Goal: Task Accomplishment & Management: Manage account settings

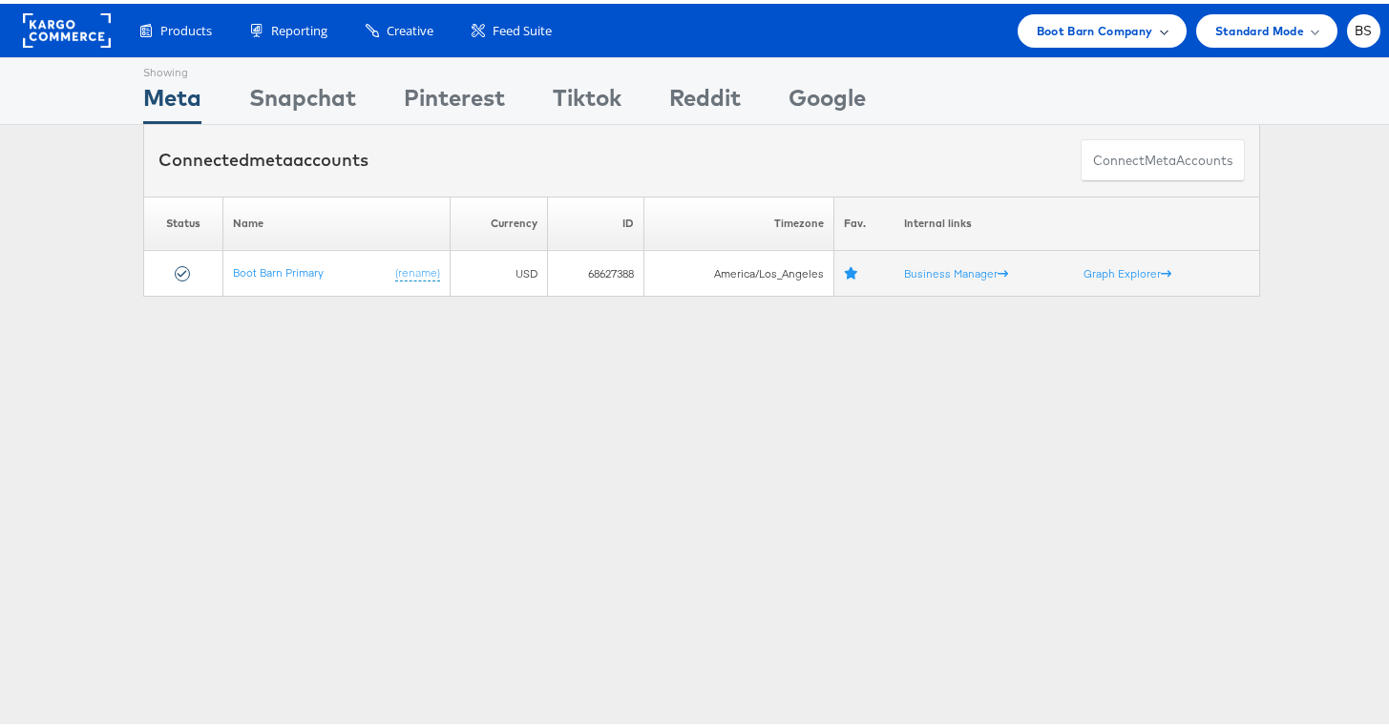
click at [1037, 32] on span "Boot Barn Company" at bounding box center [1095, 27] width 116 height 20
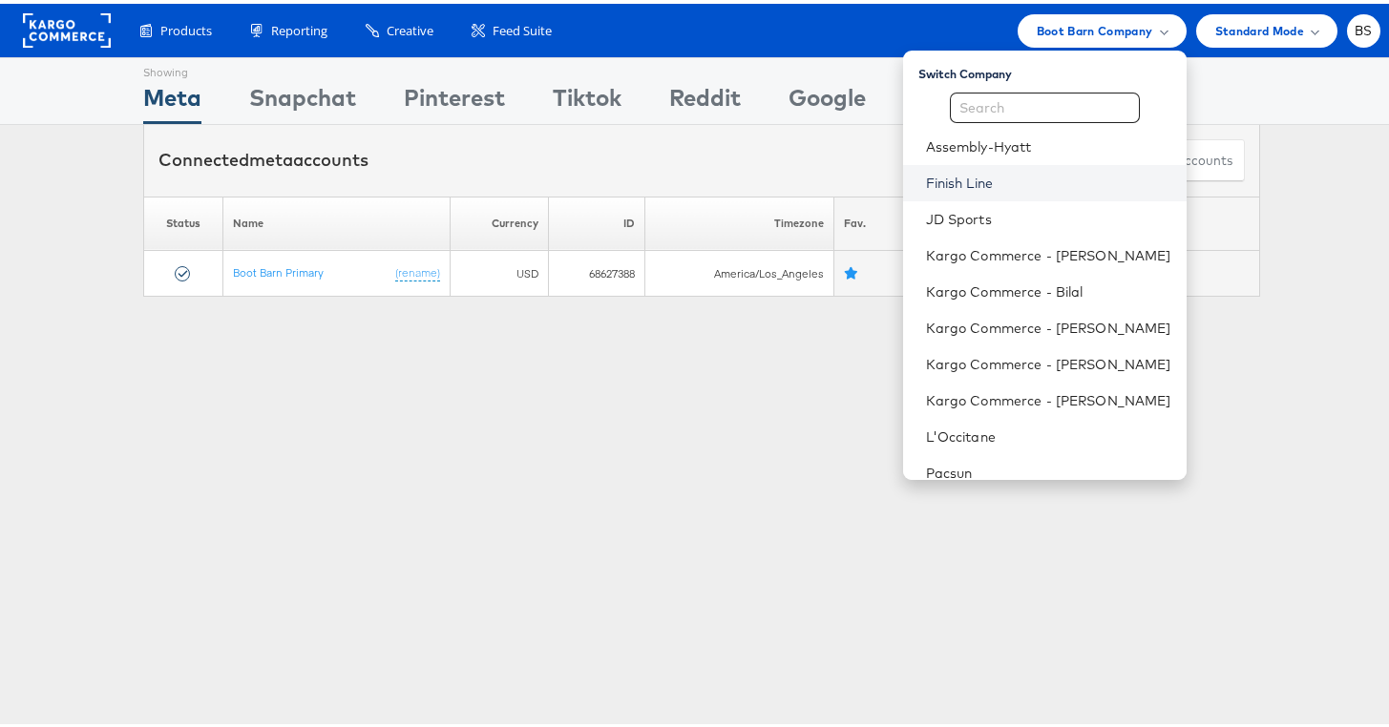
click at [950, 188] on link "Finish Line" at bounding box center [1048, 179] width 245 height 19
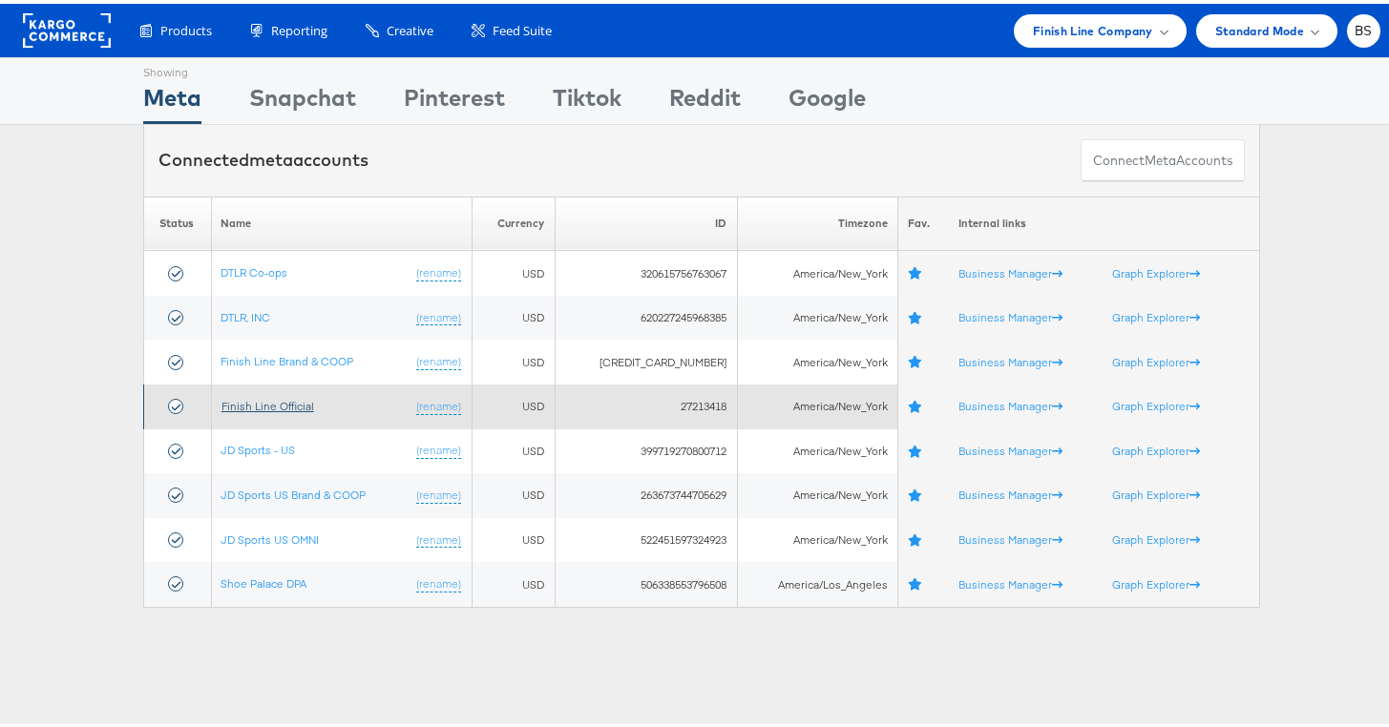
click at [259, 404] on link "Finish Line Official" at bounding box center [267, 402] width 93 height 14
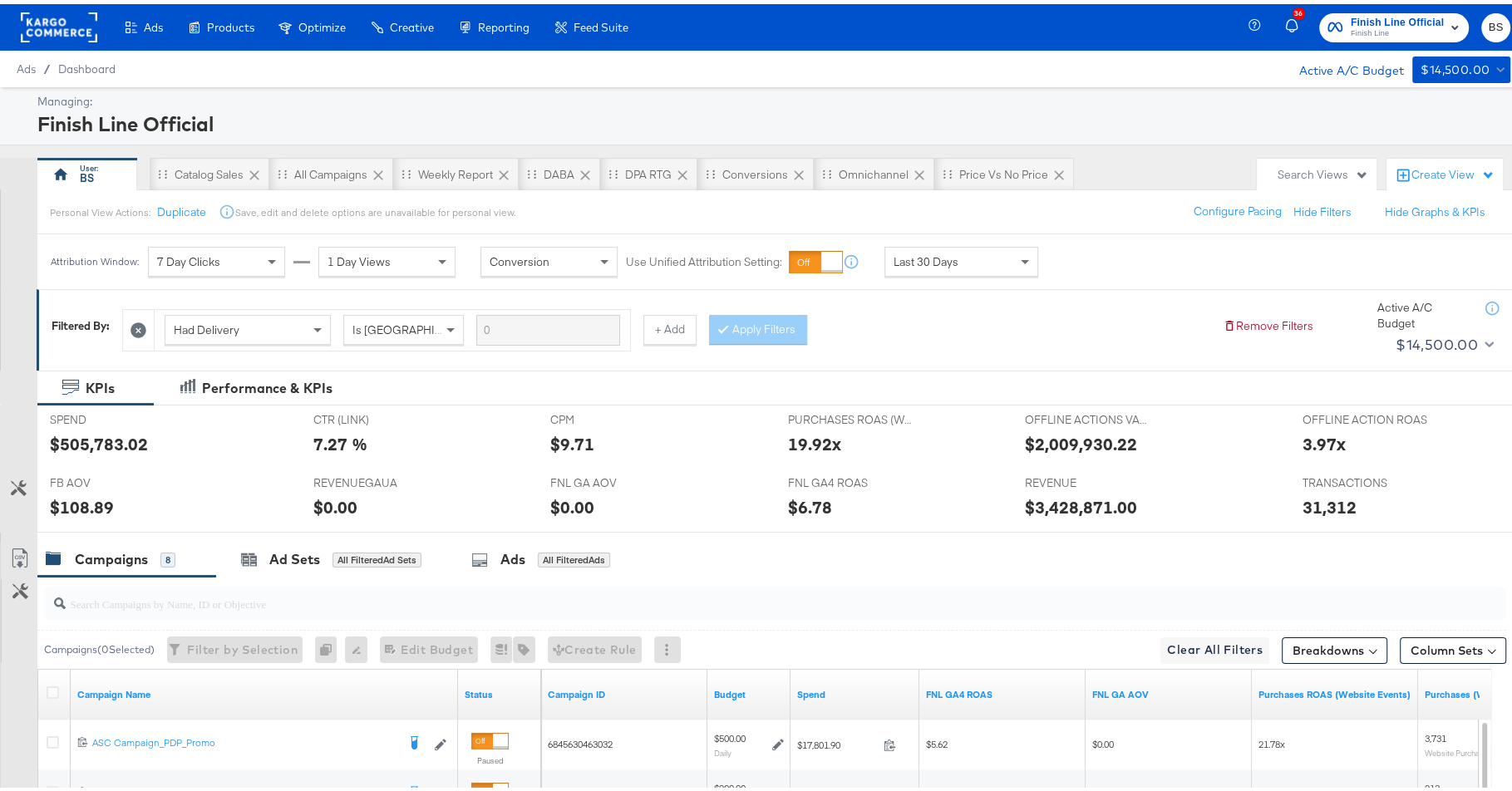
scroll to position [441, 0]
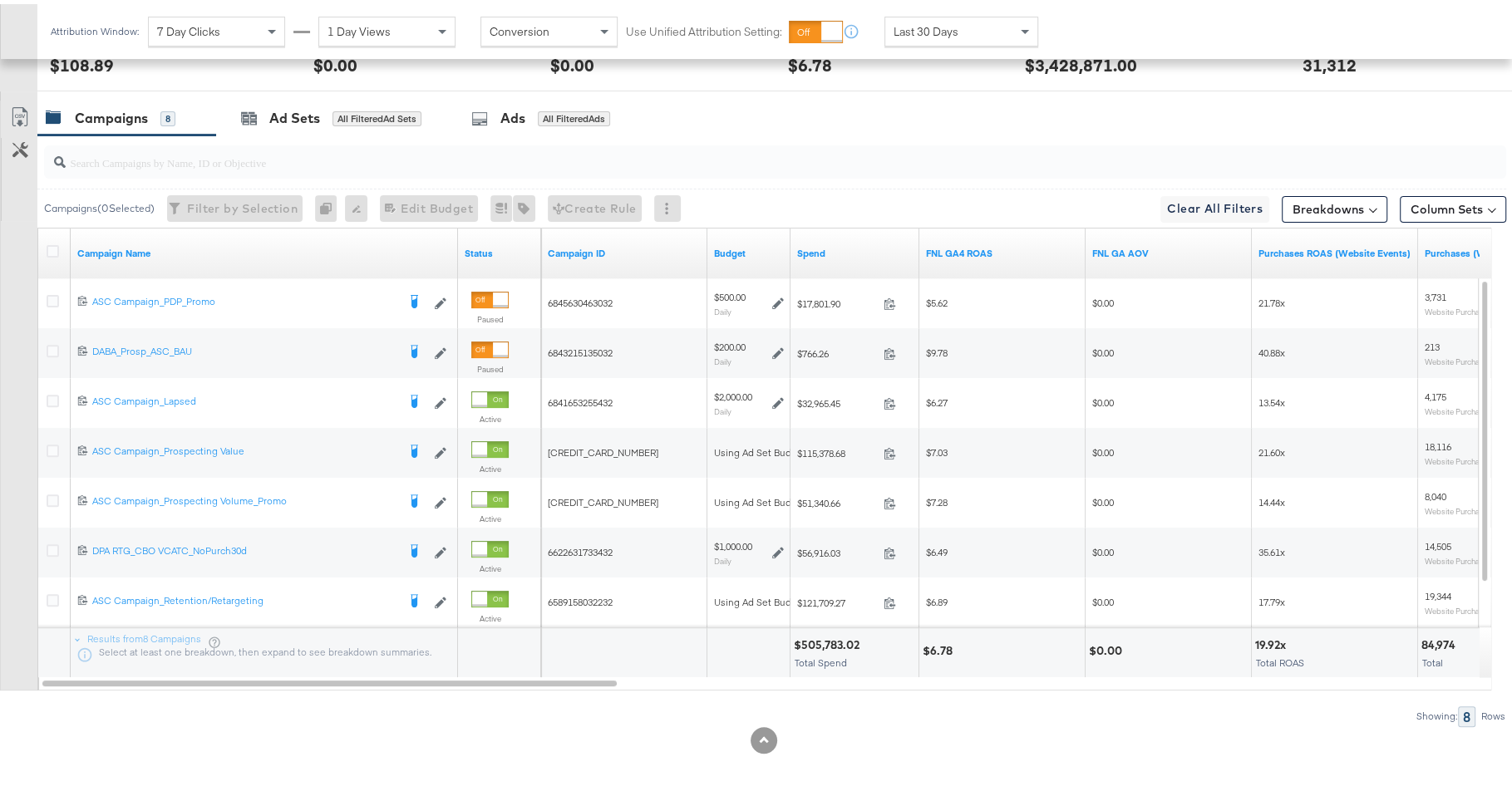
click at [935, 21] on span "Last 30 Days" at bounding box center [925, 27] width 64 height 15
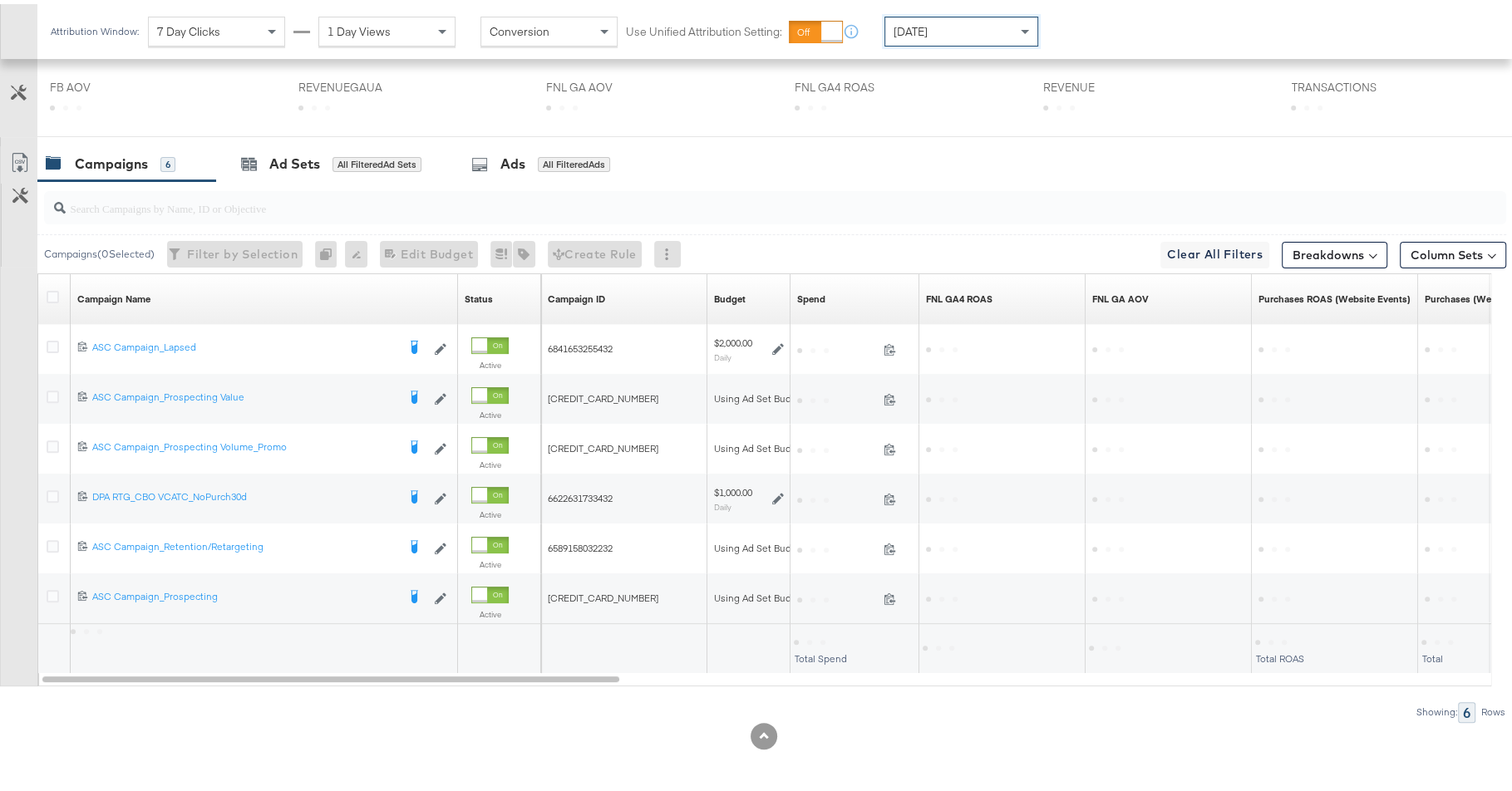
scroll to position [392, 0]
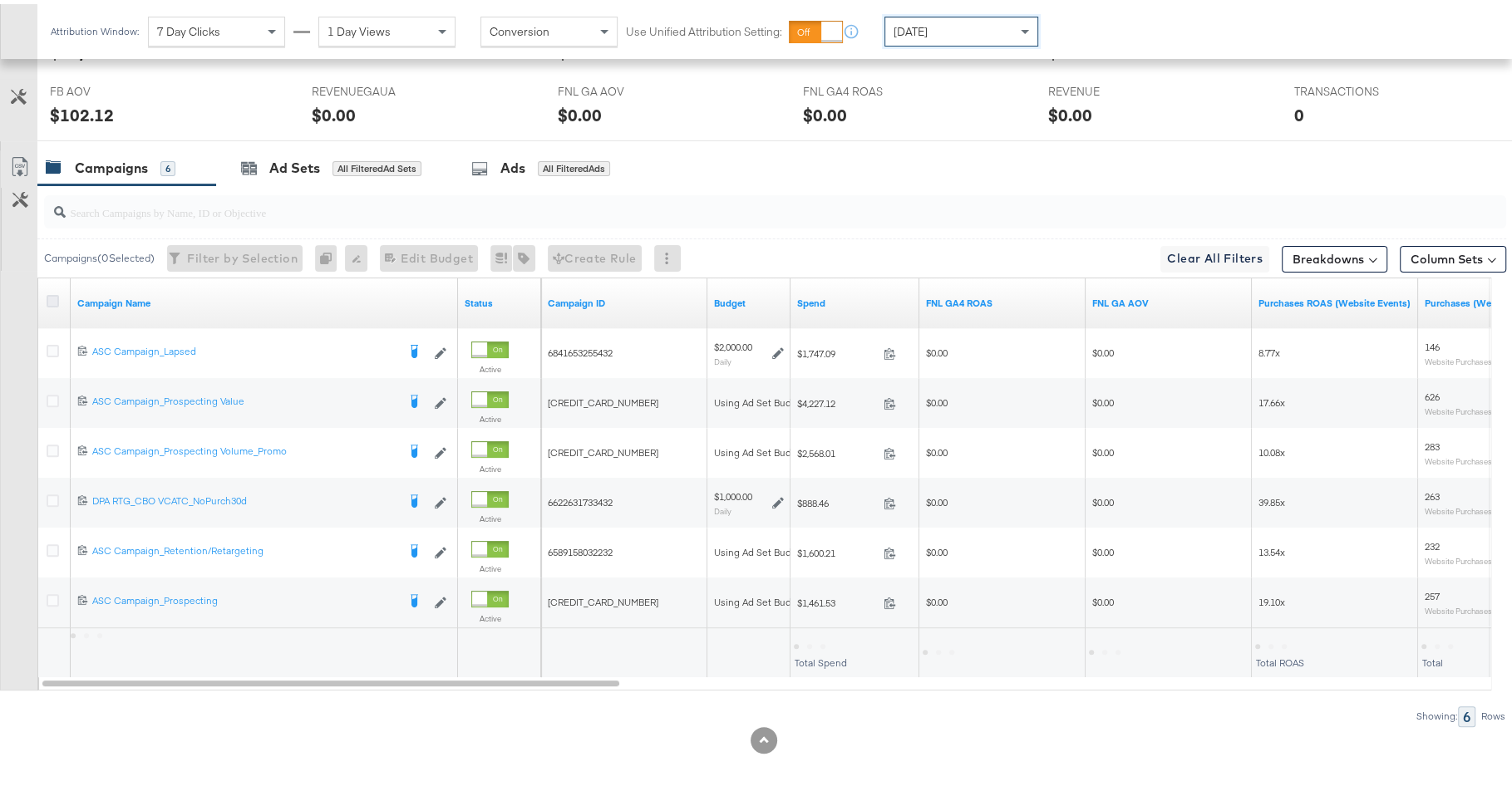
click at [51, 292] on icon at bounding box center [52, 297] width 12 height 12
click at [0, 0] on input "checkbox" at bounding box center [0, 0] width 0 height 0
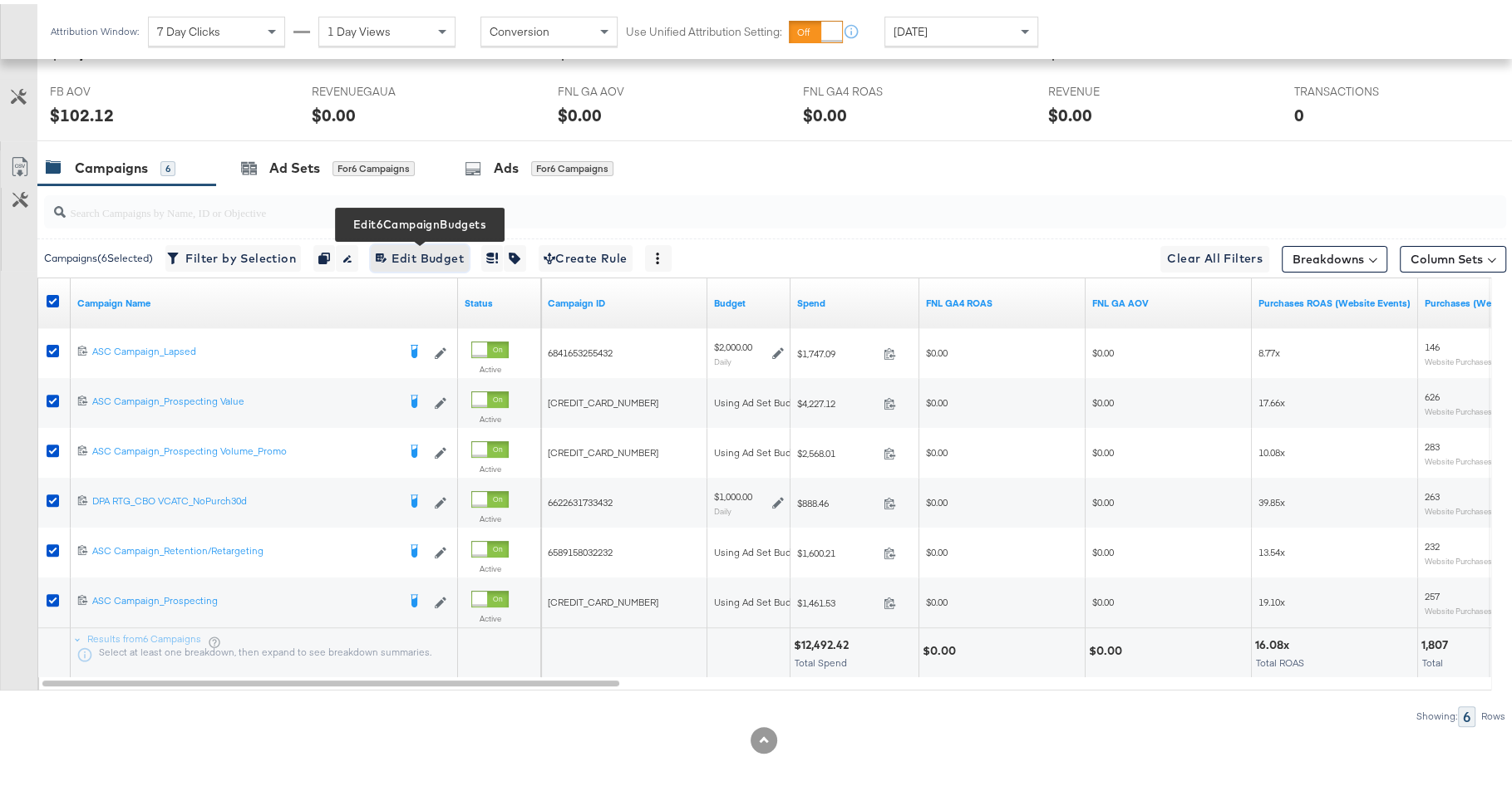
click at [431, 256] on span "Edit 6 Campaign Budgets Edit Budget" at bounding box center [420, 255] width 88 height 21
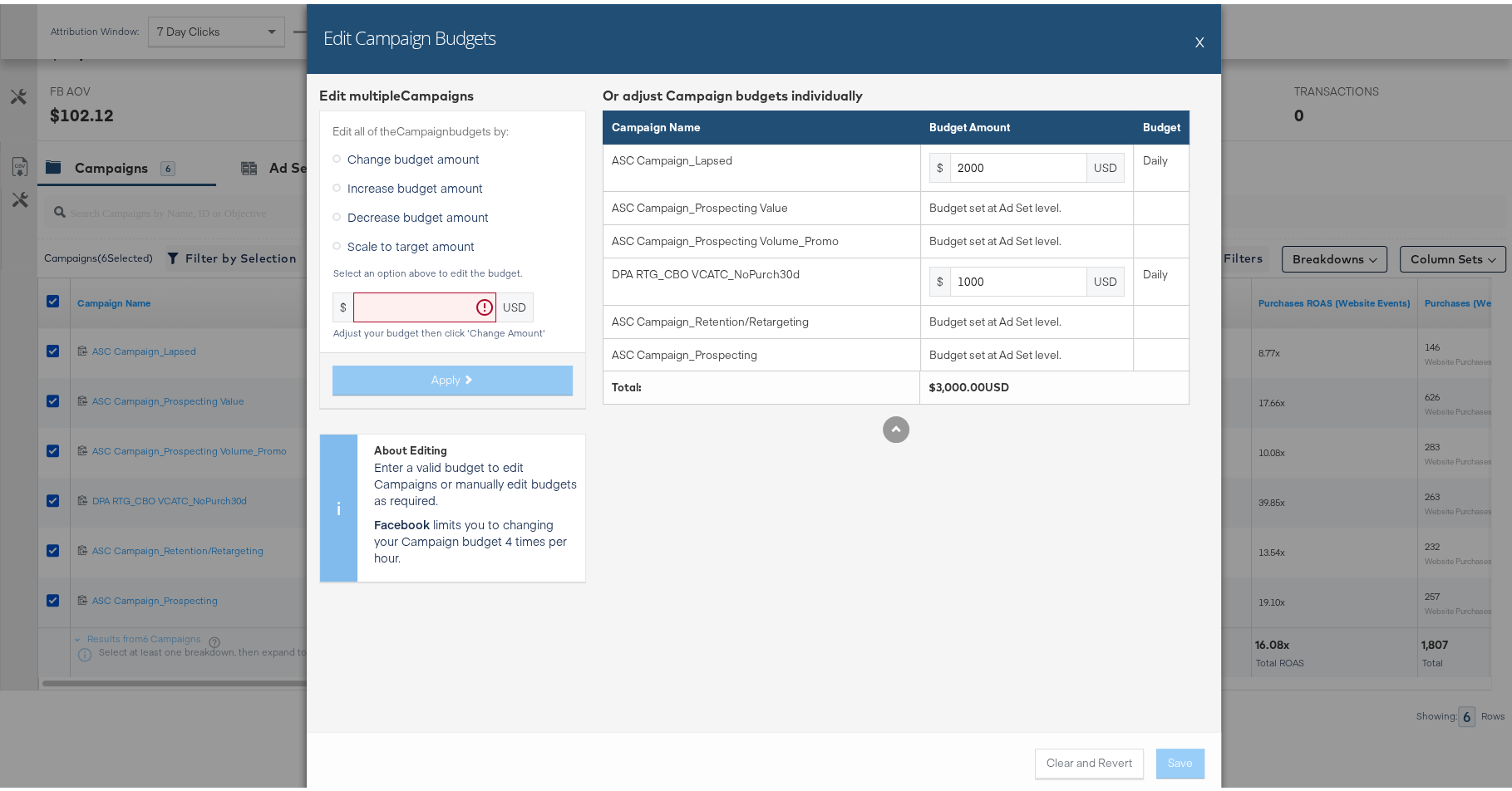
click at [415, 205] on span "Decrease budget amount" at bounding box center [418, 212] width 141 height 17
click at [0, 0] on input "Decrease budget amount" at bounding box center [0, 0] width 0 height 0
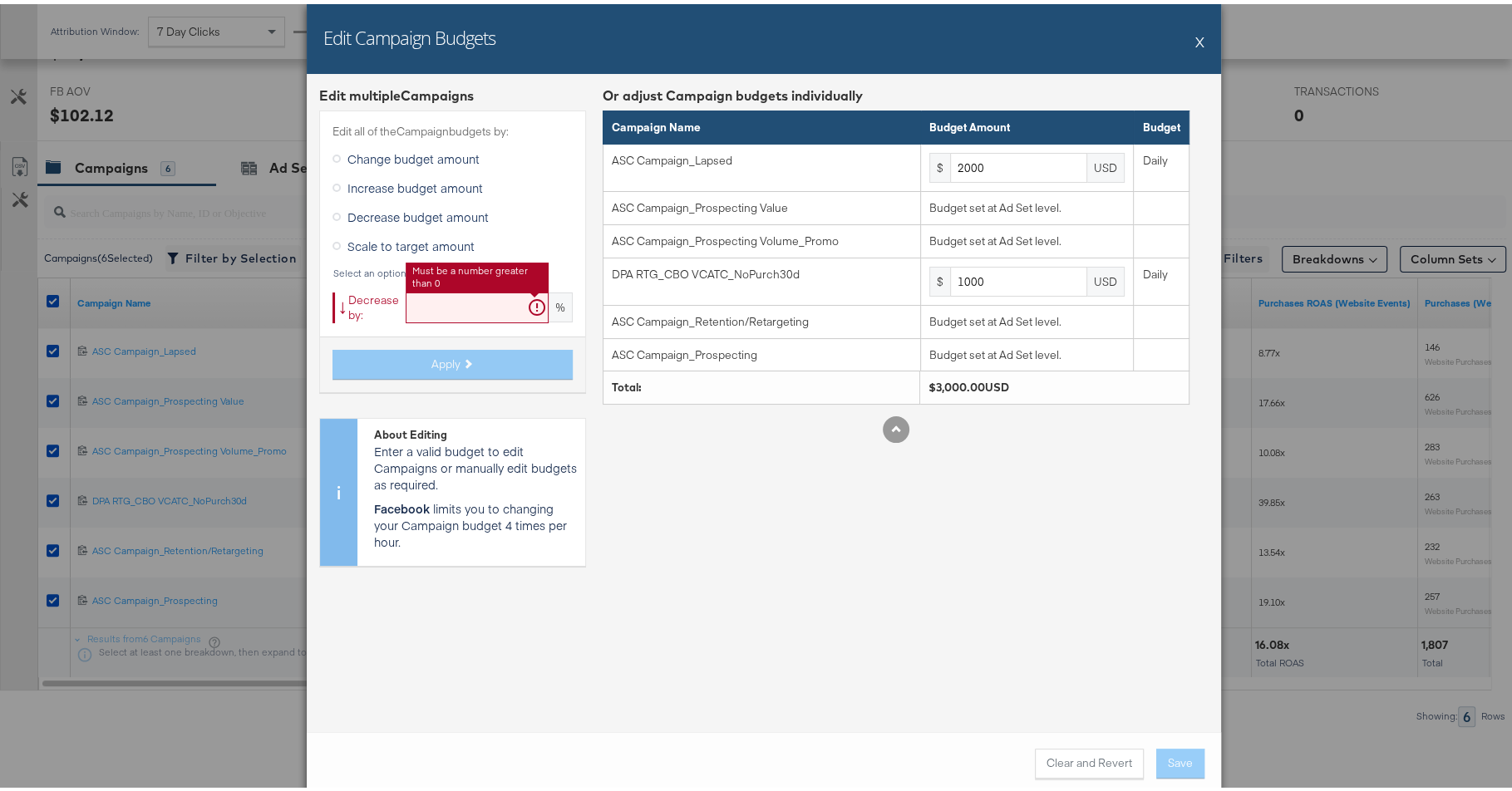
click at [430, 297] on input "text" at bounding box center [477, 303] width 143 height 30
paste input "31.03448275"
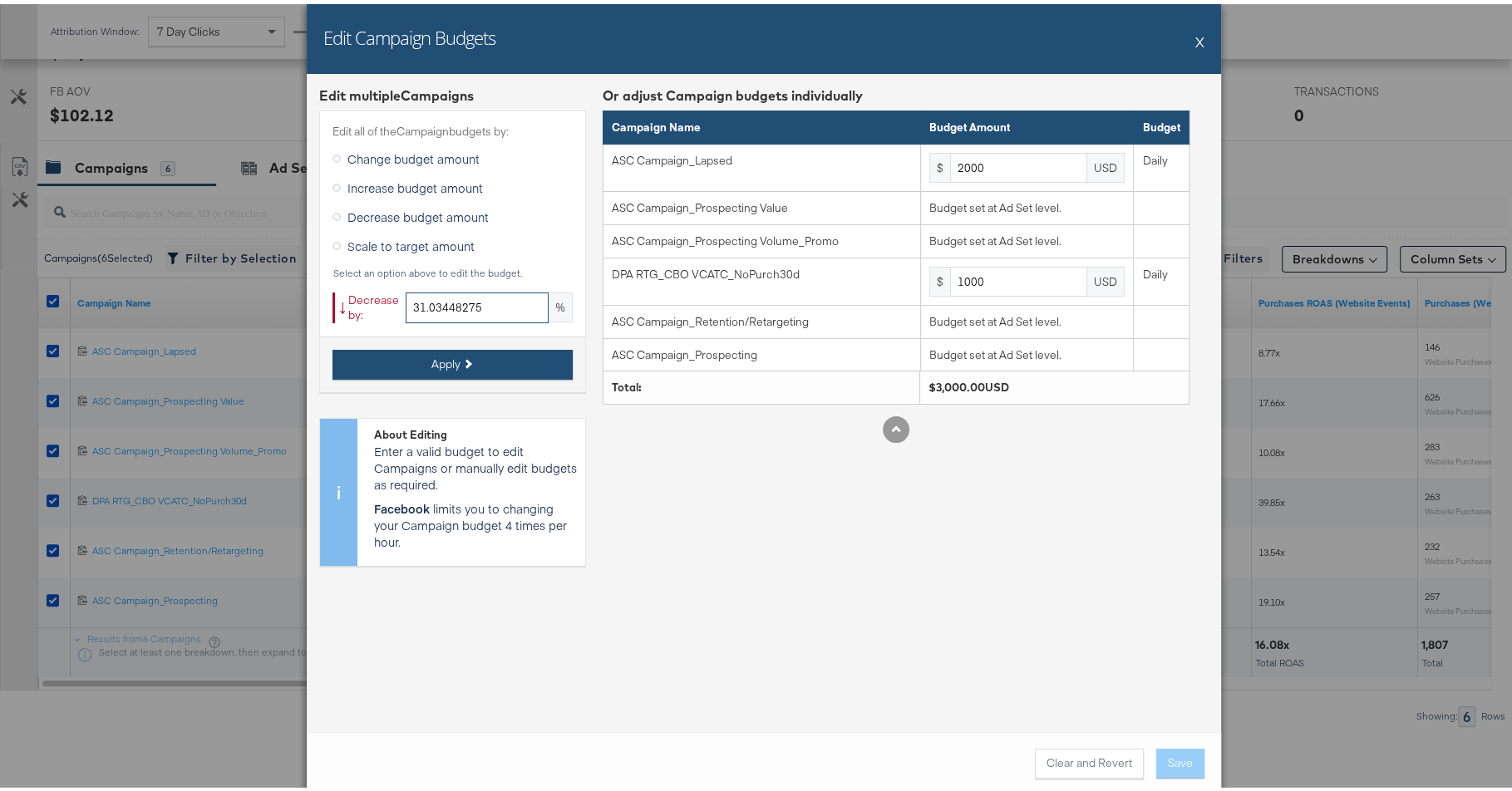
type input "31.03448275"
click at [470, 355] on button "Apply" at bounding box center [453, 360] width 240 height 30
type input "1379.31"
type input "689.65"
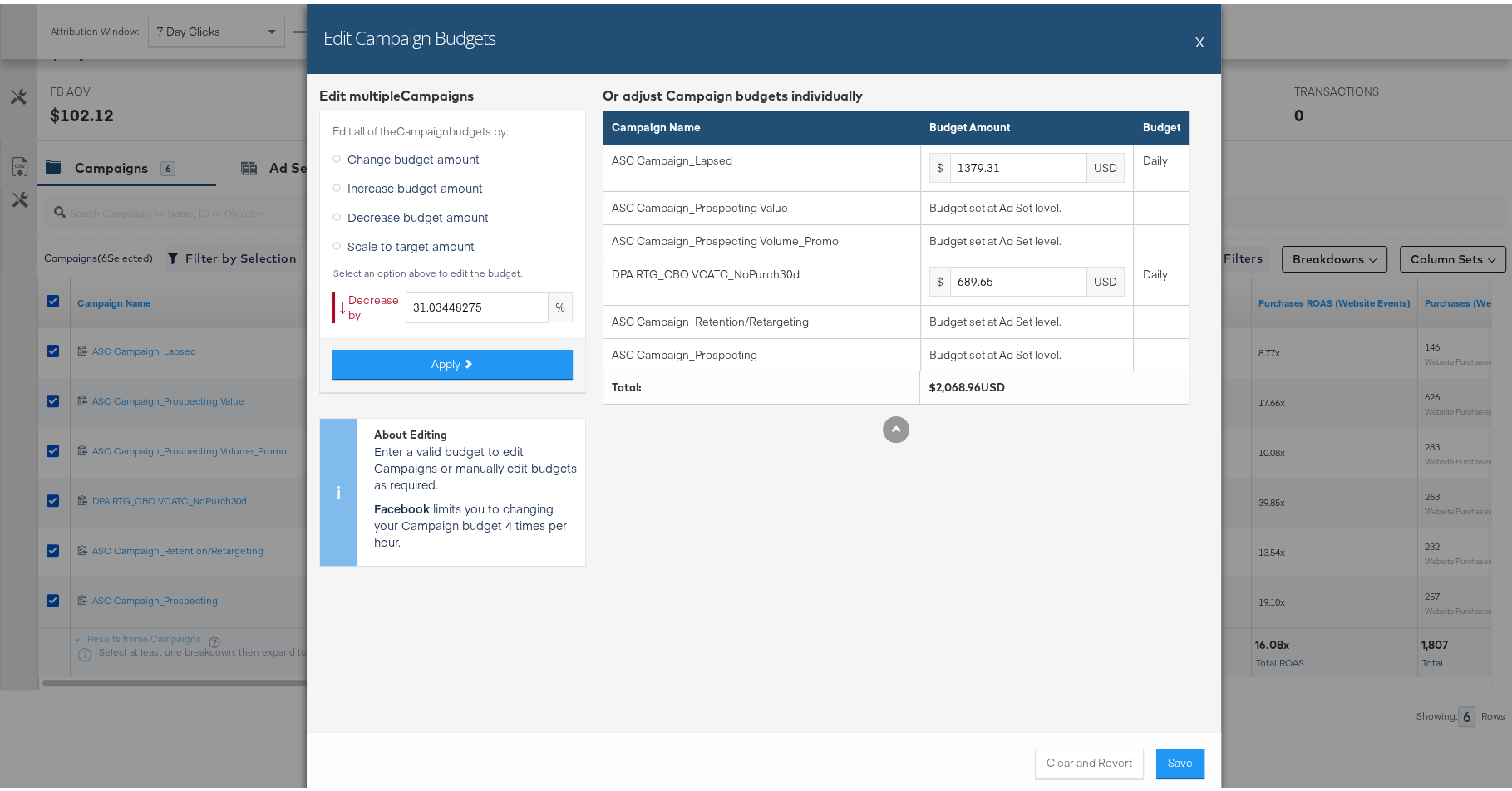
click at [1195, 39] on button "X" at bounding box center [1200, 37] width 10 height 33
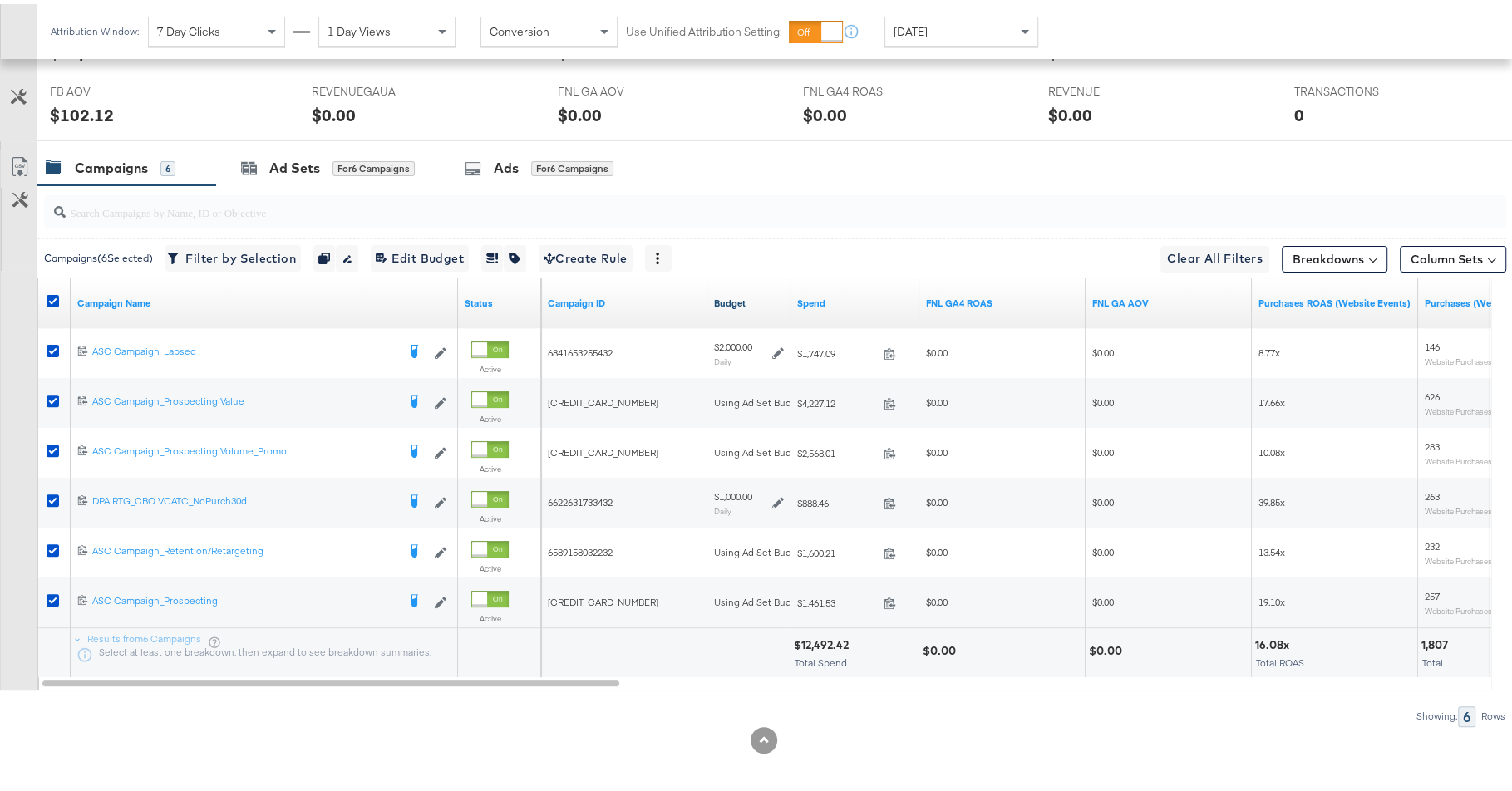
click at [751, 292] on link "Budget" at bounding box center [749, 298] width 70 height 13
click at [50, 293] on icon at bounding box center [52, 297] width 12 height 12
click at [0, 0] on input "checkbox" at bounding box center [0, 0] width 0 height 0
click at [50, 293] on icon at bounding box center [52, 297] width 12 height 12
click at [0, 0] on input "checkbox" at bounding box center [0, 0] width 0 height 0
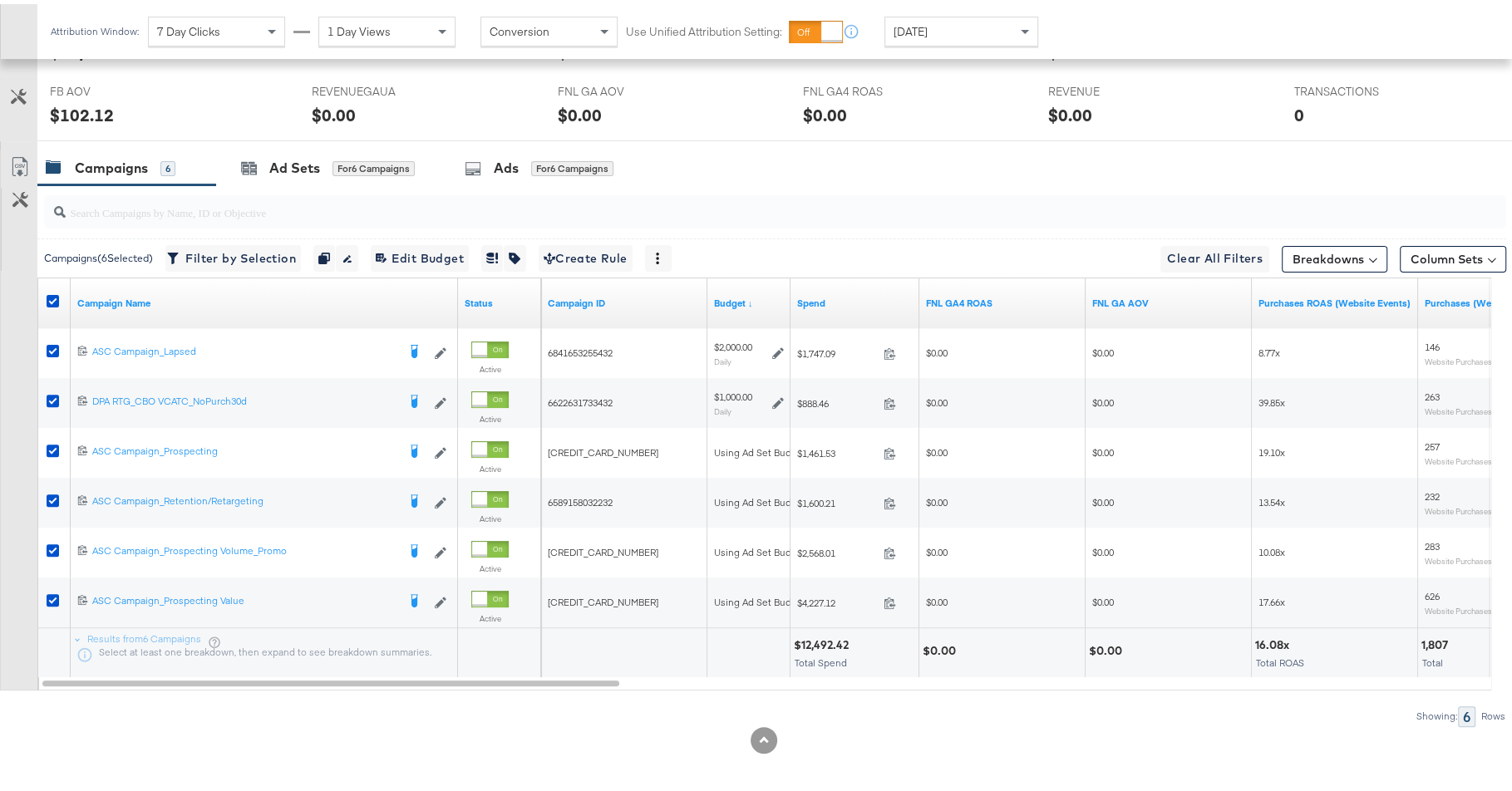
click at [50, 284] on div at bounding box center [55, 298] width 30 height 30
click at [52, 295] on icon at bounding box center [52, 297] width 12 height 12
click at [0, 0] on input "checkbox" at bounding box center [0, 0] width 0 height 0
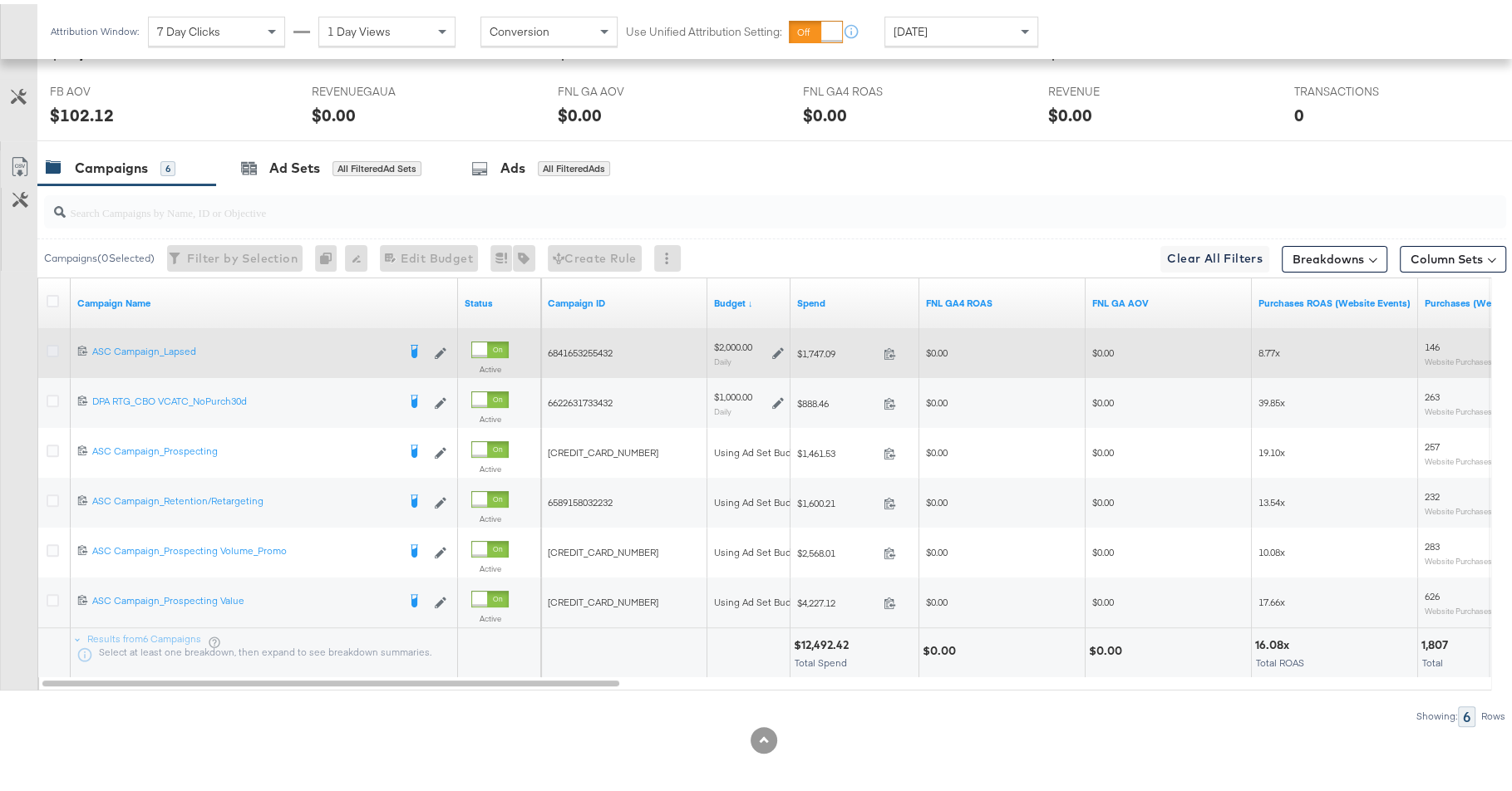
click at [52, 349] on icon at bounding box center [52, 346] width 12 height 12
click at [0, 0] on input "checkbox" at bounding box center [0, 0] width 0 height 0
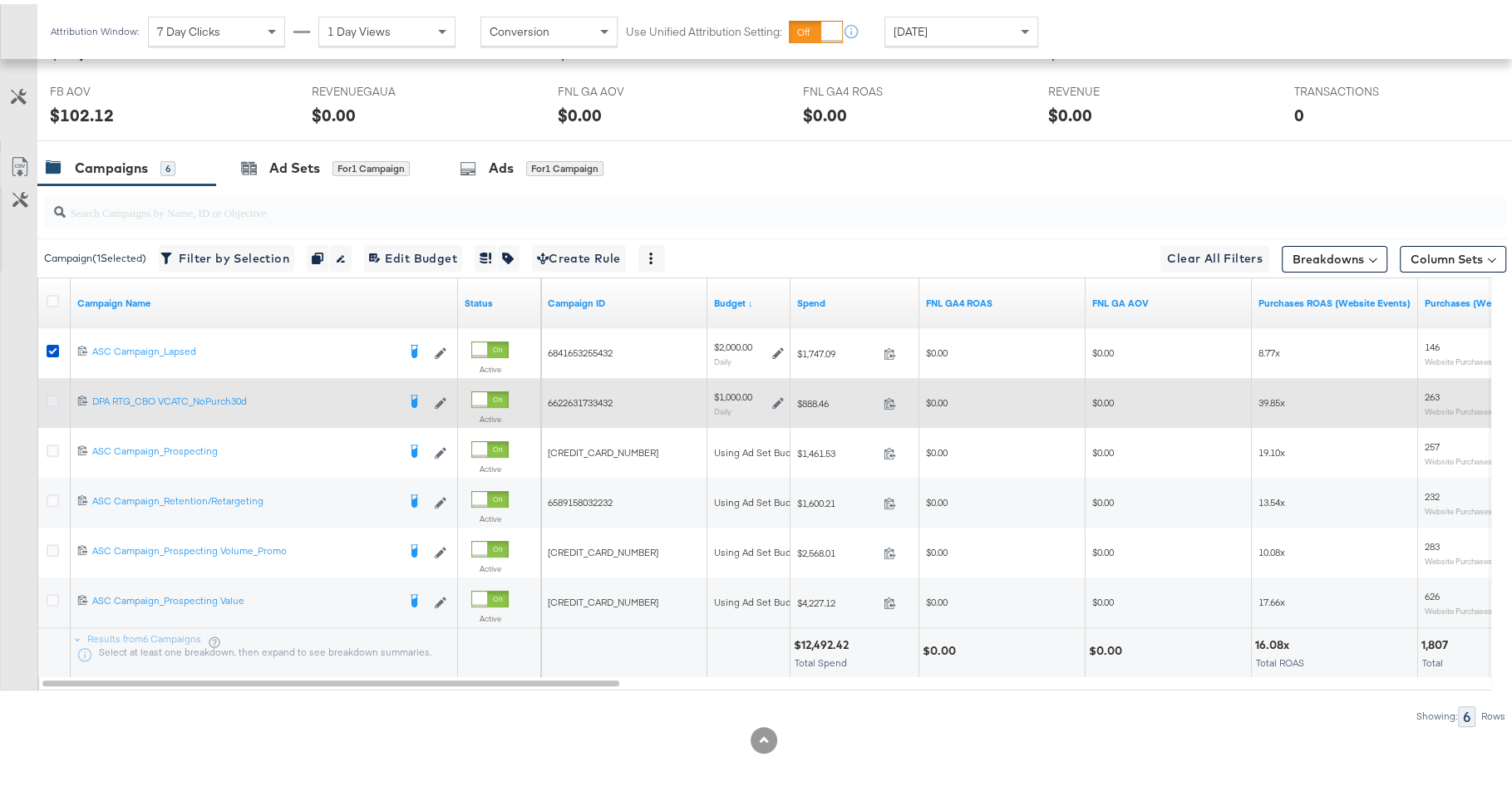
click at [52, 391] on icon at bounding box center [52, 397] width 12 height 12
click at [0, 0] on input "checkbox" at bounding box center [0, 0] width 0 height 0
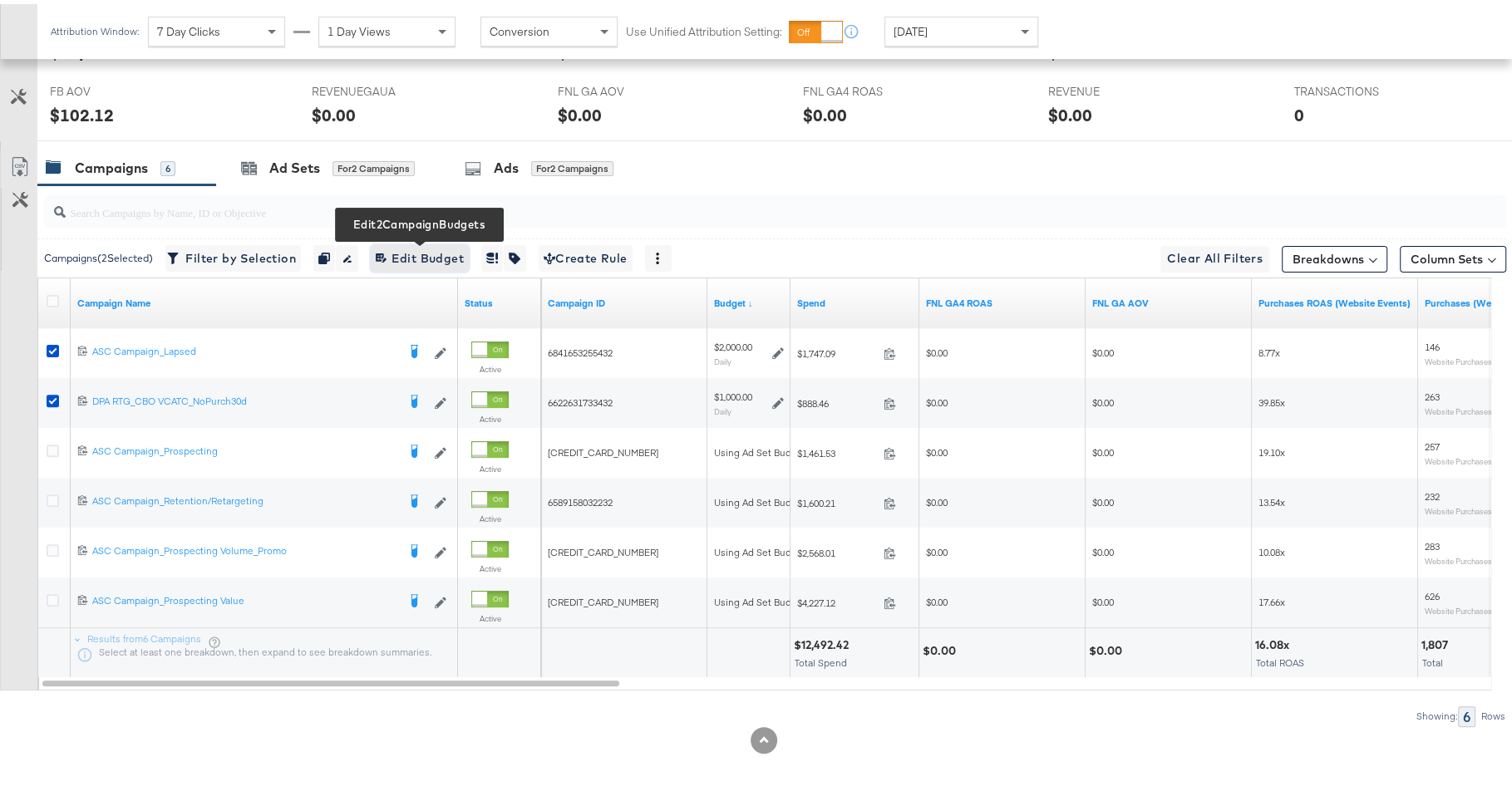
click at [440, 261] on button "Edit 2 Campaign Budgets Edit Budget" at bounding box center [420, 254] width 98 height 27
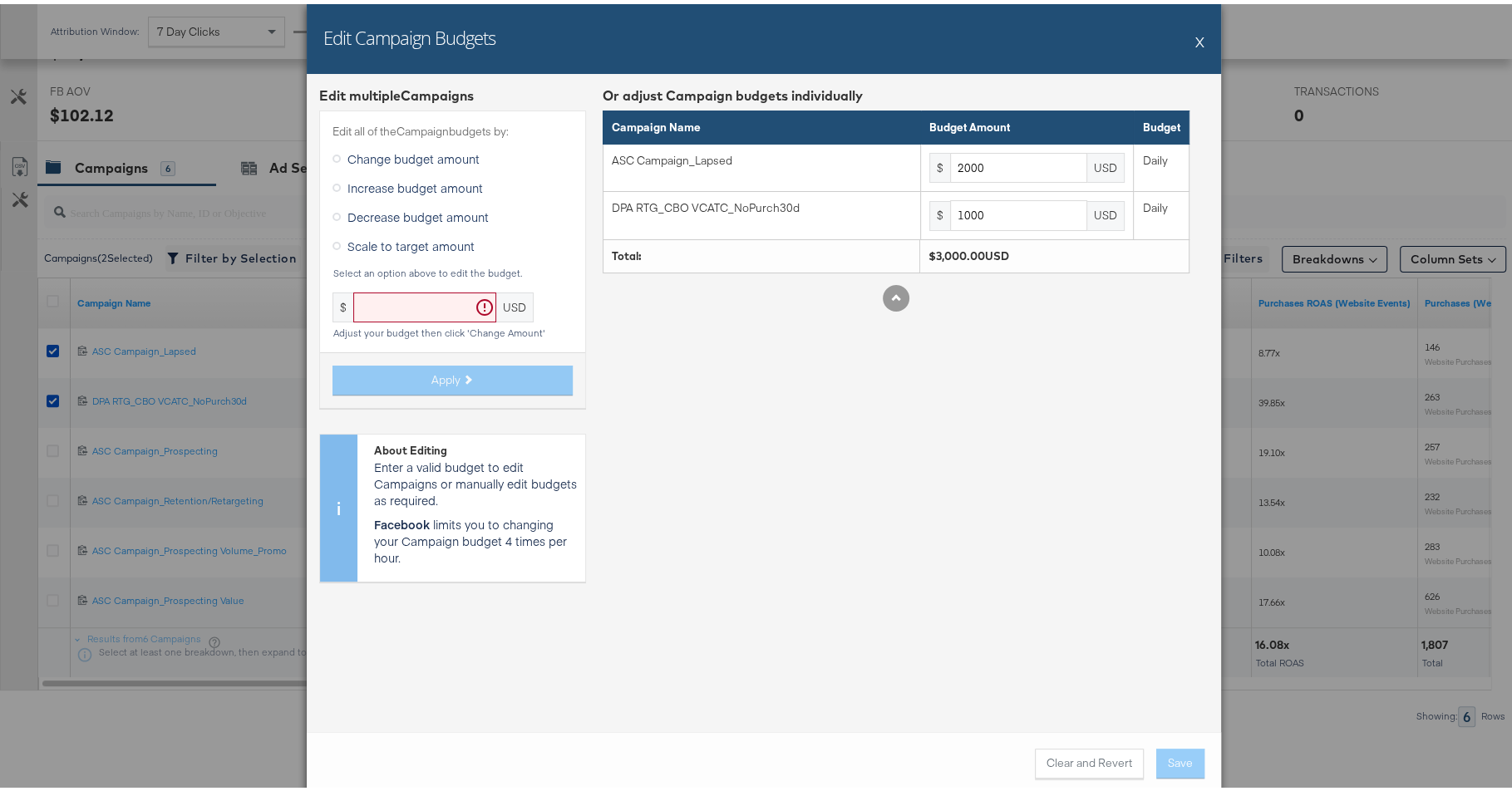
click at [440, 212] on span "Decrease budget amount" at bounding box center [418, 212] width 141 height 17
click at [0, 0] on input "Decrease budget amount" at bounding box center [0, 0] width 0 height 0
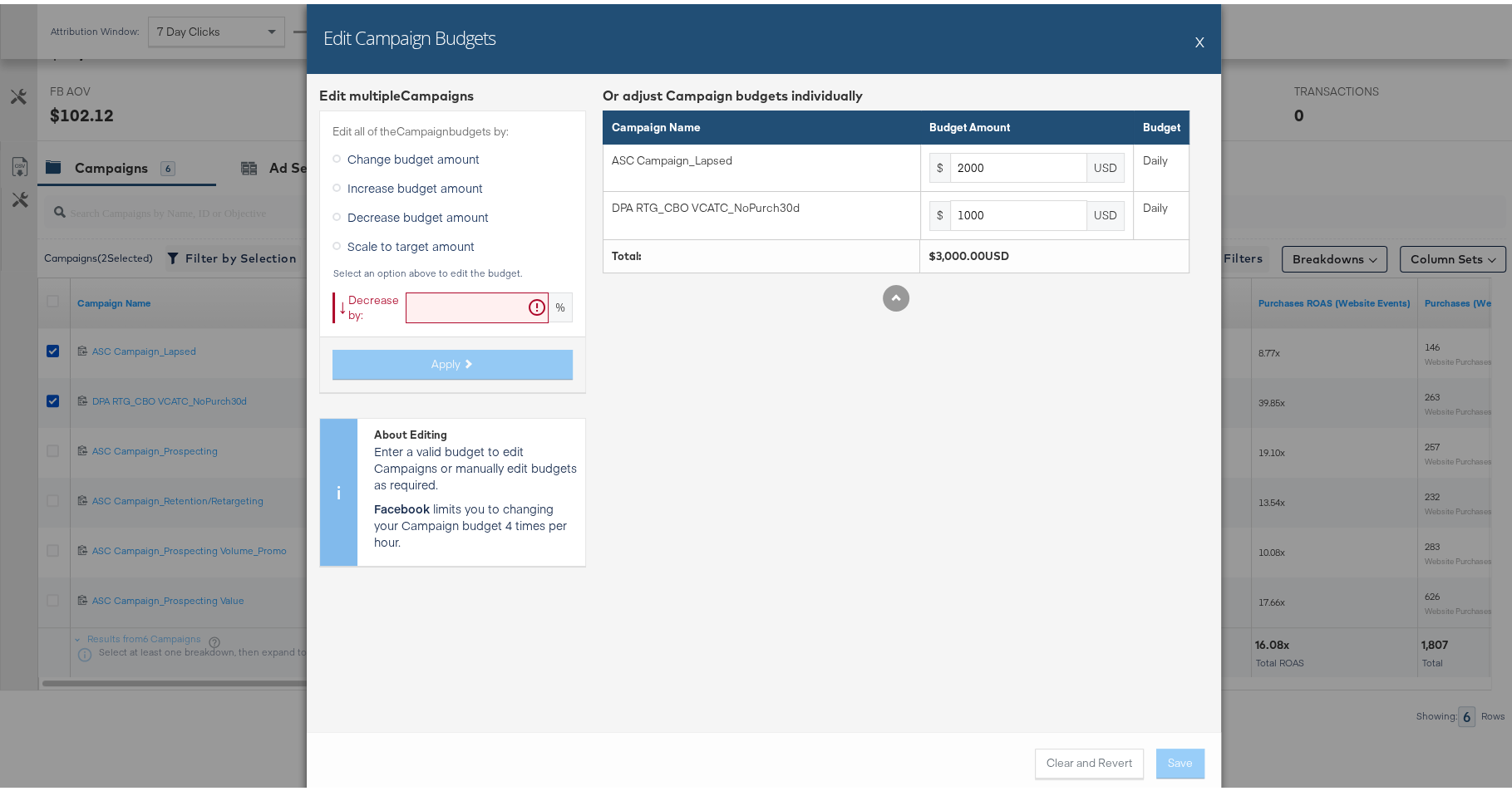
click at [440, 300] on input "text" at bounding box center [477, 303] width 143 height 30
paste input "31.03448275"
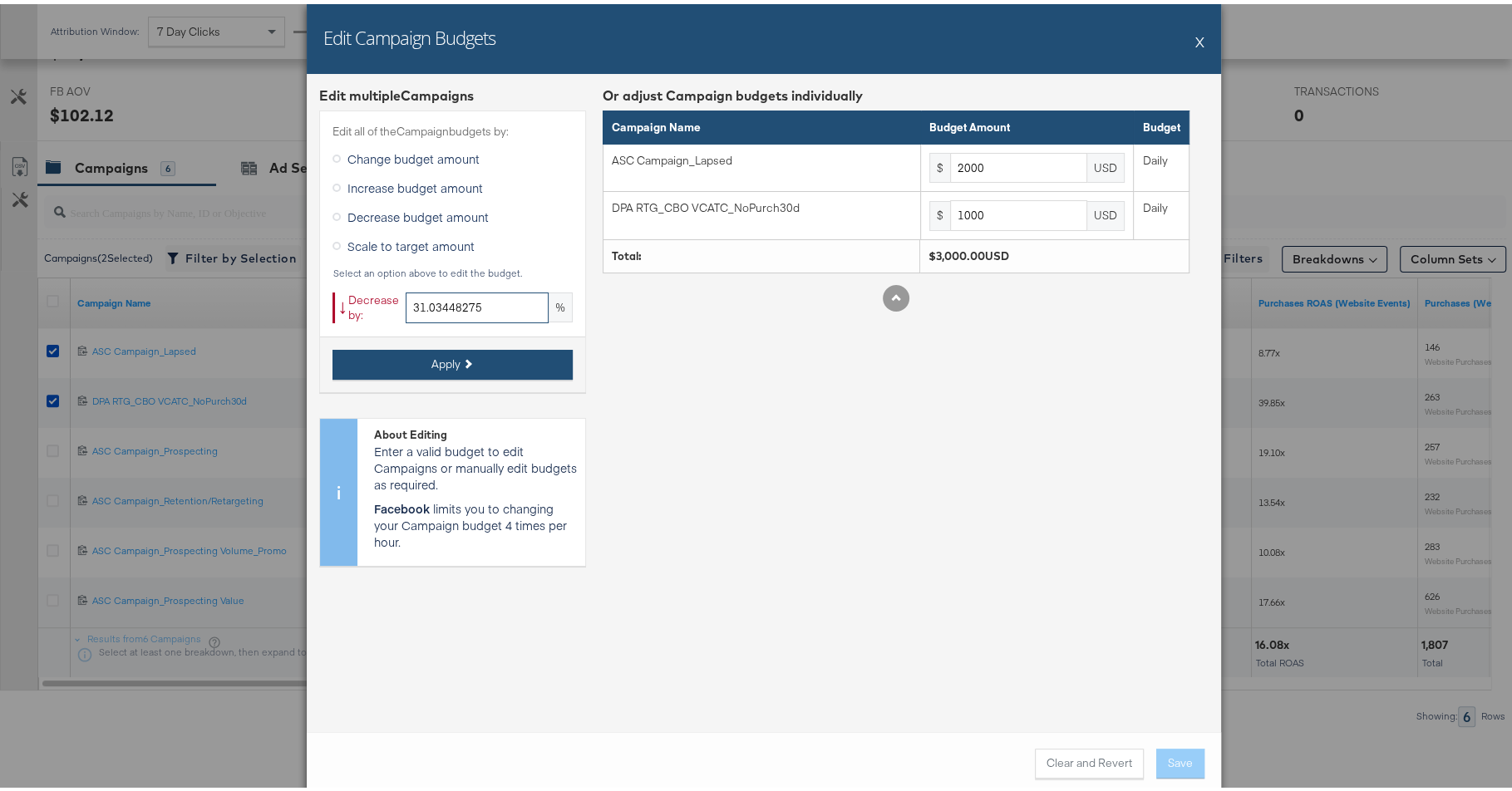
type input "31.03448275"
click at [463, 352] on button "Apply" at bounding box center [453, 360] width 240 height 30
type input "1379.31"
type input "689.65"
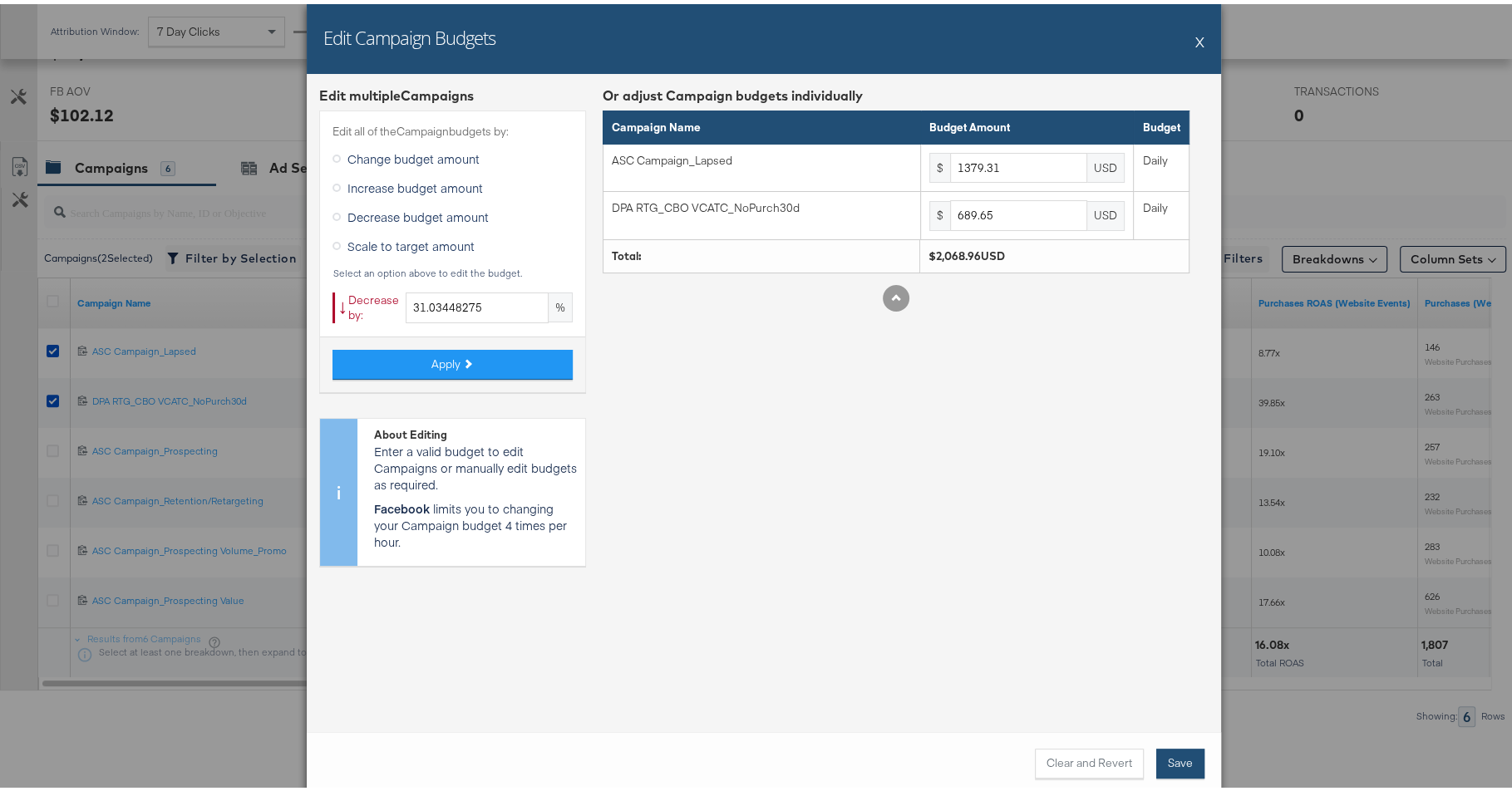
click at [1176, 748] on button "Save" at bounding box center [1179, 759] width 48 height 30
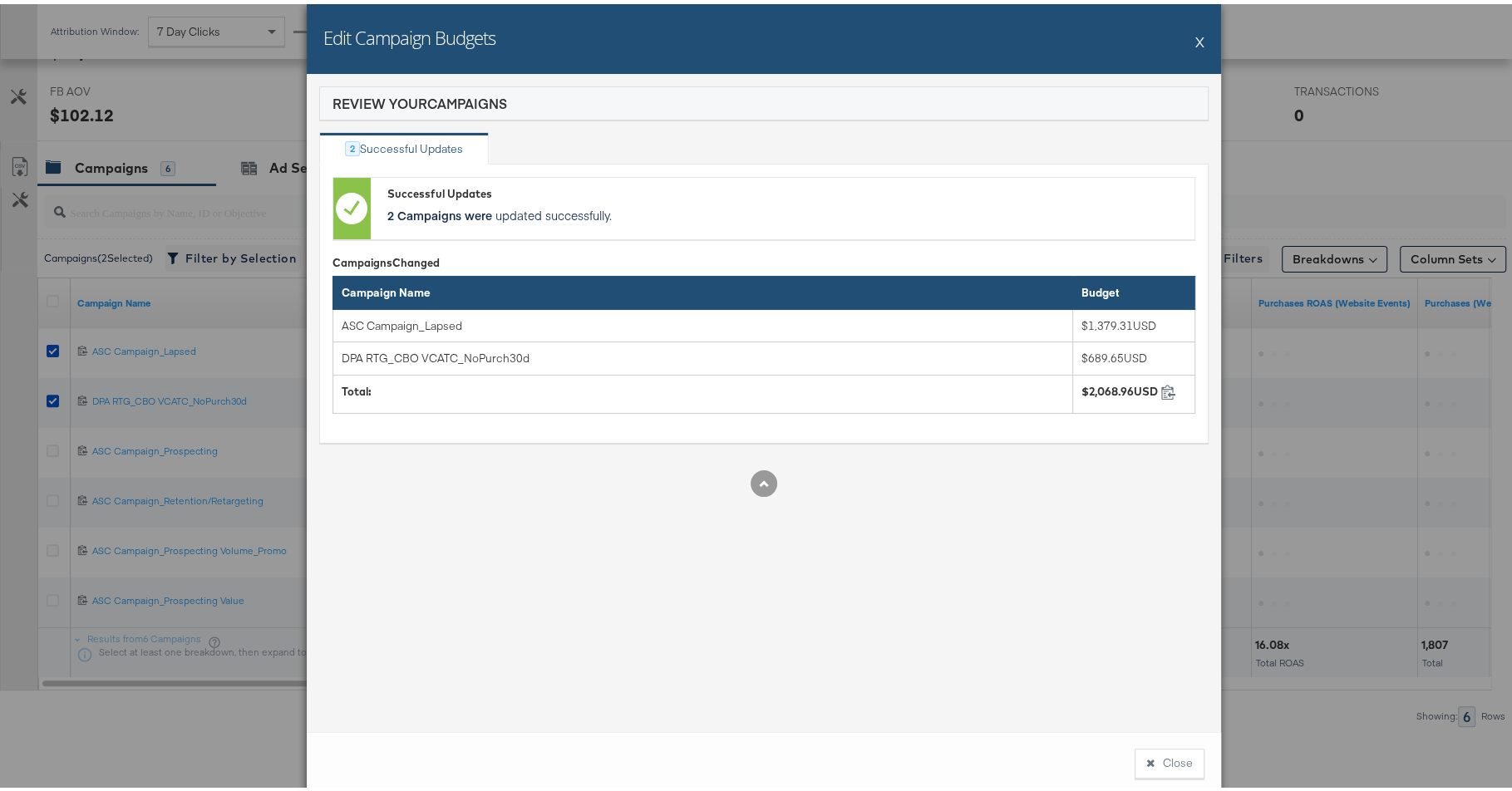
click at [1170, 763] on button "Close" at bounding box center [1169, 759] width 70 height 30
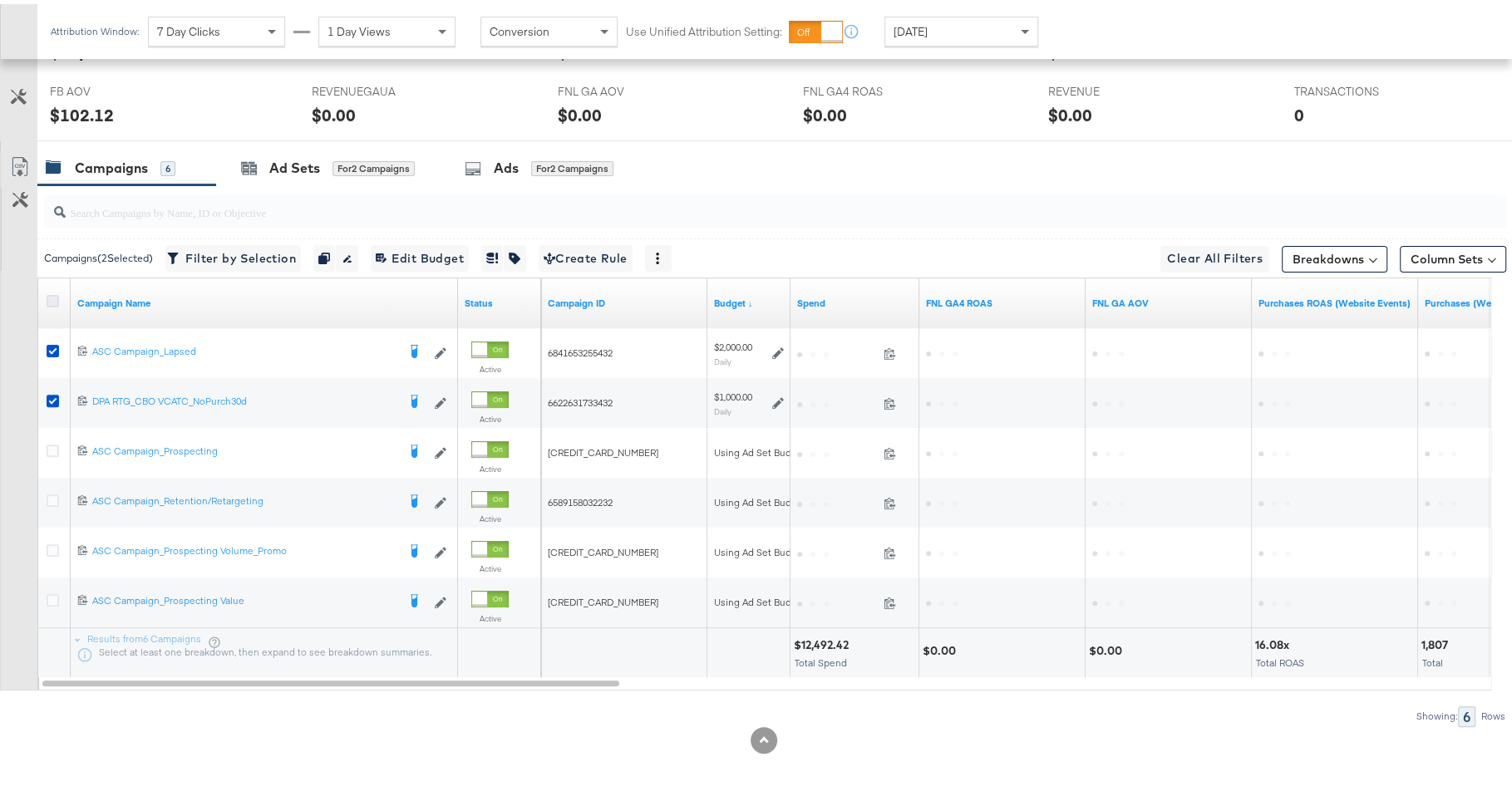
click at [51, 292] on icon at bounding box center [52, 297] width 12 height 12
click at [0, 0] on input "checkbox" at bounding box center [0, 0] width 0 height 0
click at [51, 292] on icon at bounding box center [52, 297] width 12 height 12
click at [0, 0] on input "checkbox" at bounding box center [0, 0] width 0 height 0
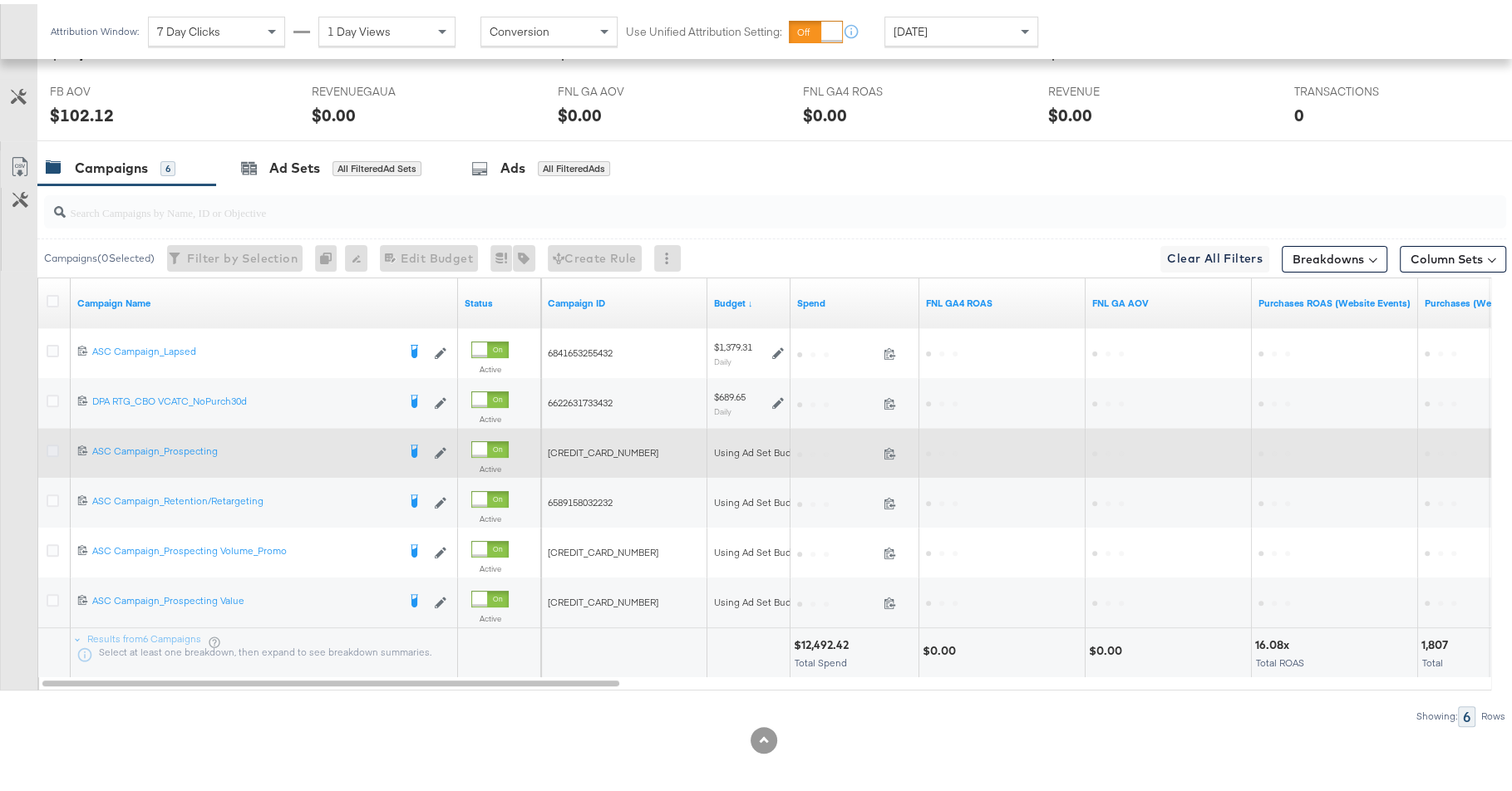
click at [51, 440] on icon at bounding box center [52, 446] width 12 height 12
click at [0, 0] on input "checkbox" at bounding box center [0, 0] width 0 height 0
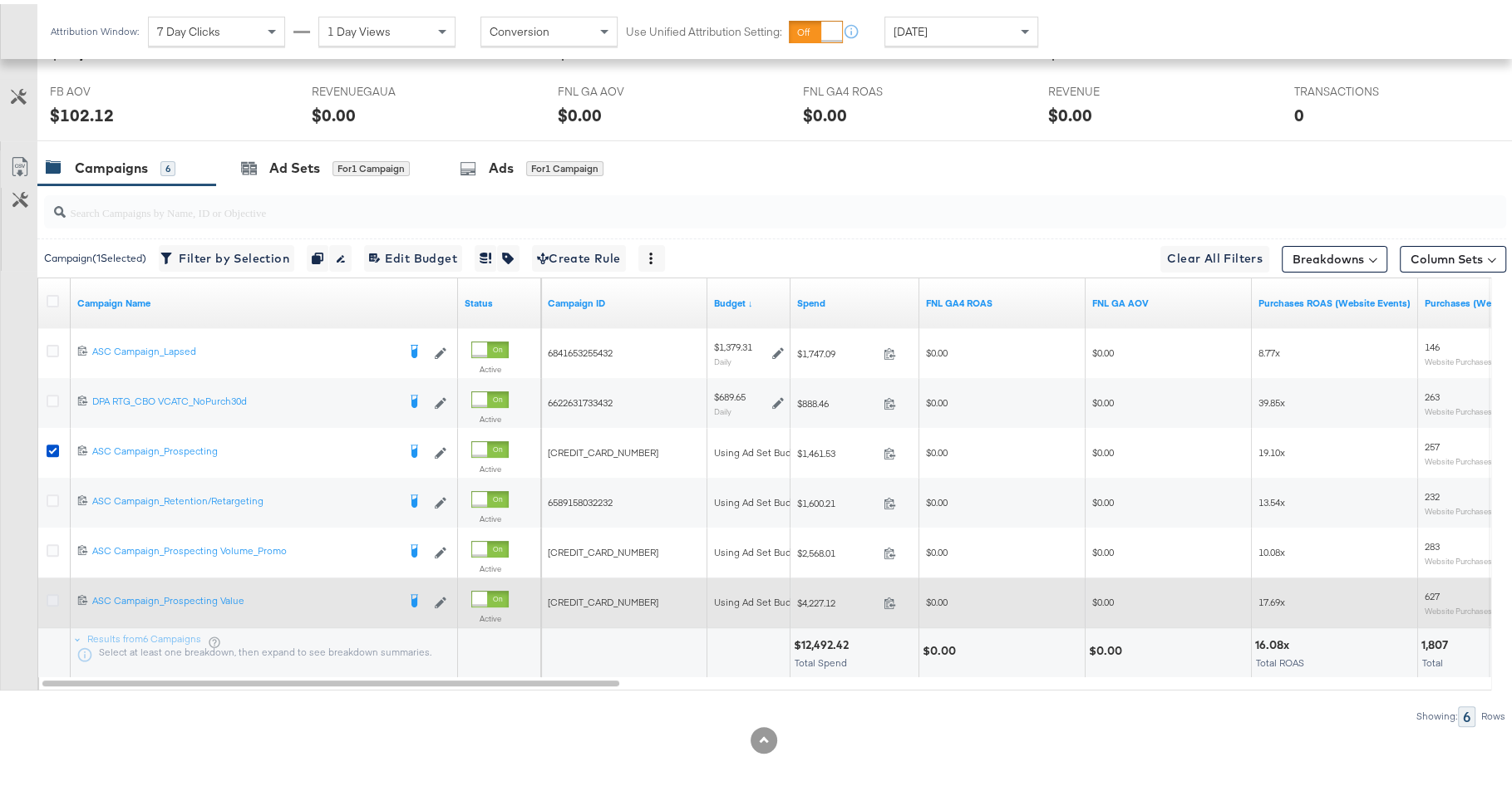
click at [56, 593] on icon at bounding box center [52, 596] width 12 height 12
click at [0, 0] on input "checkbox" at bounding box center [0, 0] width 0 height 0
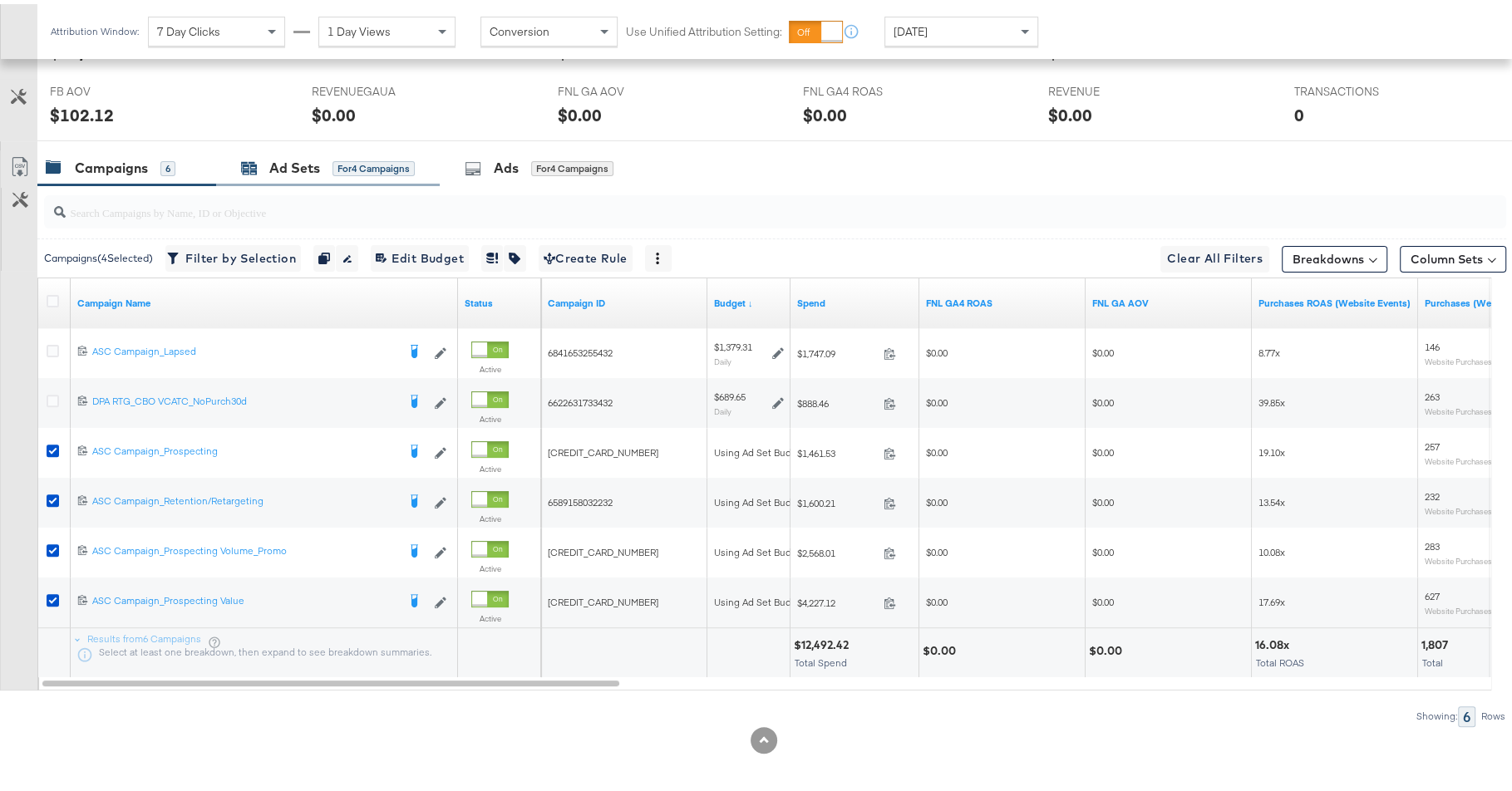
click at [277, 155] on div "Ad Sets" at bounding box center [294, 164] width 50 height 19
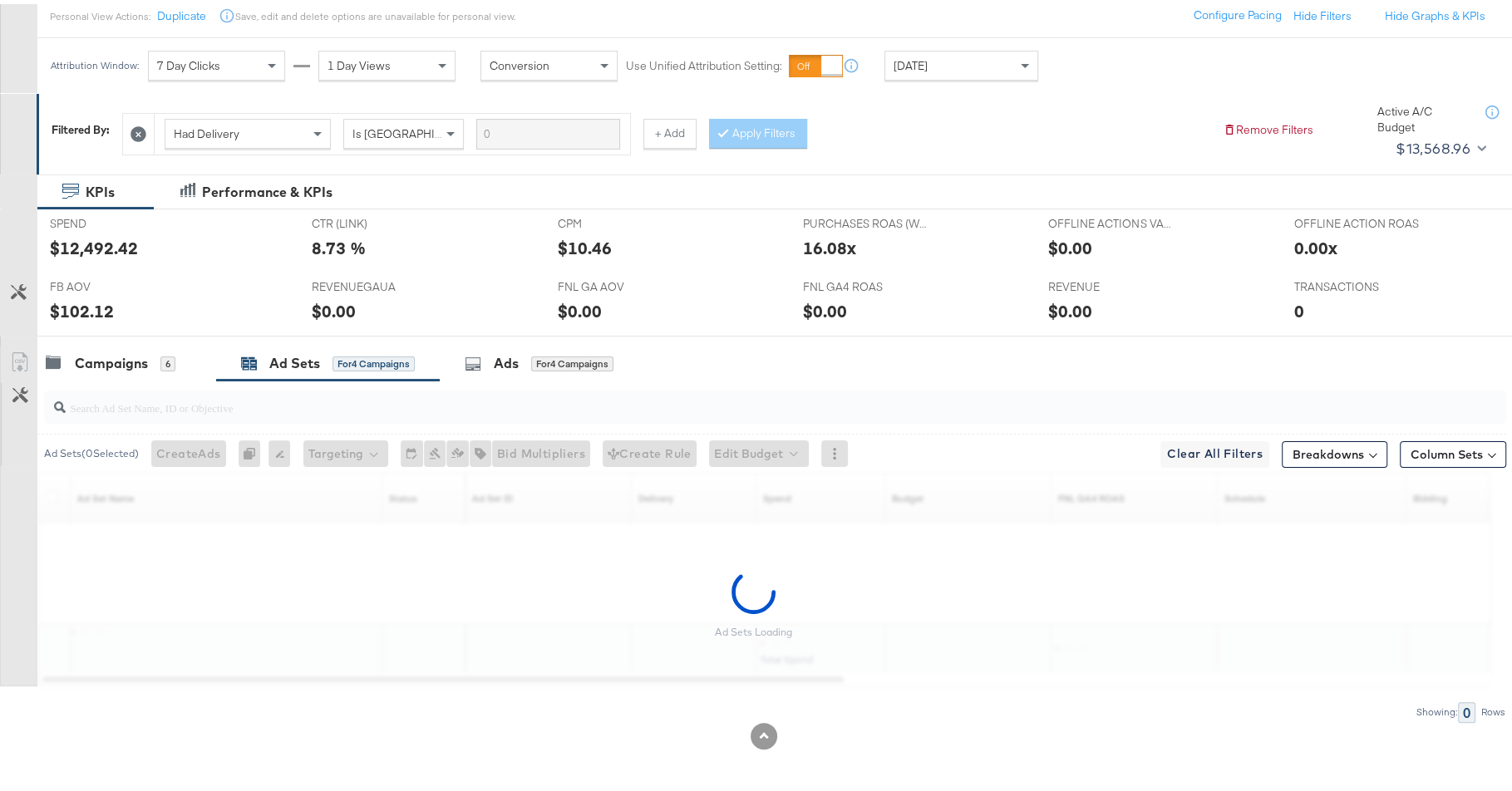
scroll to position [192, 0]
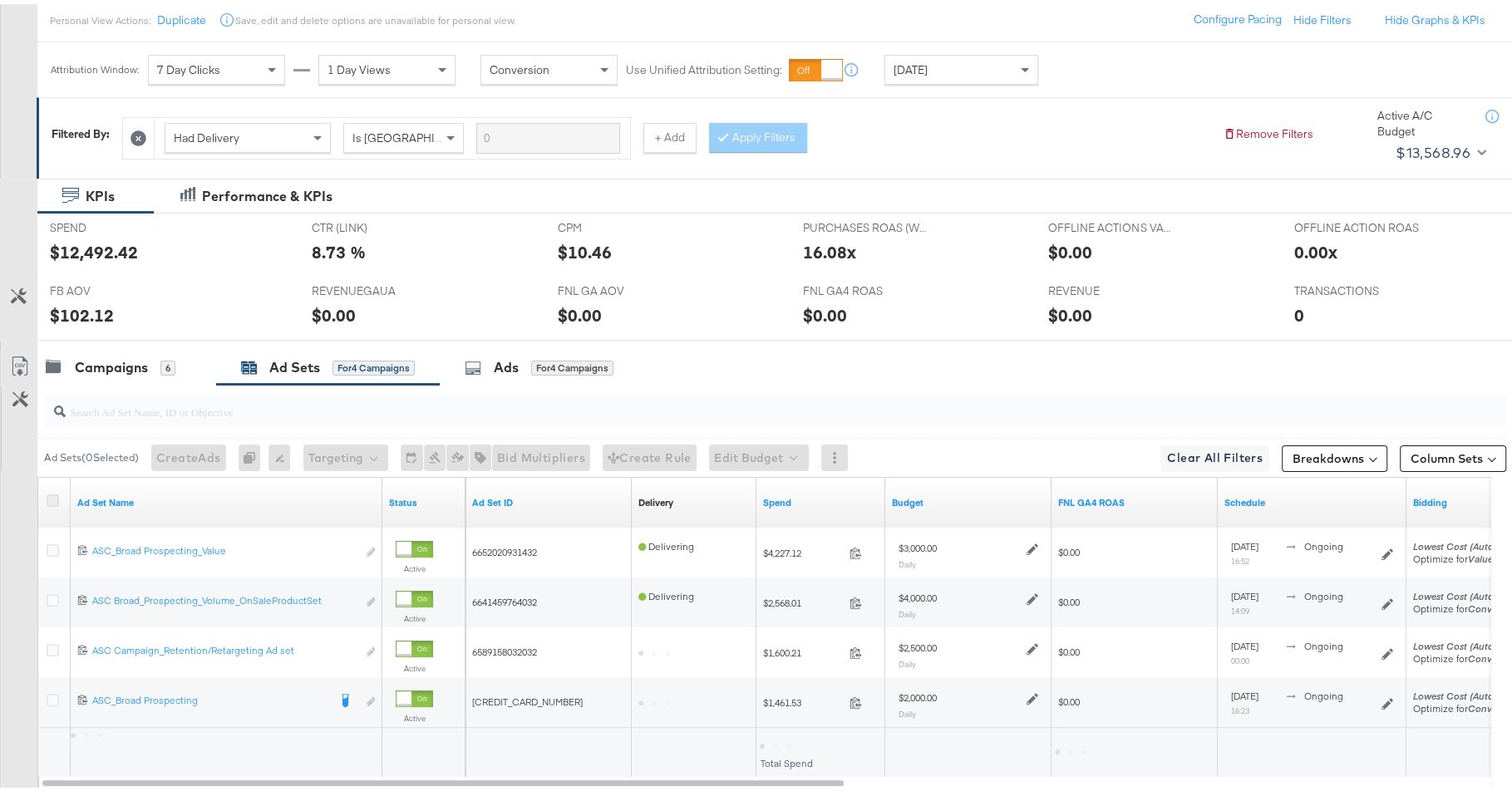
click at [53, 495] on icon at bounding box center [52, 496] width 12 height 12
click at [0, 0] on input "checkbox" at bounding box center [0, 0] width 0 height 0
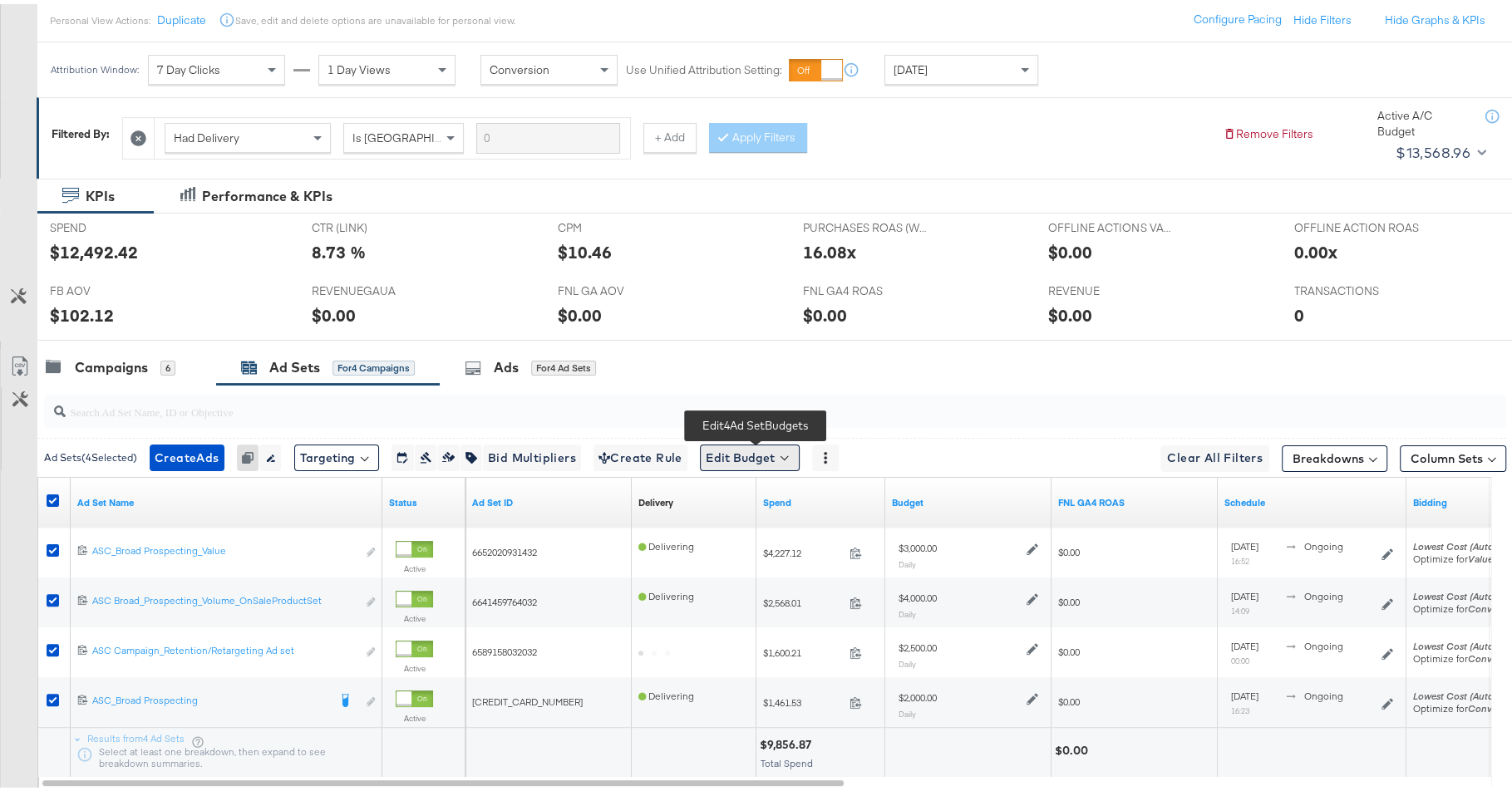
click at [755, 463] on button "Edit Budget" at bounding box center [749, 453] width 100 height 27
click at [752, 486] on span "Edit Ad Set Budget" at bounding box center [754, 496] width 95 height 22
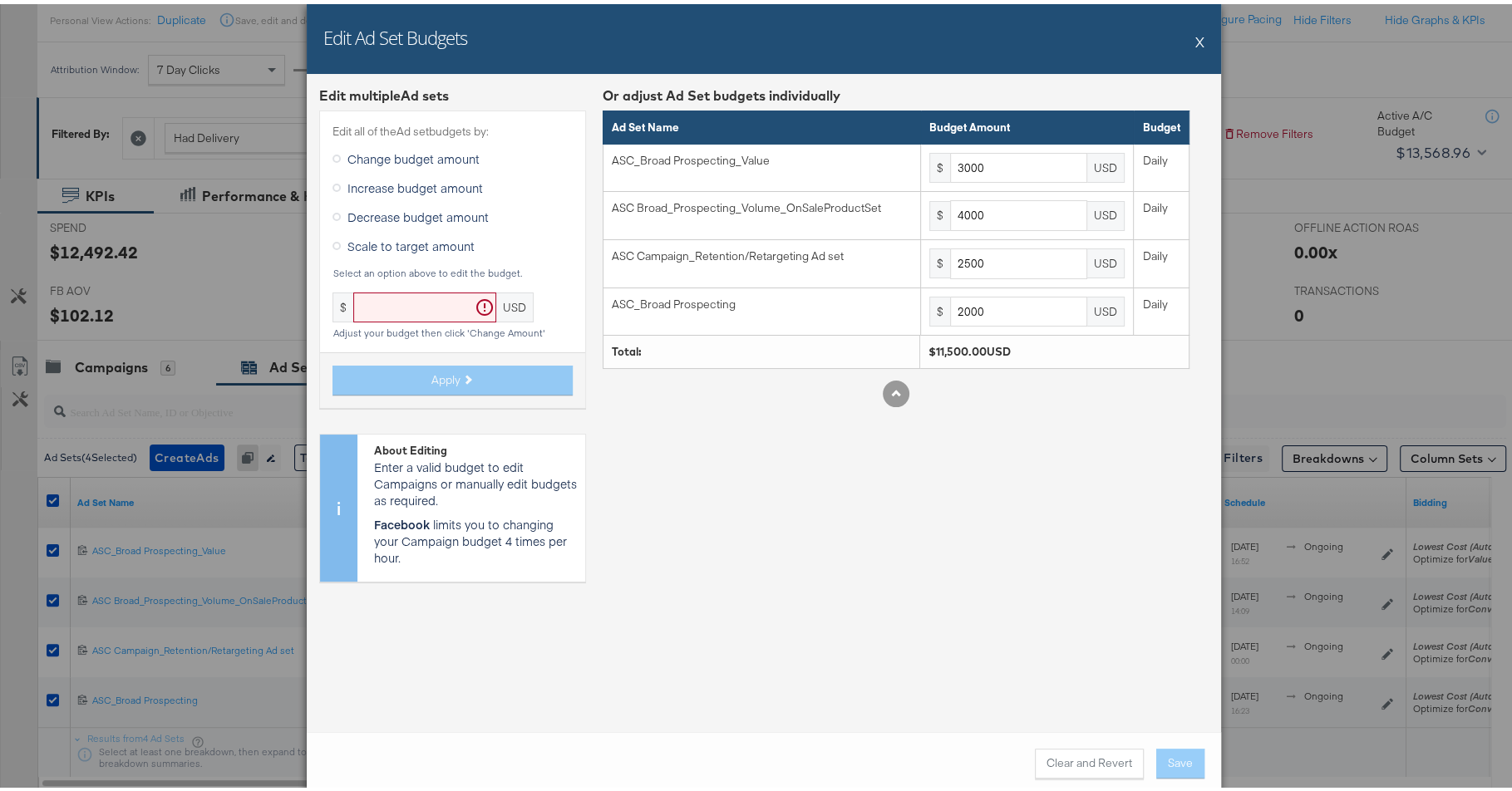
click at [400, 204] on span "Decrease budget amount" at bounding box center [418, 212] width 141 height 17
click at [0, 0] on input "Decrease budget amount" at bounding box center [0, 0] width 0 height 0
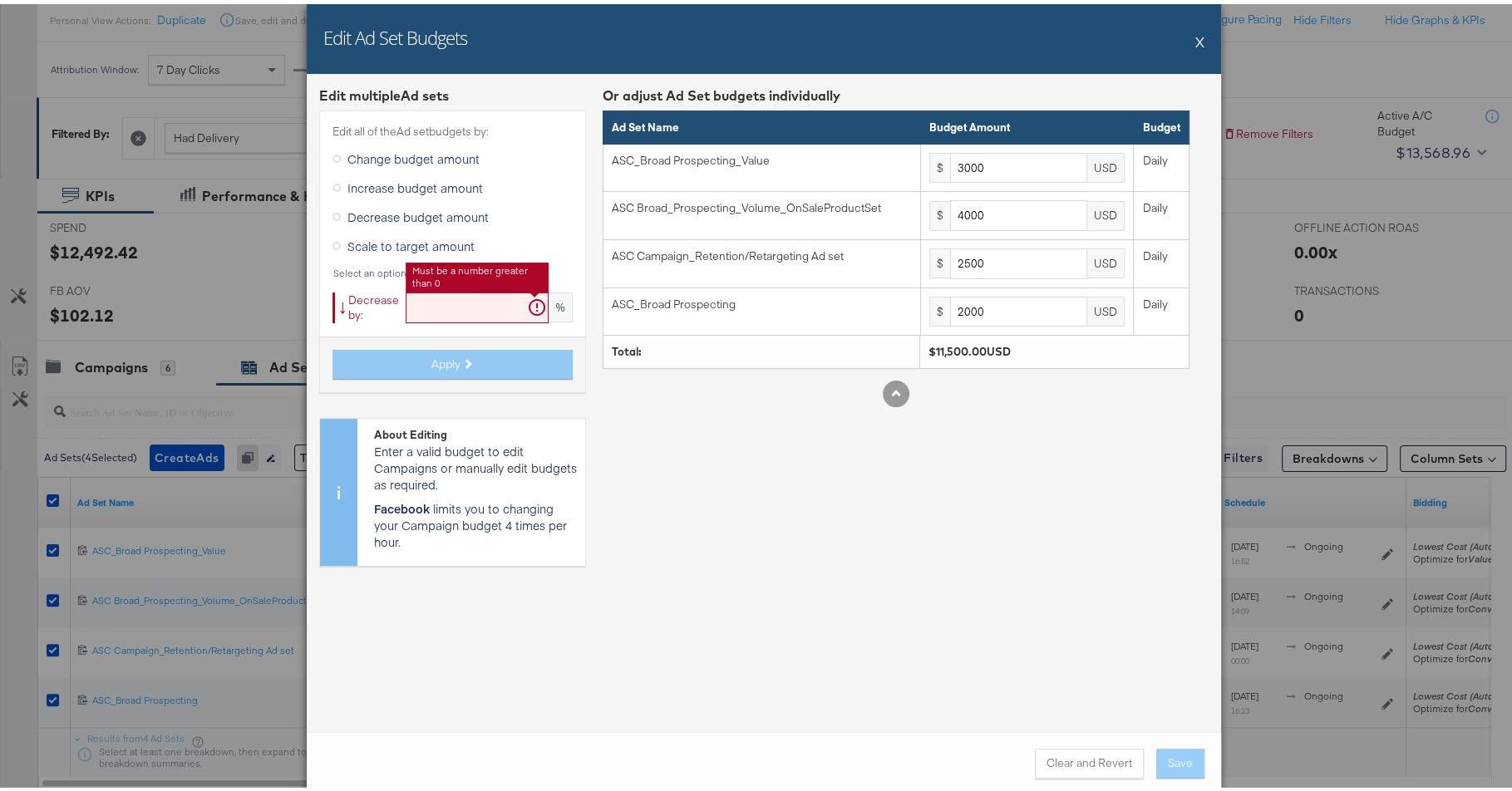
click at [423, 309] on input "text" at bounding box center [477, 303] width 143 height 30
paste input "31.03448275"
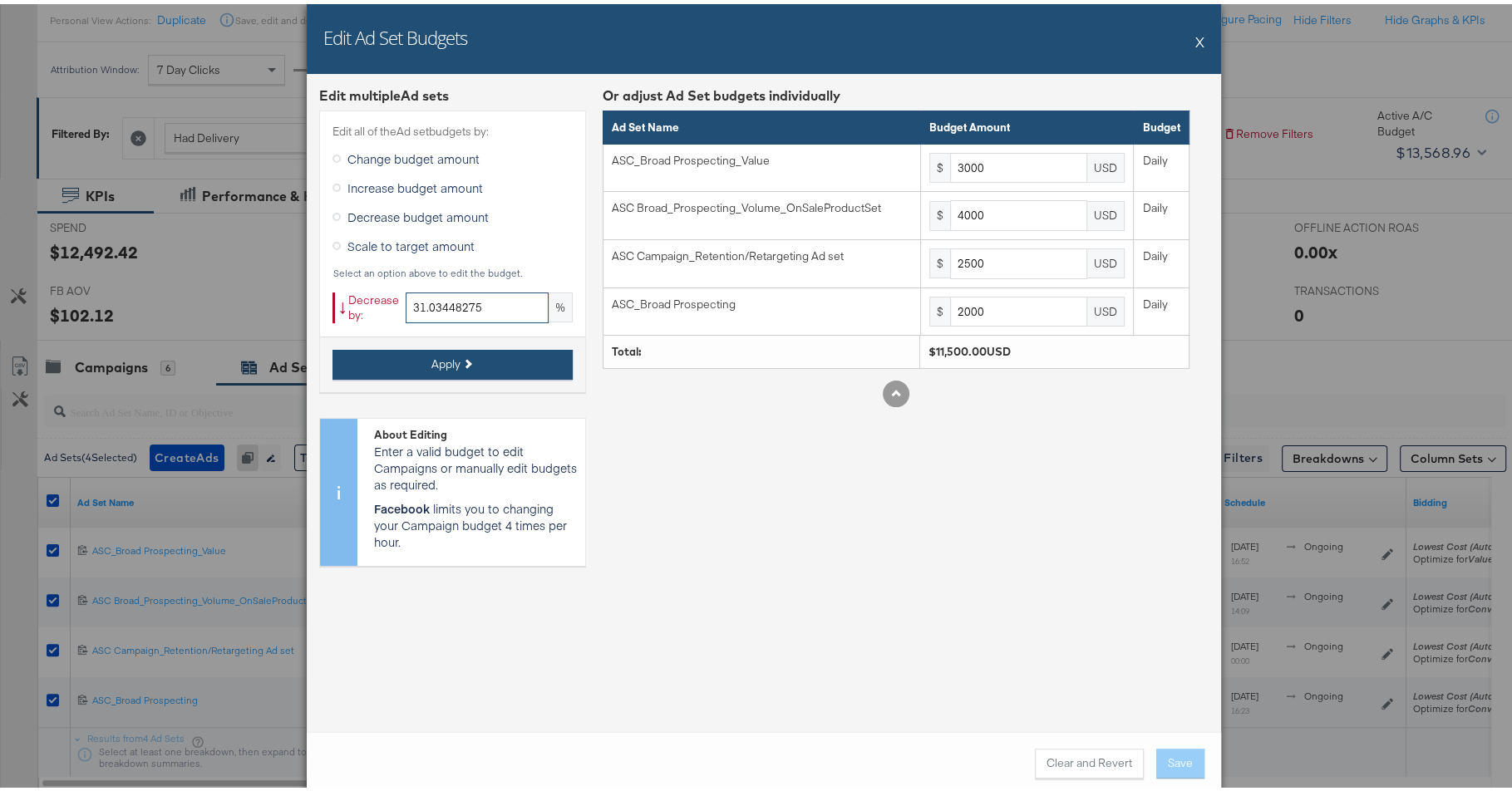
type input "31.03448275"
click at [437, 365] on span "Apply" at bounding box center [445, 360] width 29 height 16
type input "2068.96"
type input "2758.62"
type input "1724.13"
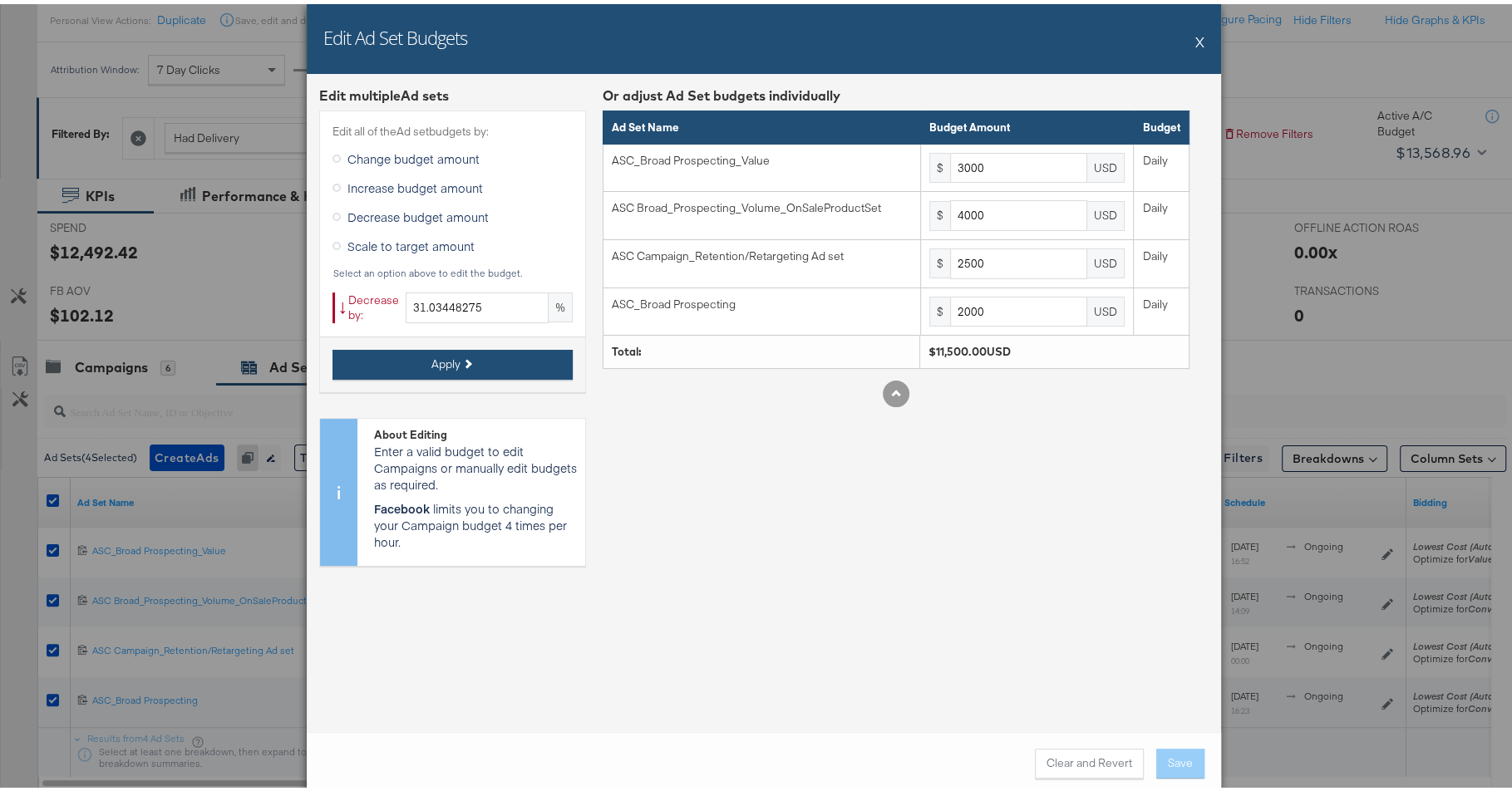
type input "1379.31"
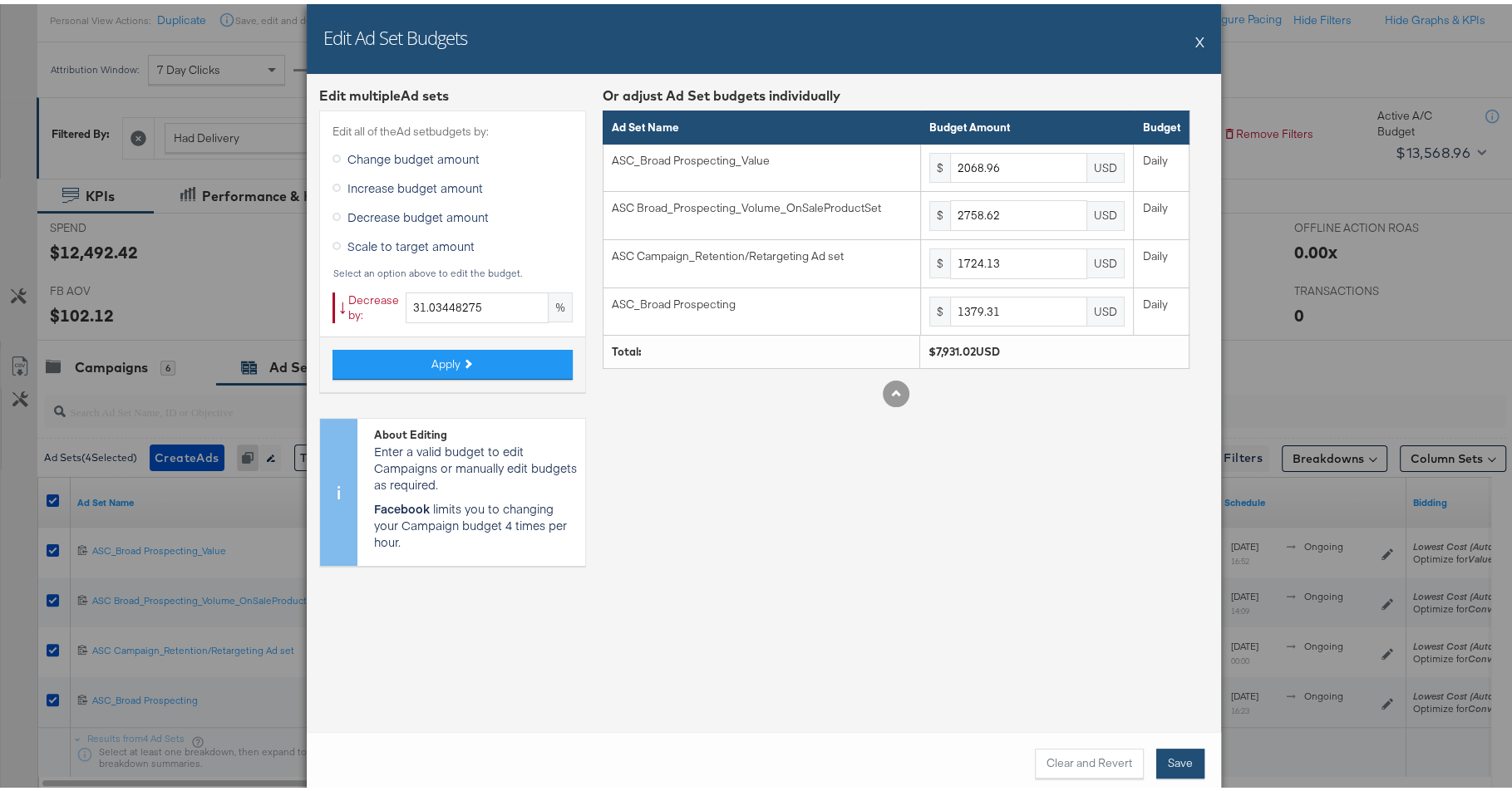
click at [1174, 758] on button "Save" at bounding box center [1179, 759] width 48 height 30
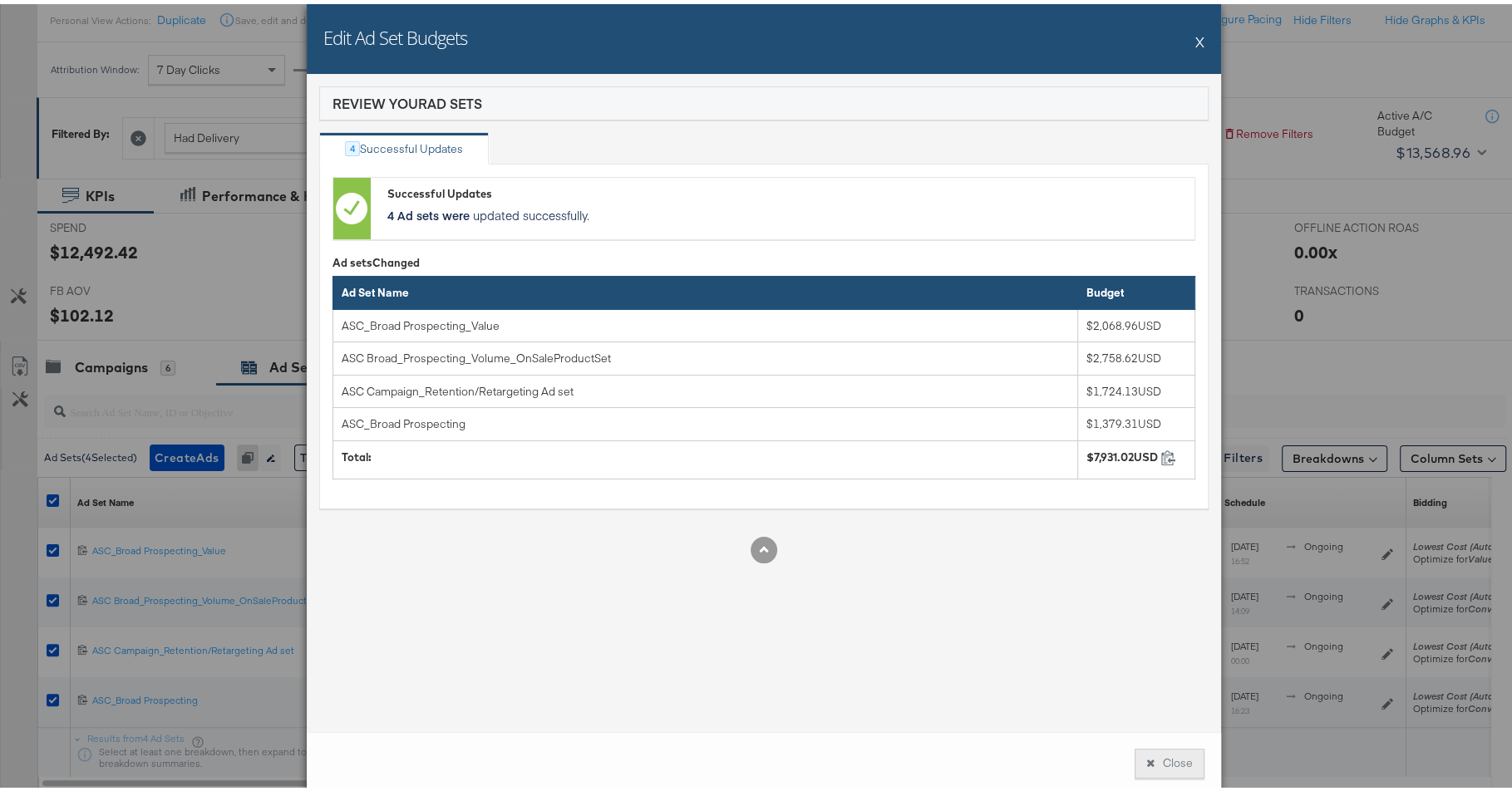
click at [1169, 763] on button "Close" at bounding box center [1169, 759] width 70 height 30
click at [1169, 763] on div "$0.00" at bounding box center [1134, 748] width 165 height 50
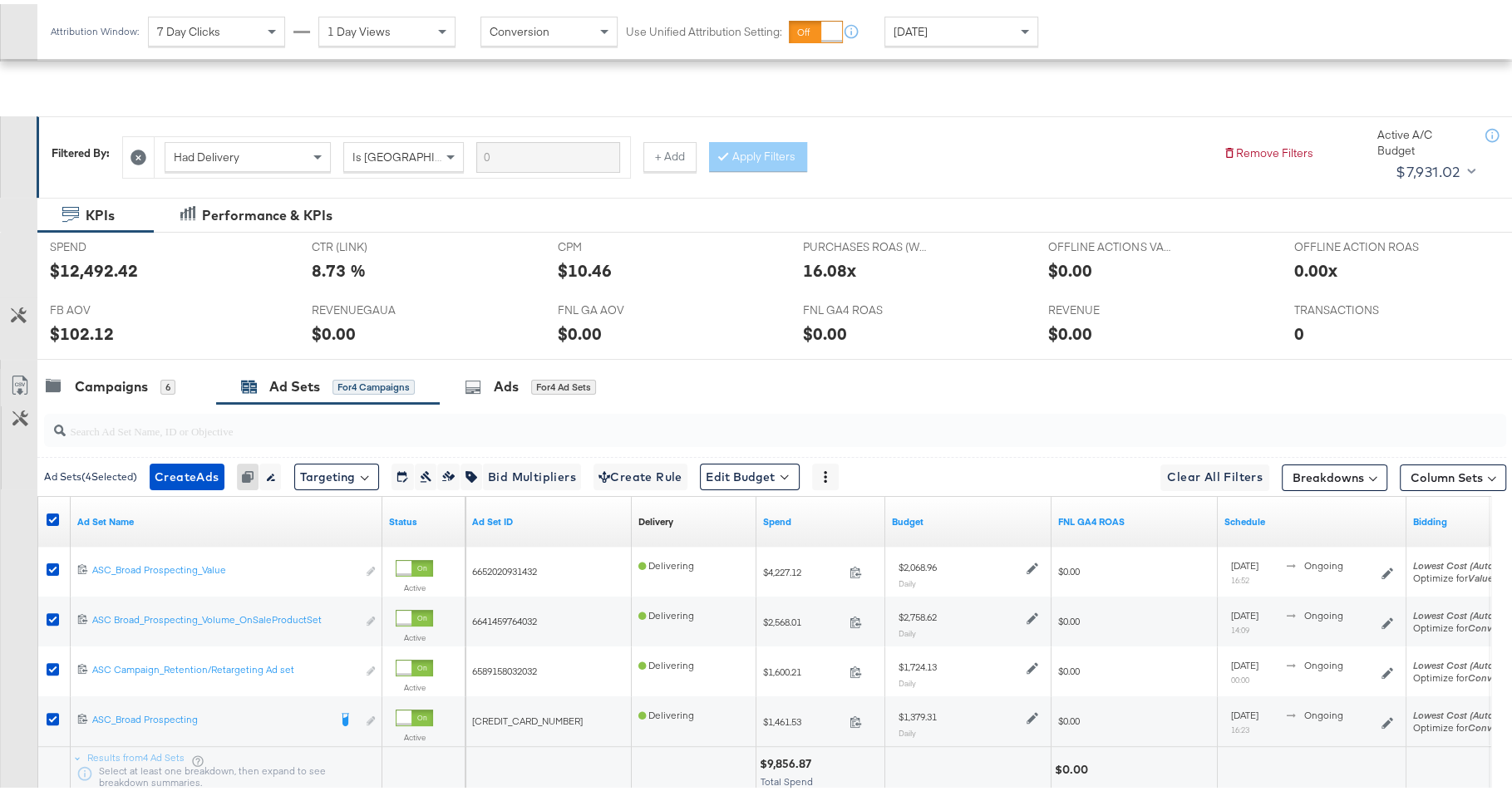
scroll to position [92, 0]
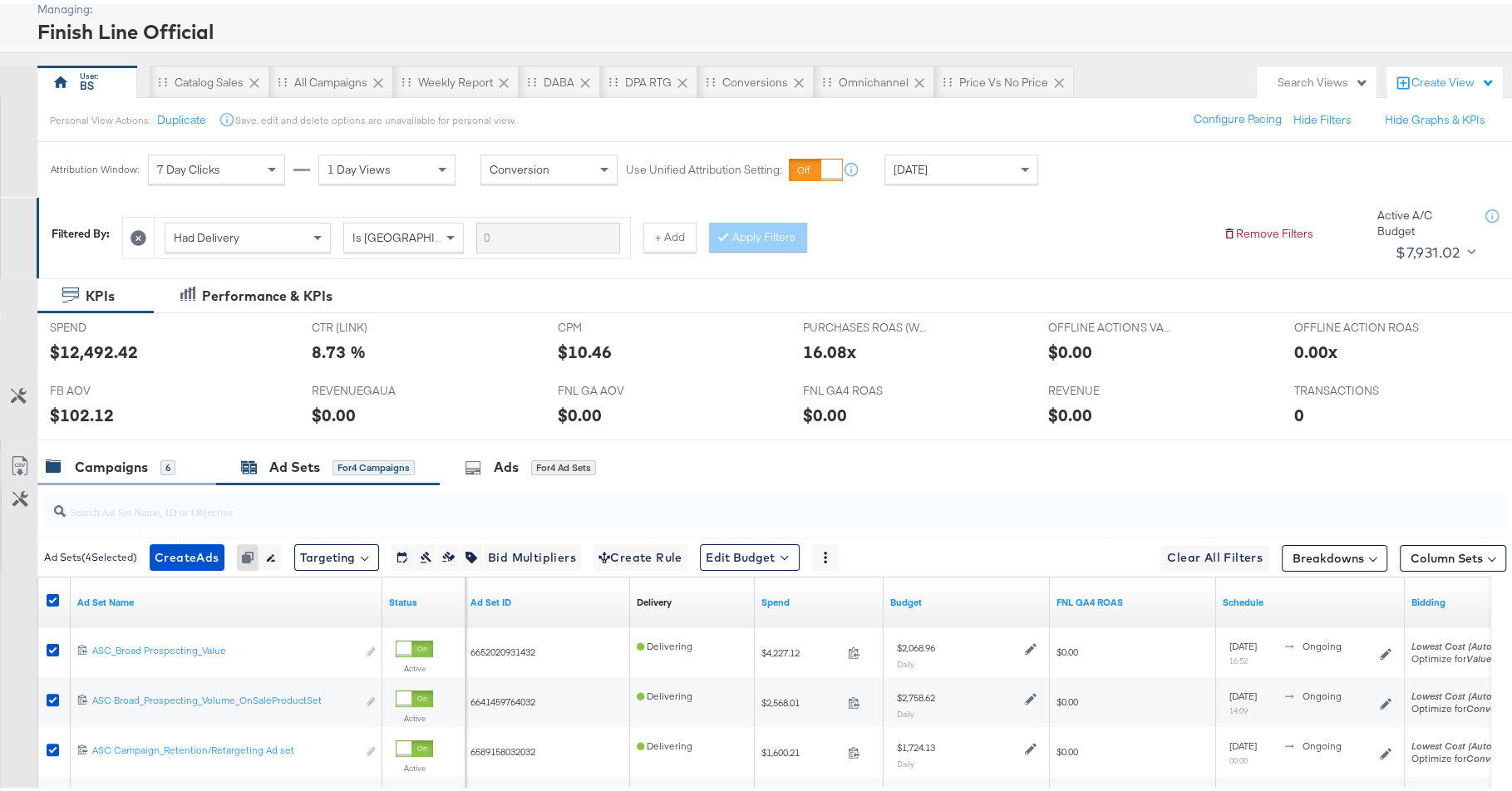
click at [151, 462] on div "Campaigns 6" at bounding box center [111, 463] width 130 height 19
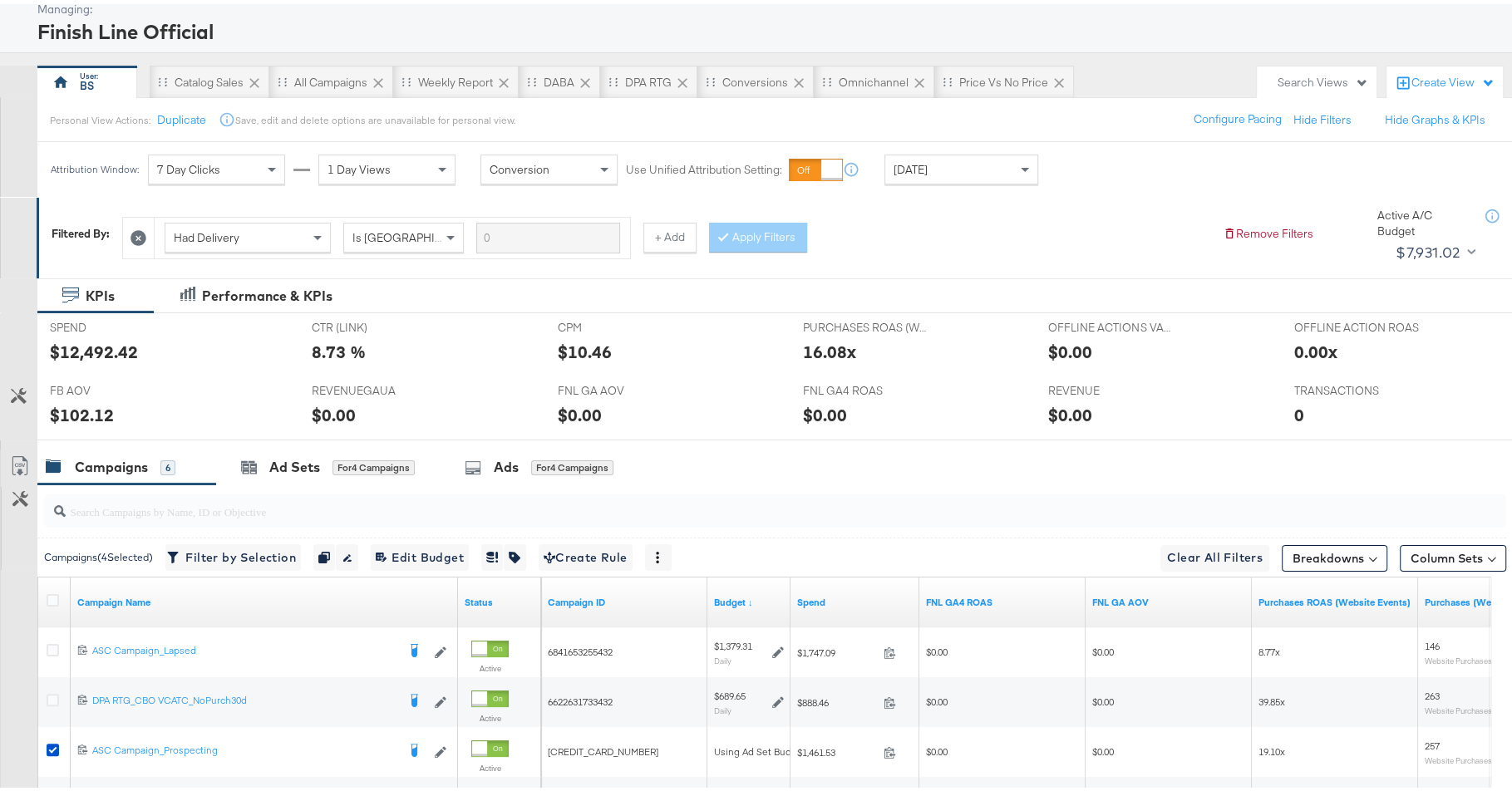
scroll to position [0, 0]
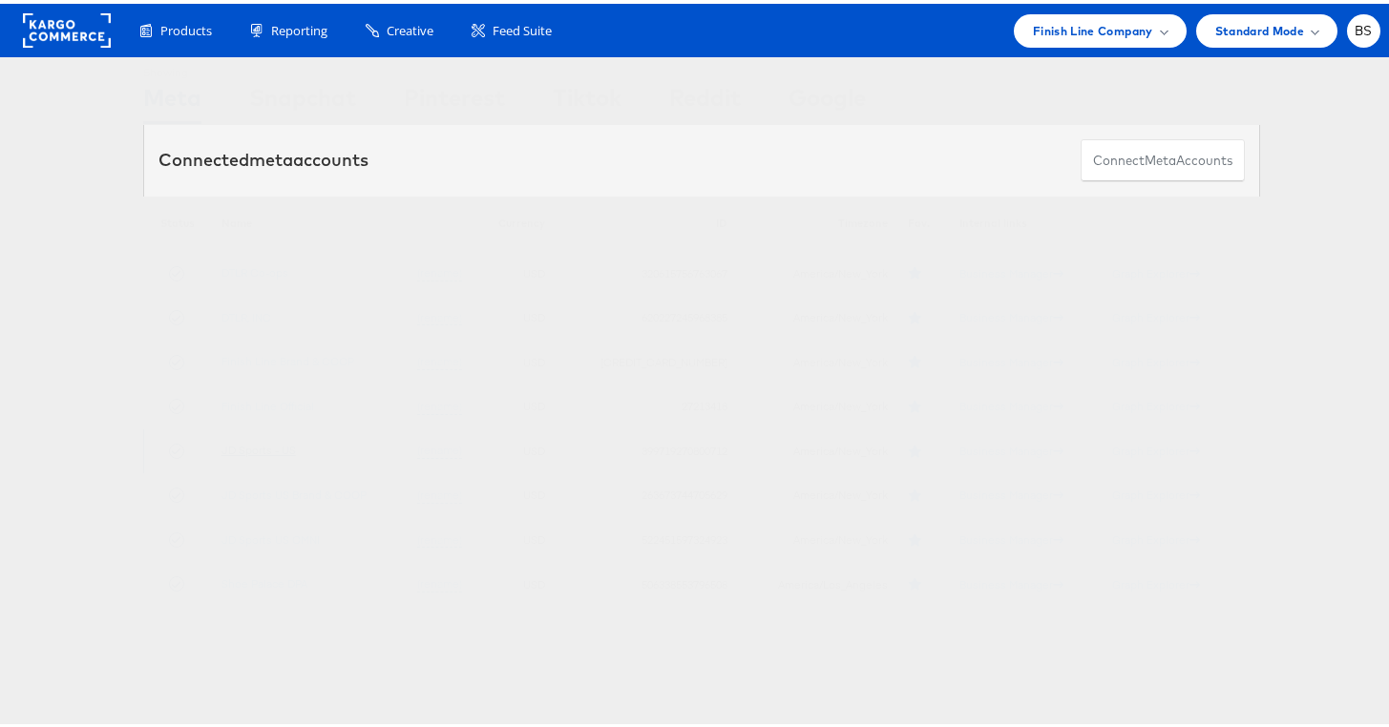
click at [278, 451] on link "JD Sports - US" at bounding box center [258, 446] width 74 height 14
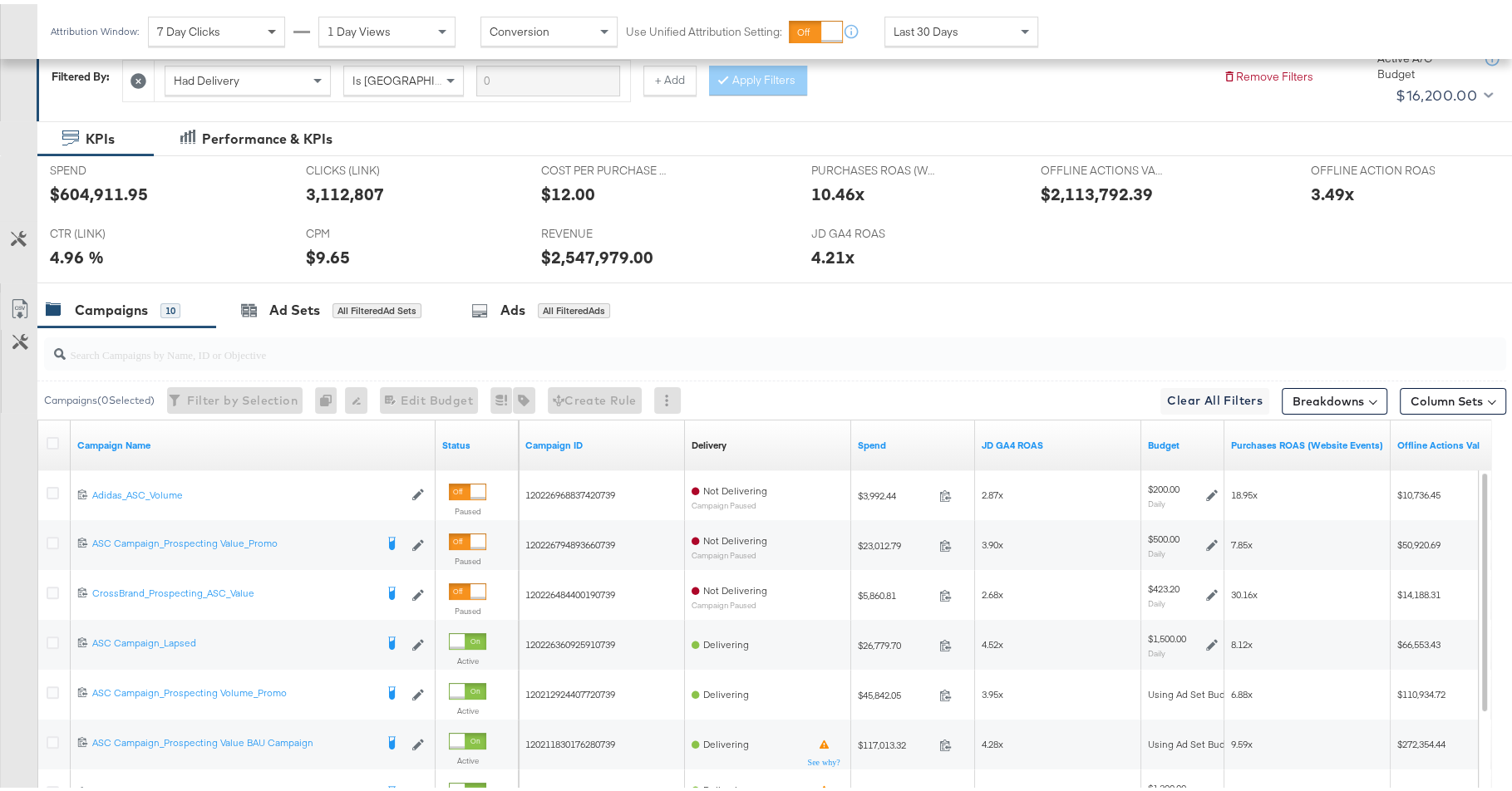
scroll to position [441, 0]
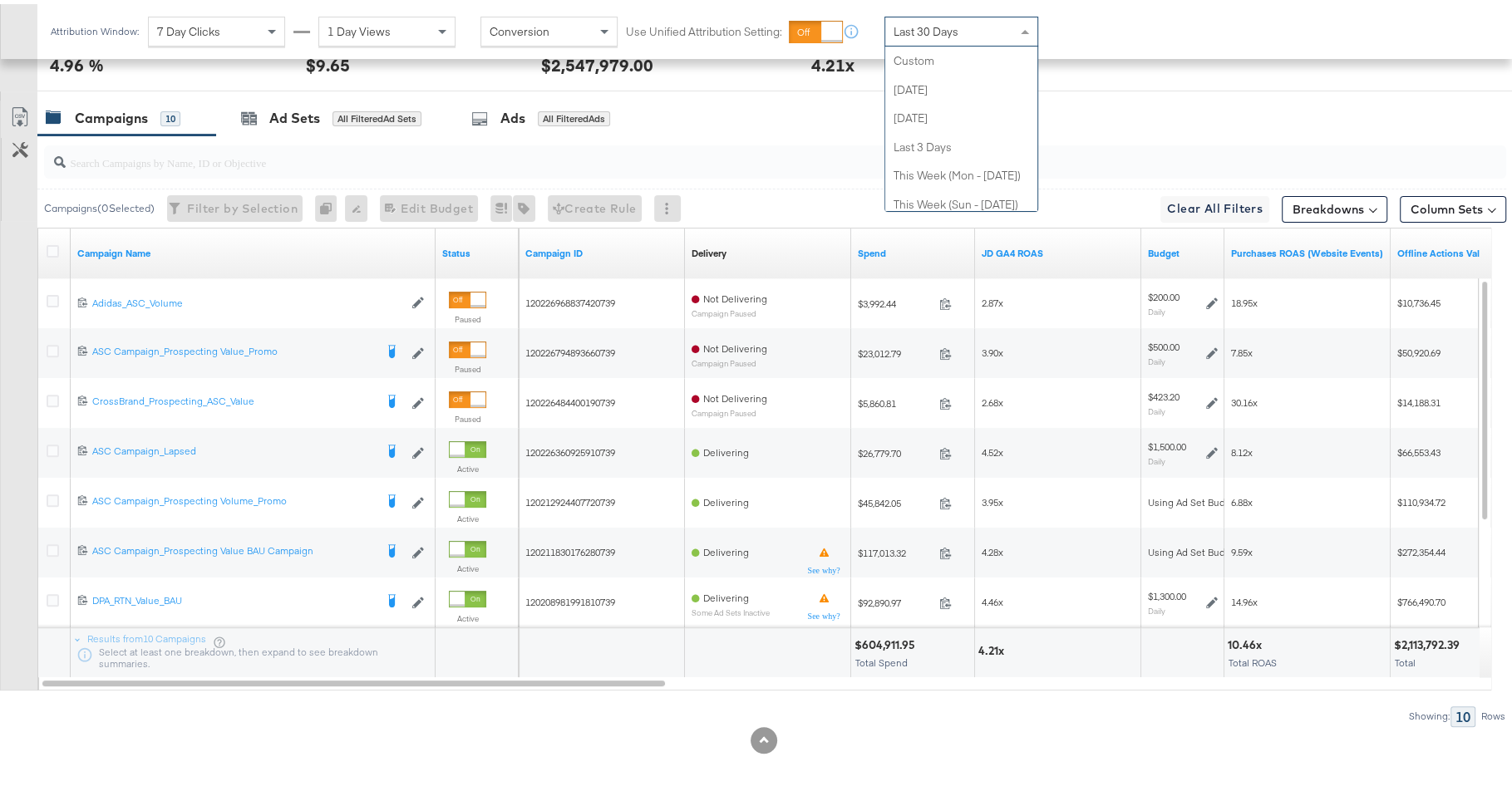
click at [900, 36] on div "Last 30 Days" at bounding box center [961, 27] width 152 height 28
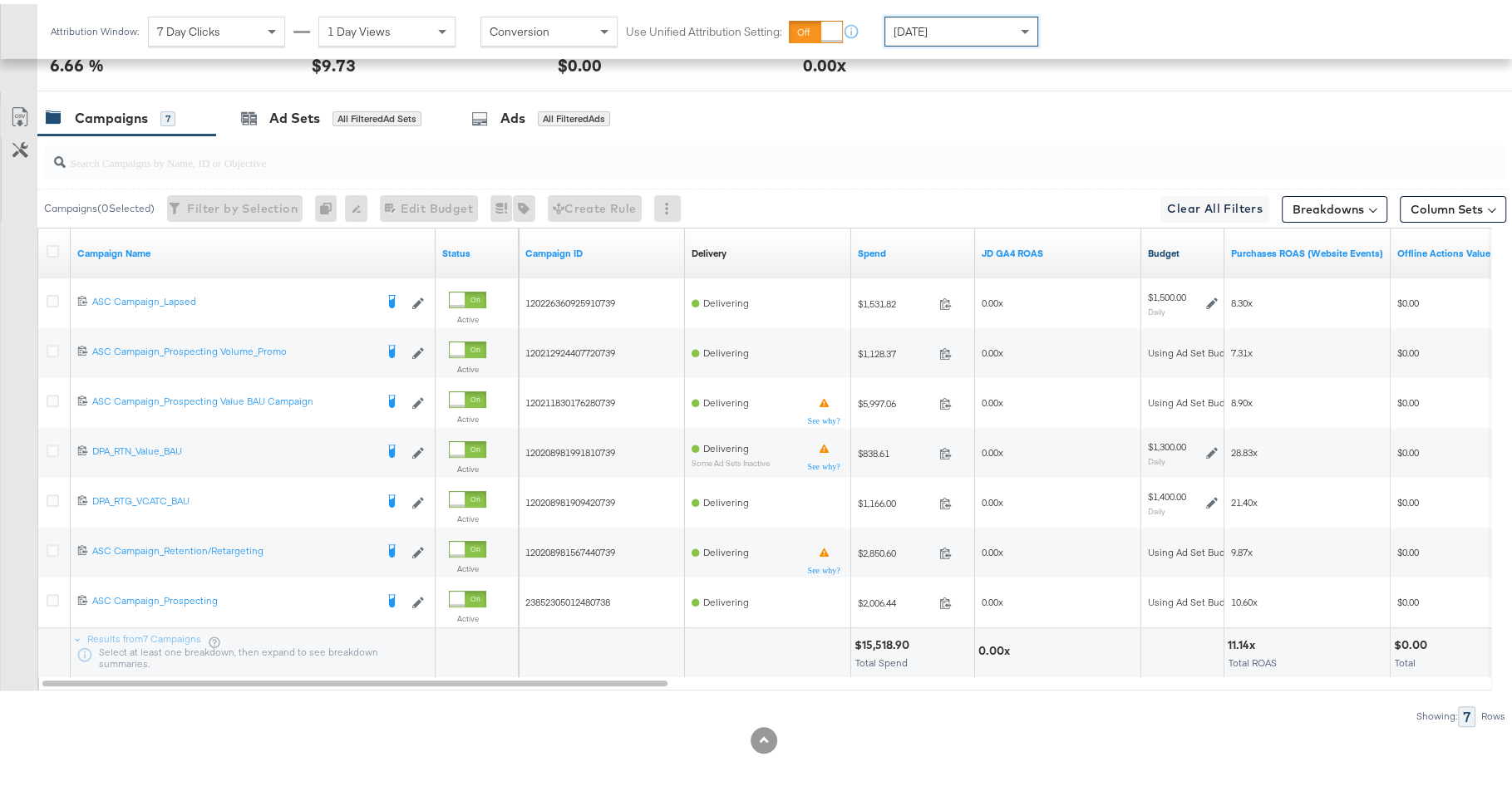
click at [1180, 251] on link "Budget" at bounding box center [1182, 249] width 70 height 13
click at [47, 236] on div at bounding box center [55, 249] width 30 height 30
click at [48, 243] on icon at bounding box center [52, 247] width 12 height 12
click at [0, 0] on input "checkbox" at bounding box center [0, 0] width 0 height 0
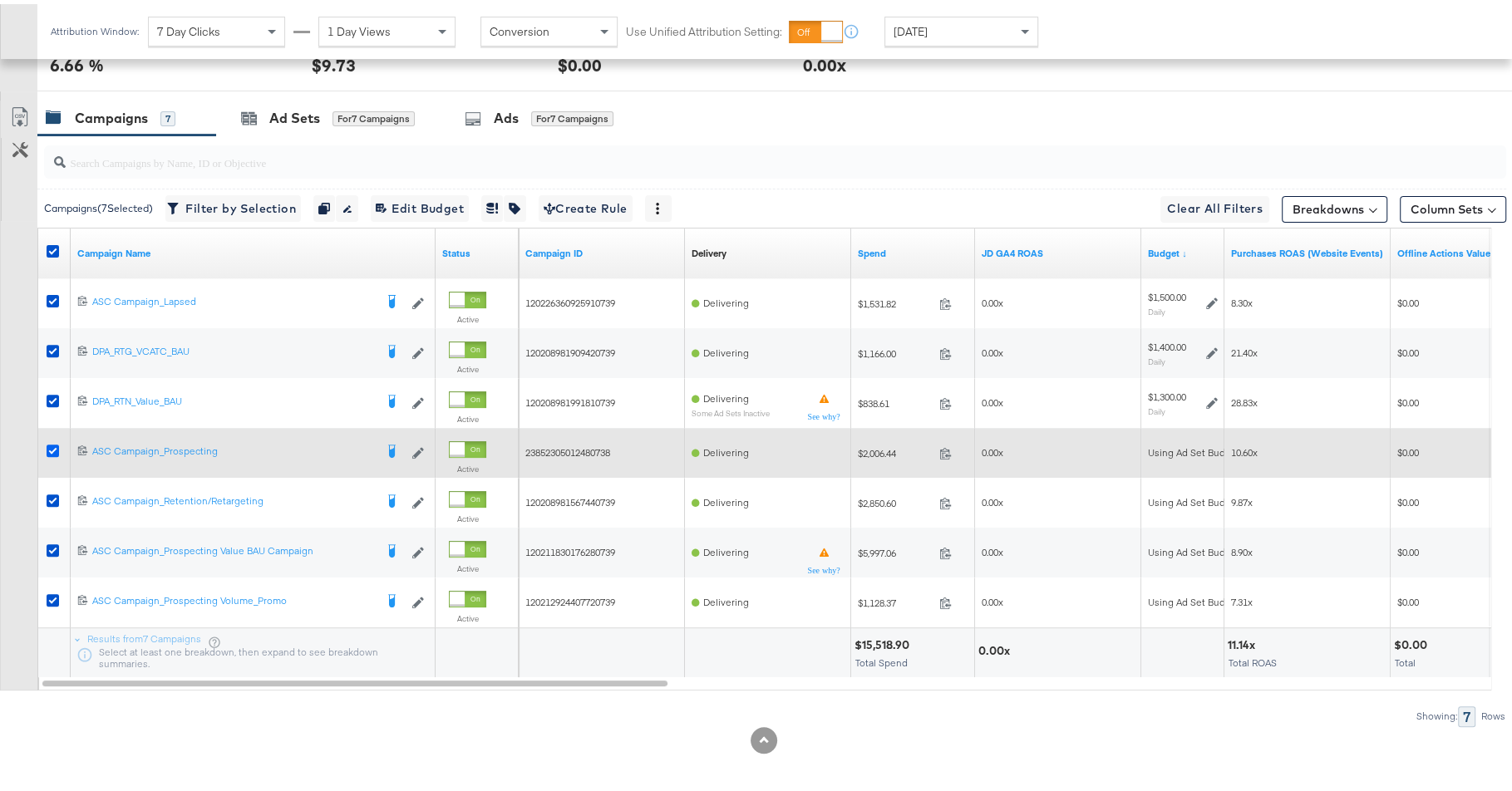
click at [51, 443] on icon at bounding box center [52, 446] width 12 height 12
click at [0, 0] on input "checkbox" at bounding box center [0, 0] width 0 height 0
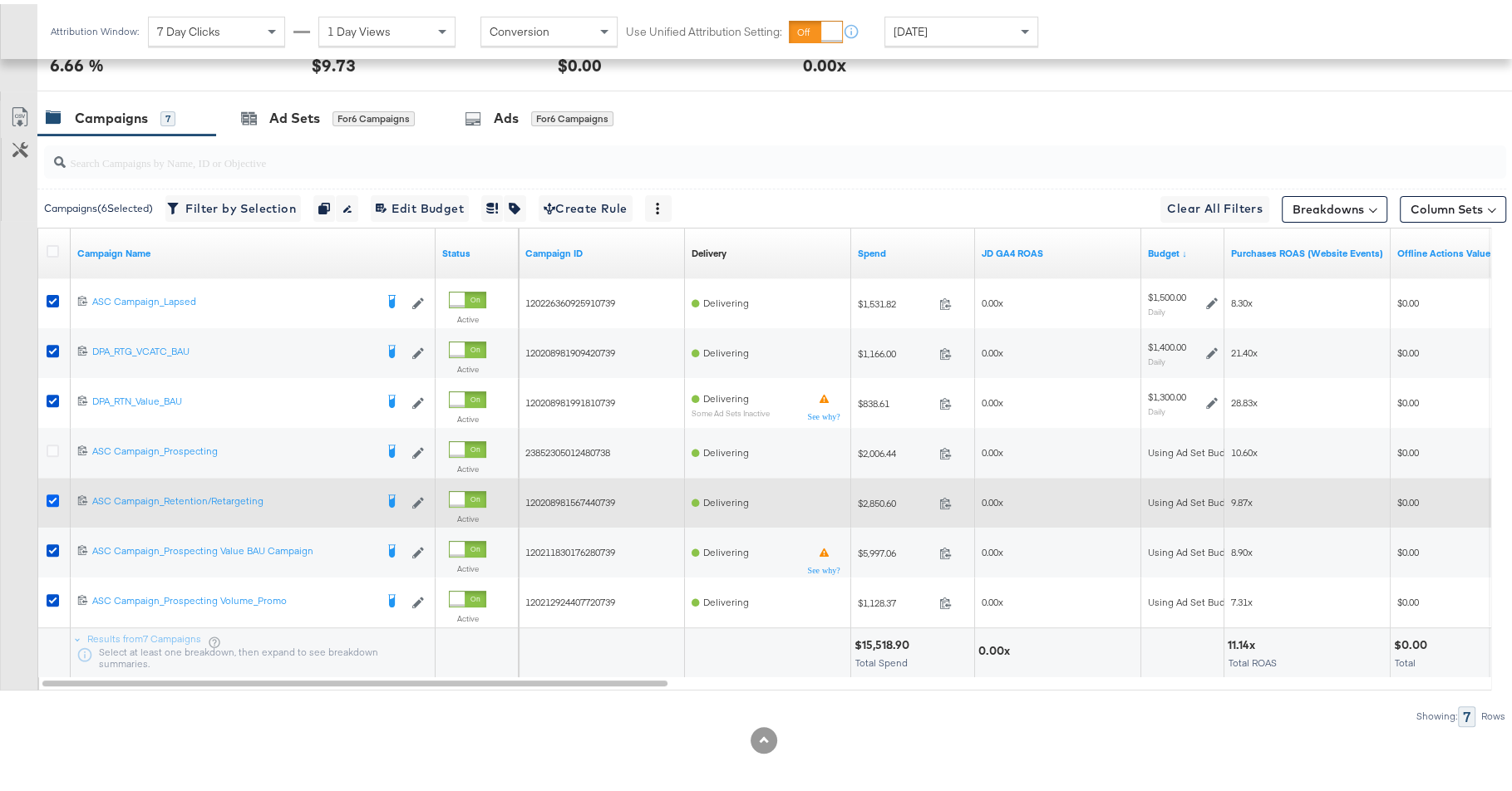
click at [51, 490] on icon at bounding box center [52, 496] width 12 height 12
click at [0, 0] on input "checkbox" at bounding box center [0, 0] width 0 height 0
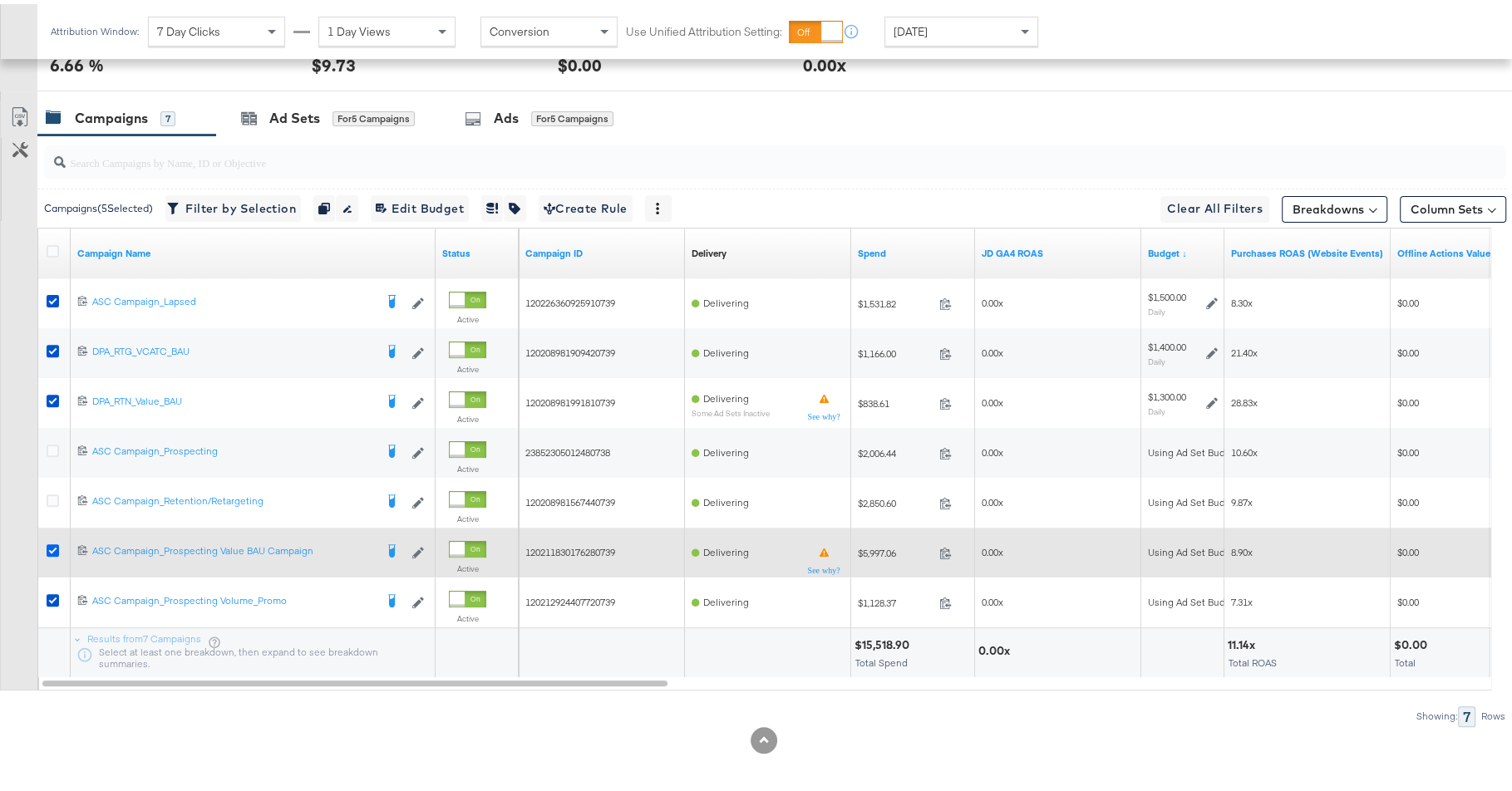
click at [52, 546] on icon at bounding box center [52, 546] width 12 height 12
click at [0, 0] on input "checkbox" at bounding box center [0, 0] width 0 height 0
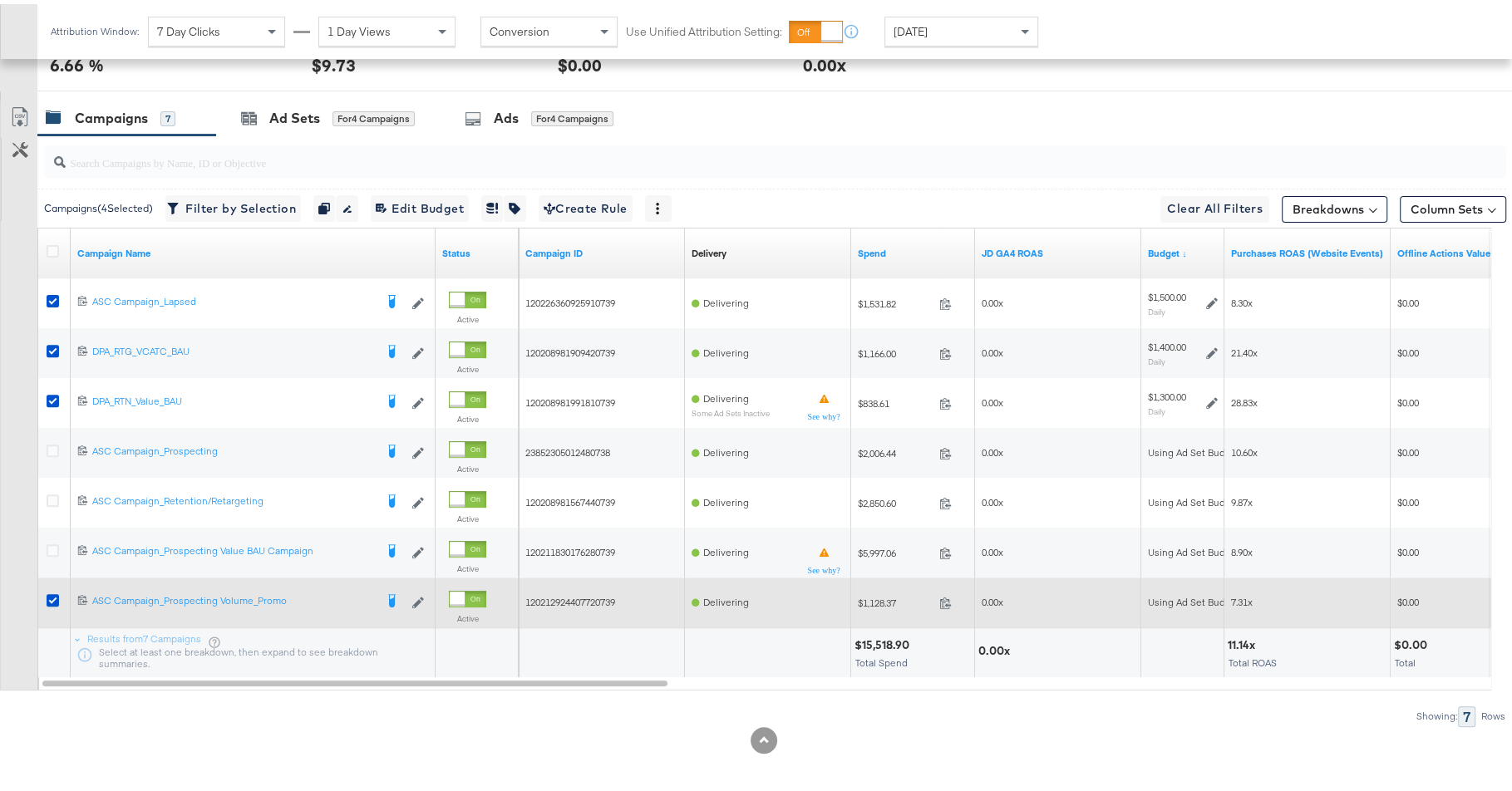
click at [52, 585] on div at bounding box center [55, 598] width 30 height 30
click at [52, 596] on icon at bounding box center [52, 596] width 12 height 12
click at [0, 0] on input "checkbox" at bounding box center [0, 0] width 0 height 0
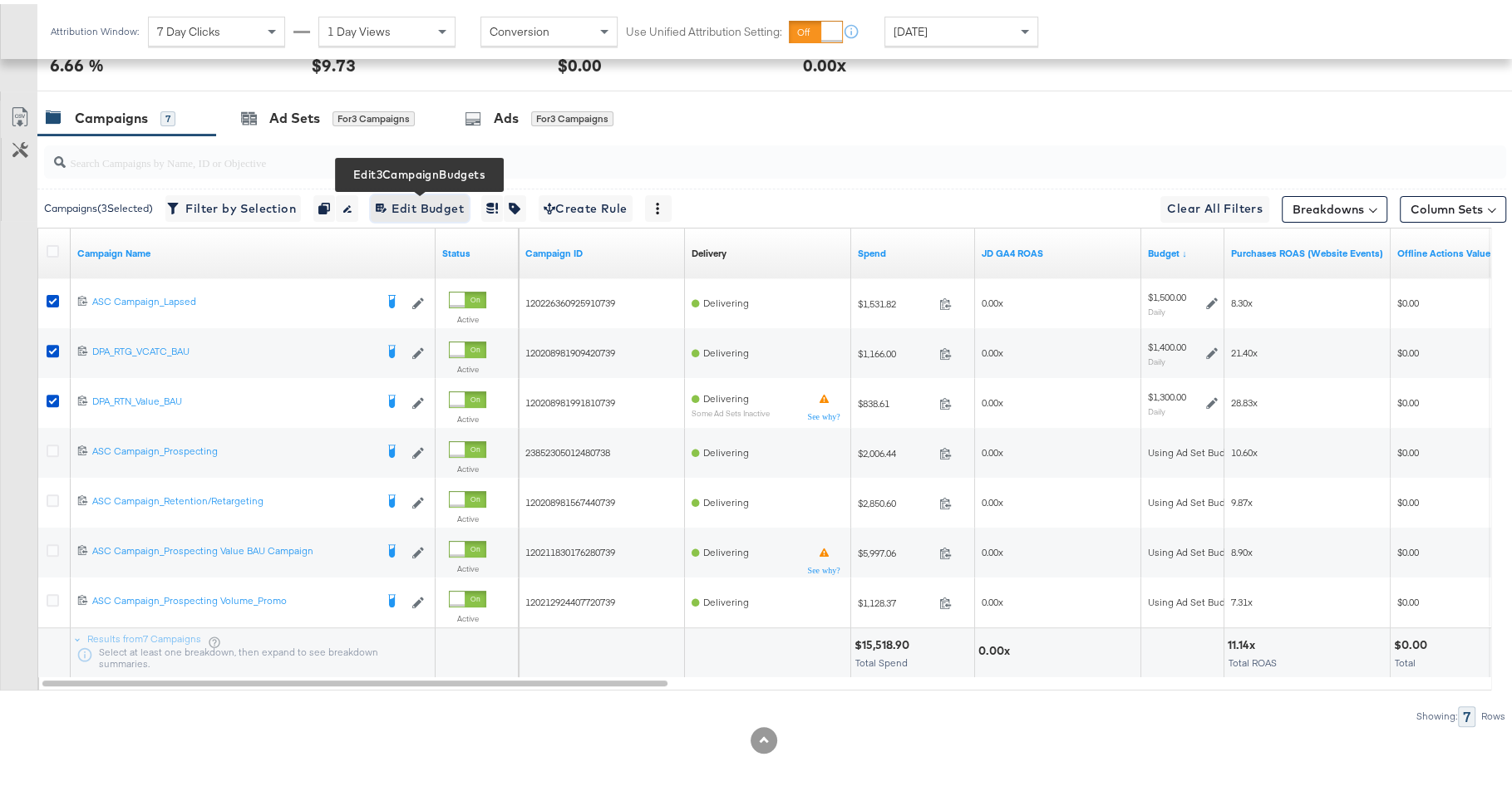
click at [431, 200] on span "Edit 3 Campaign Budgets Edit Budget" at bounding box center [420, 204] width 88 height 21
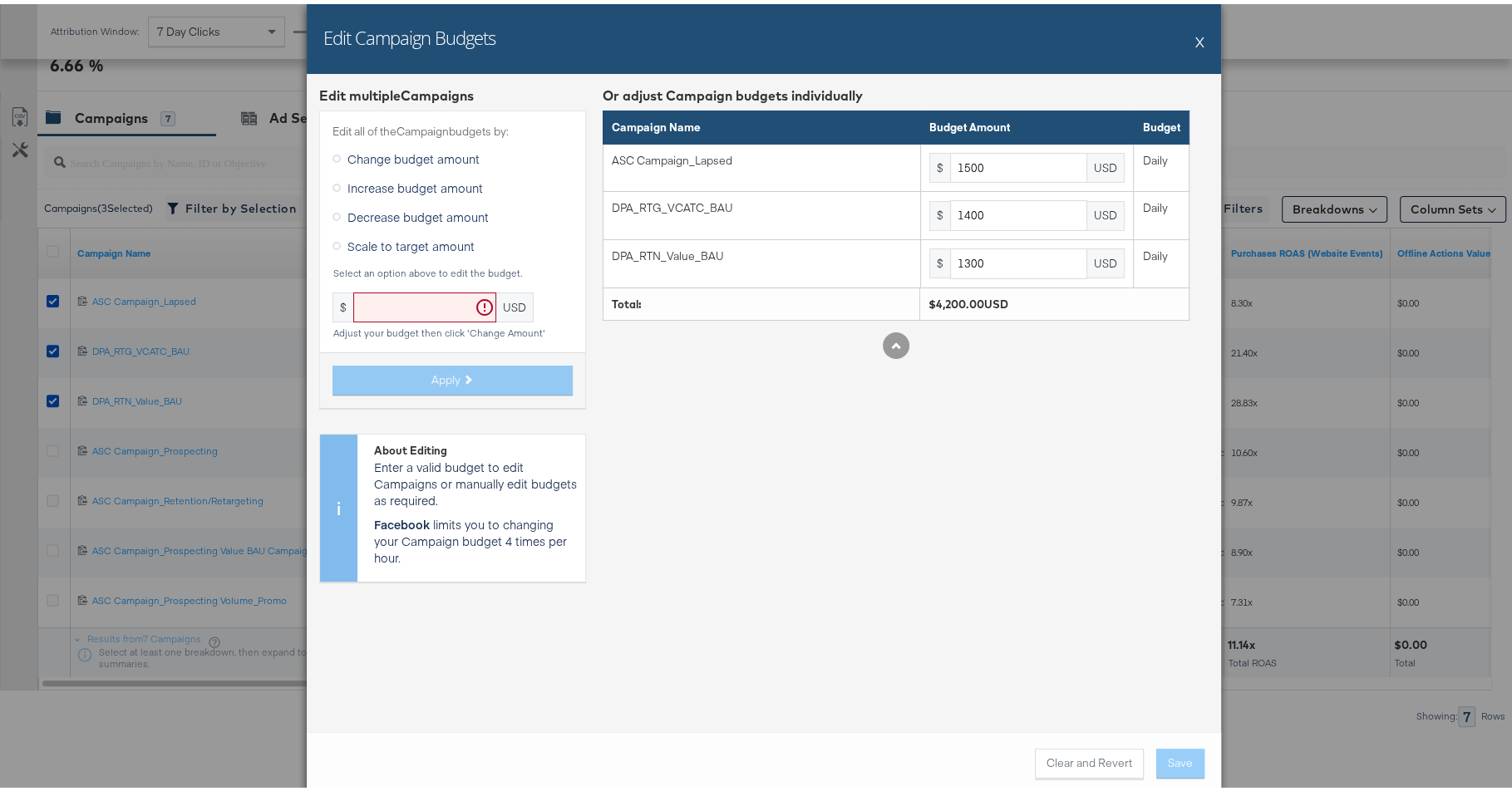
click at [408, 224] on label "Decrease budget amount" at bounding box center [413, 212] width 163 height 25
click at [0, 0] on input "Decrease budget amount" at bounding box center [0, 0] width 0 height 0
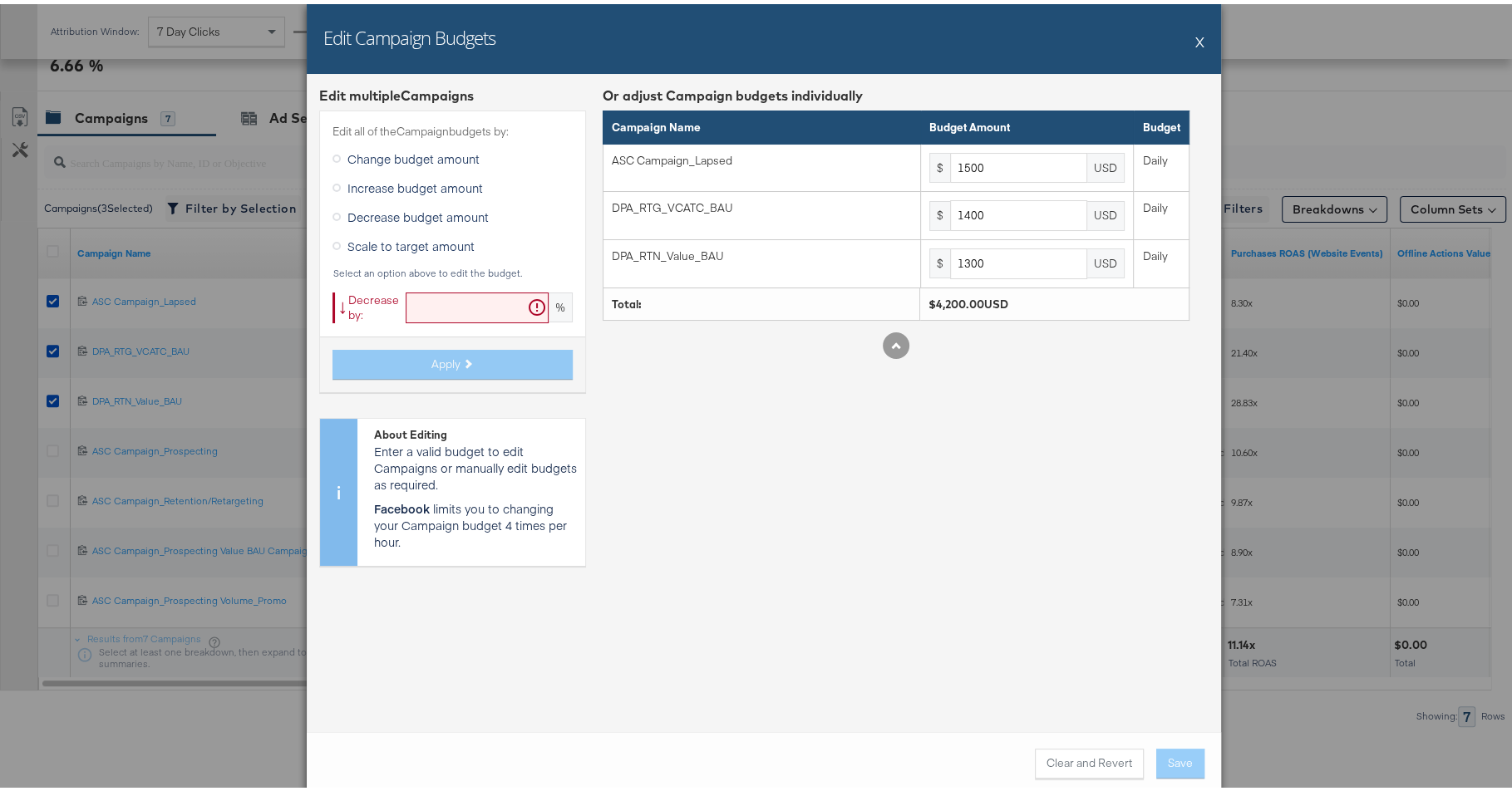
click at [424, 296] on input "text" at bounding box center [477, 303] width 143 height 30
paste input "31.03448275"
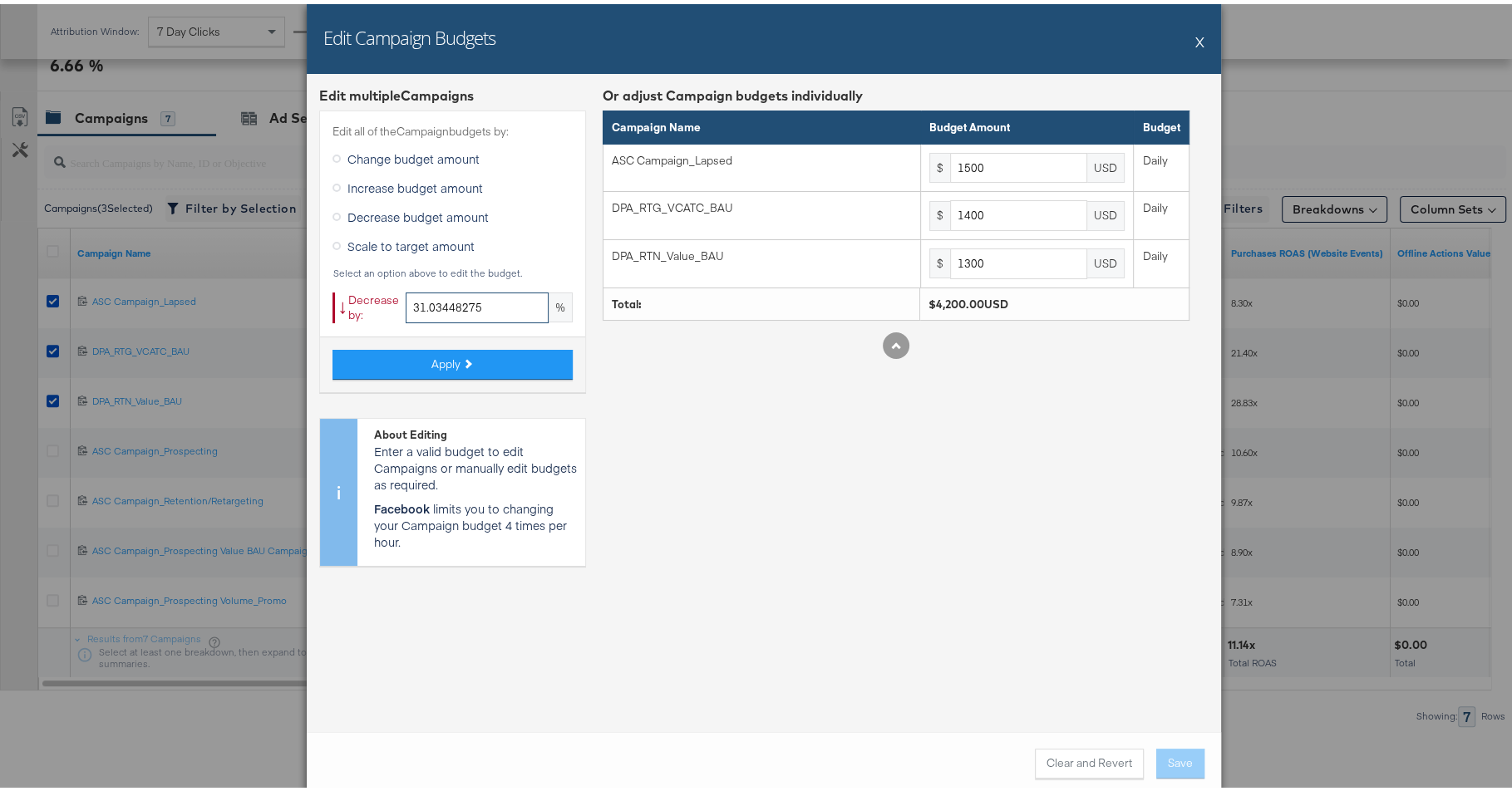
click at [484, 306] on input "31.03448275" at bounding box center [477, 303] width 143 height 30
paste input "25.92592592"
type input "25.92592592"
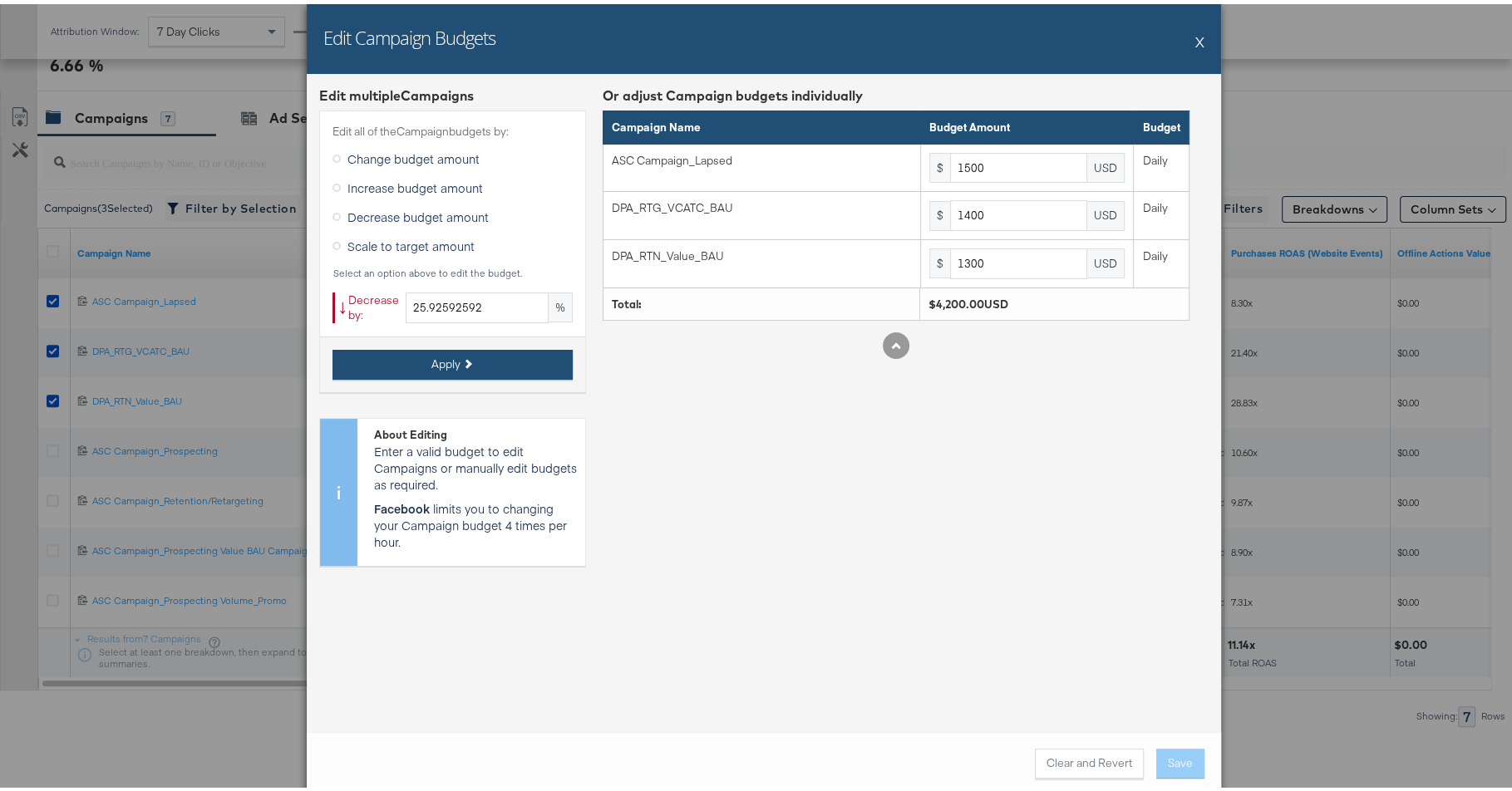
click at [479, 347] on button "Apply" at bounding box center [453, 360] width 240 height 30
type input "1111.11"
type input "1037.03"
type input "962.96"
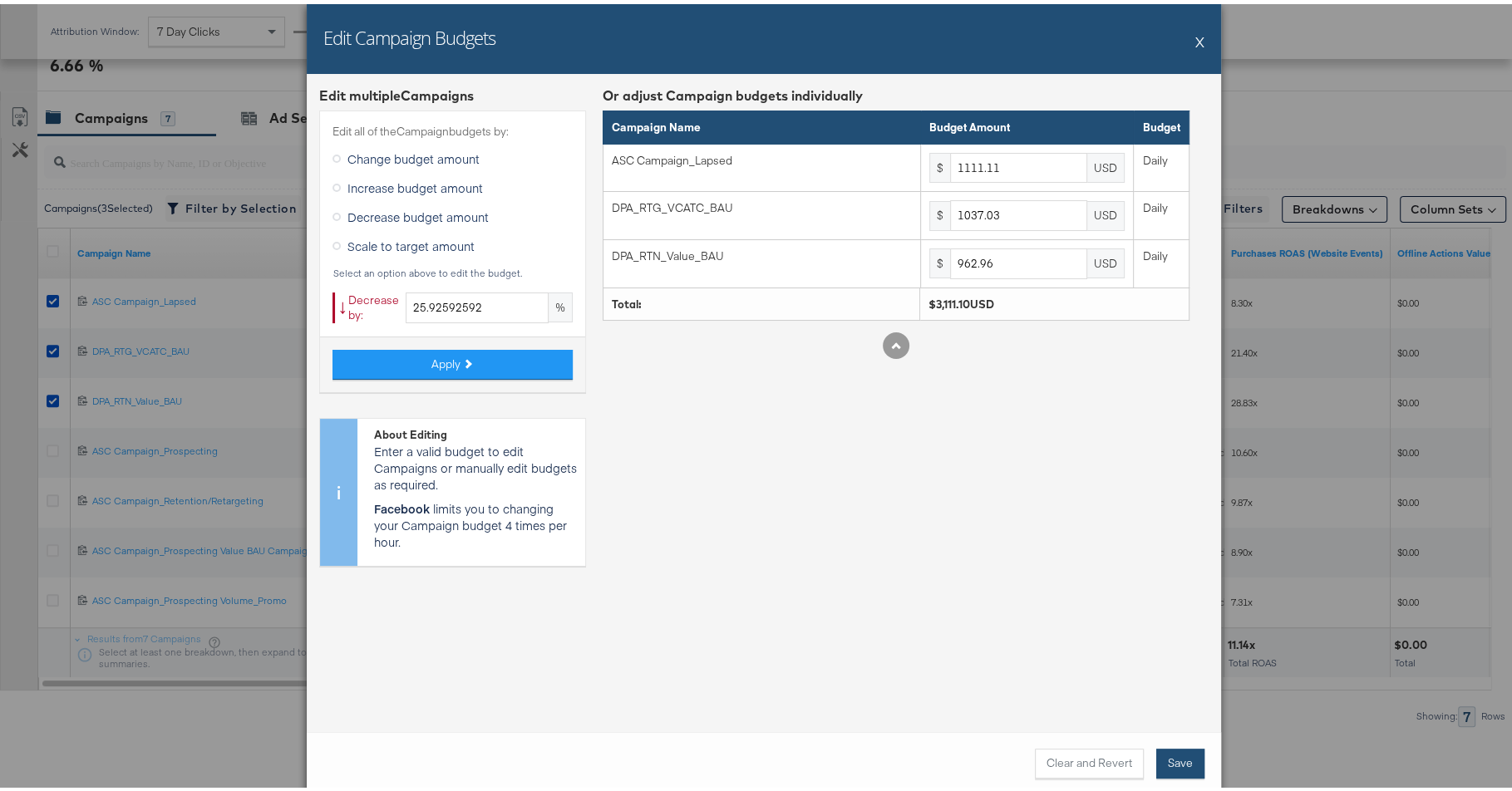
click at [1190, 771] on button "Save" at bounding box center [1179, 759] width 48 height 30
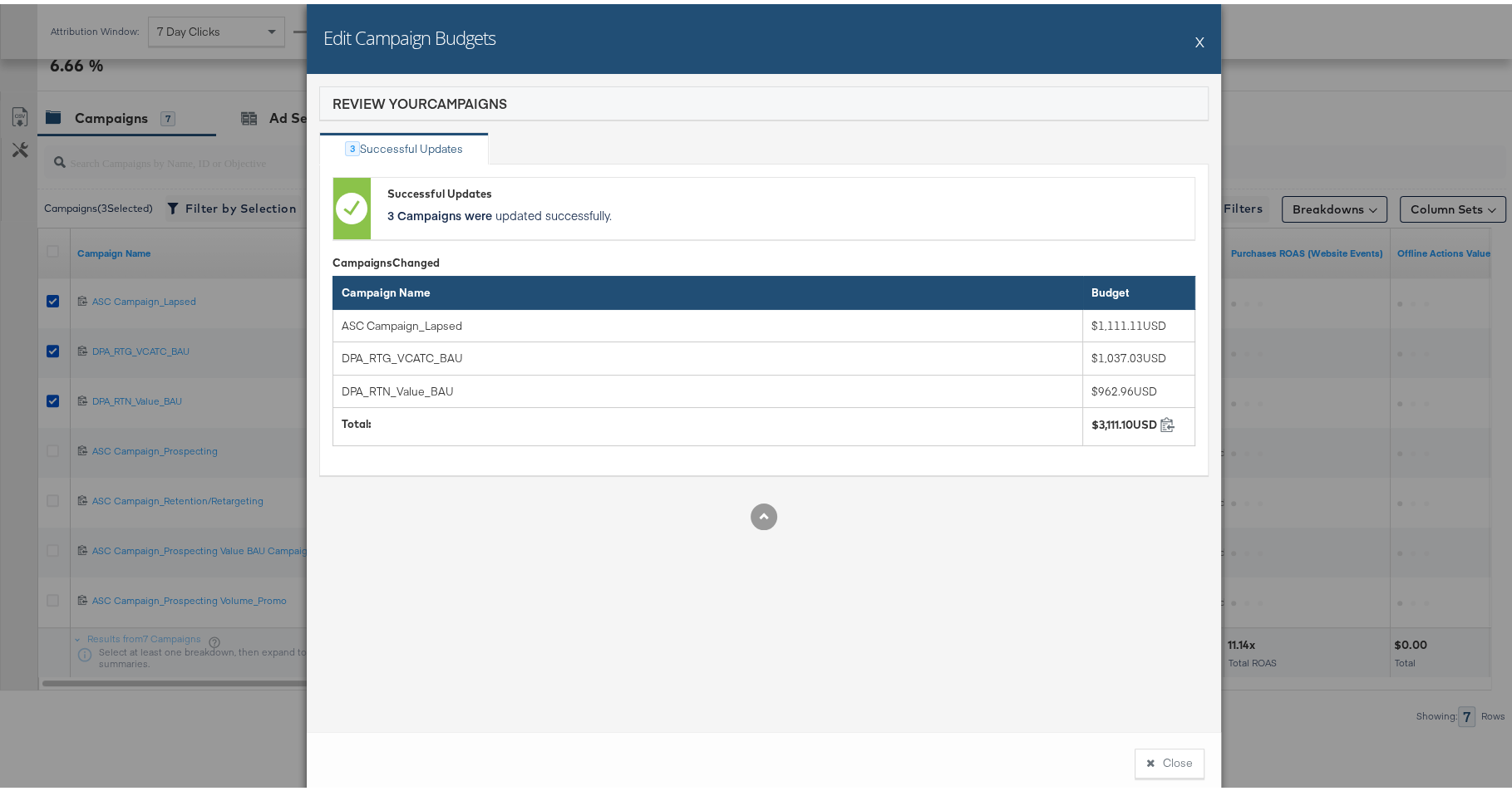
click at [1161, 761] on button "Close" at bounding box center [1169, 759] width 70 height 30
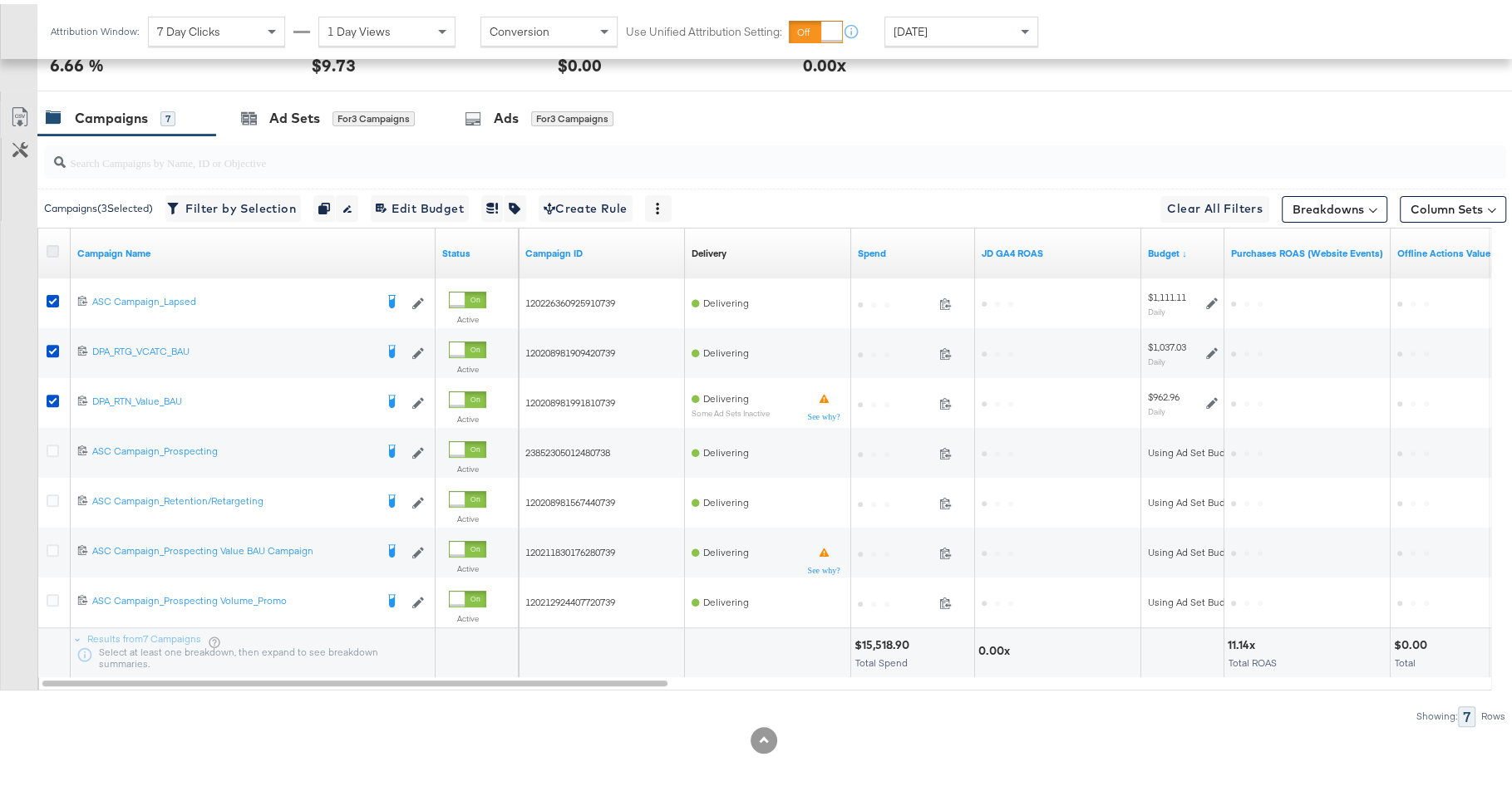
click at [49, 242] on icon at bounding box center [52, 247] width 12 height 12
click at [0, 0] on input "checkbox" at bounding box center [0, 0] width 0 height 0
click at [49, 242] on icon at bounding box center [52, 247] width 12 height 12
click at [0, 0] on input "checkbox" at bounding box center [0, 0] width 0 height 0
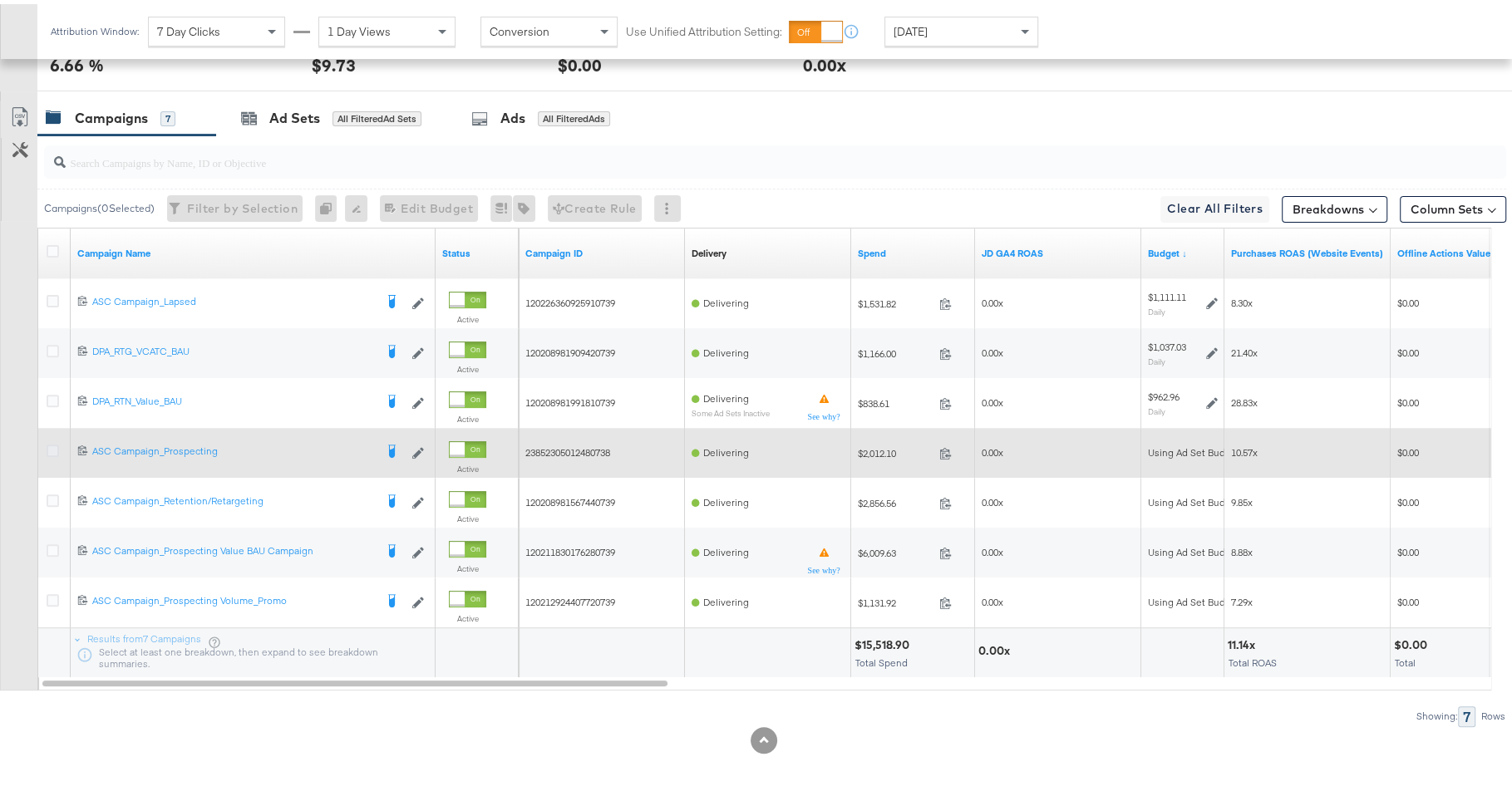
click at [53, 441] on icon at bounding box center [52, 446] width 12 height 12
click at [0, 0] on input "checkbox" at bounding box center [0, 0] width 0 height 0
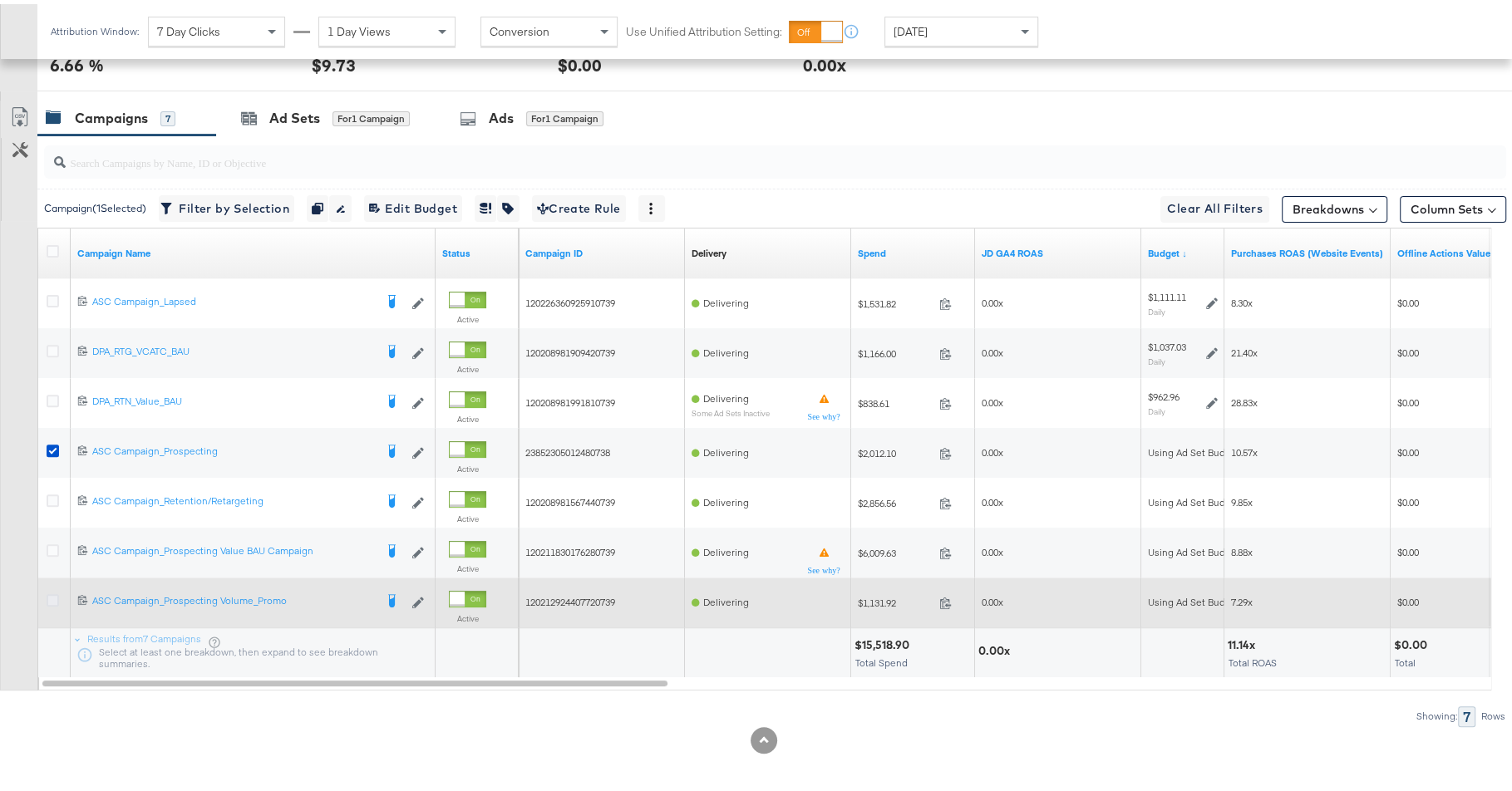
click at [52, 593] on icon at bounding box center [52, 596] width 12 height 12
click at [0, 0] on input "checkbox" at bounding box center [0, 0] width 0 height 0
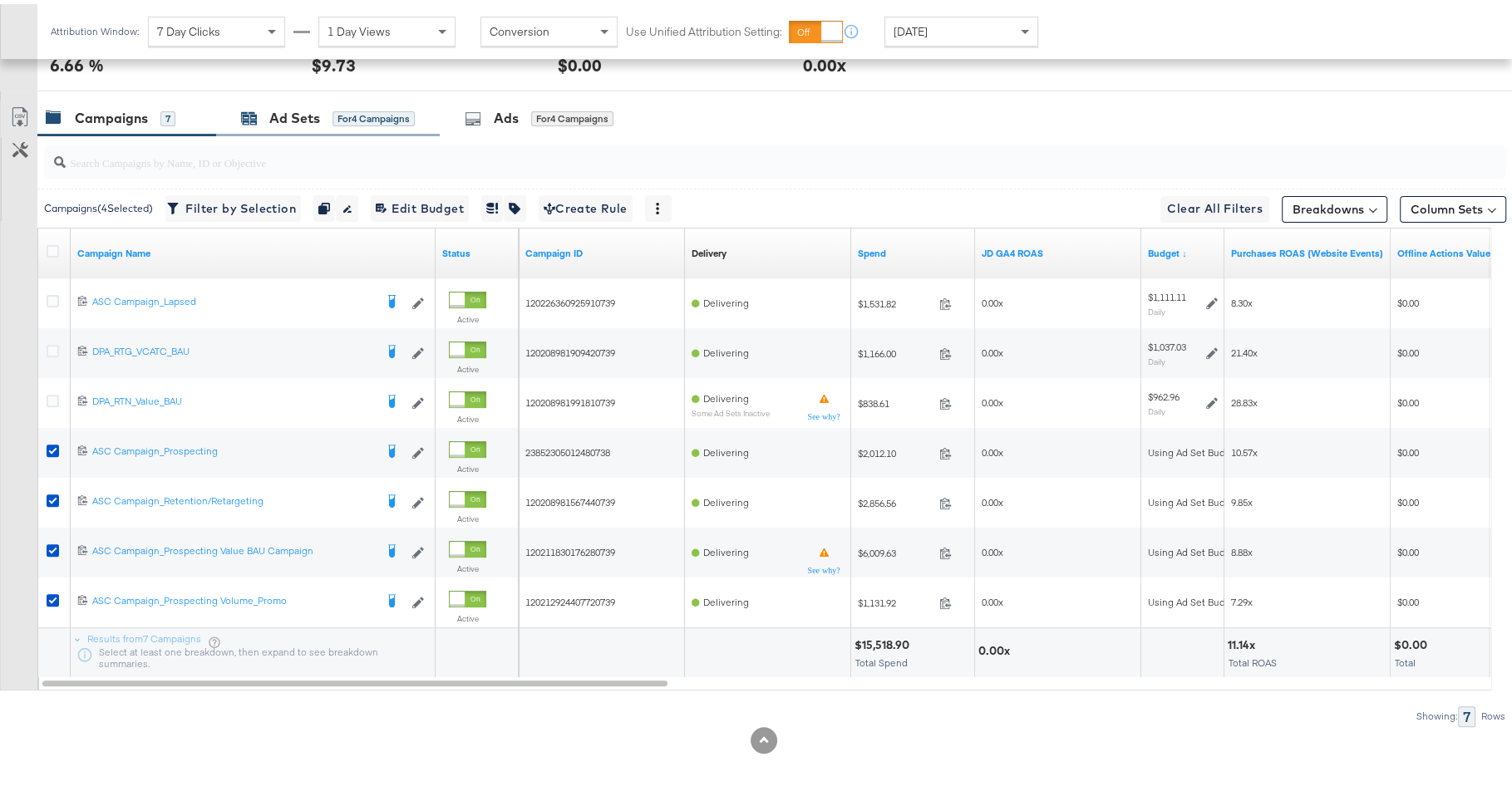
click at [284, 104] on div "Ad Sets" at bounding box center [294, 114] width 50 height 19
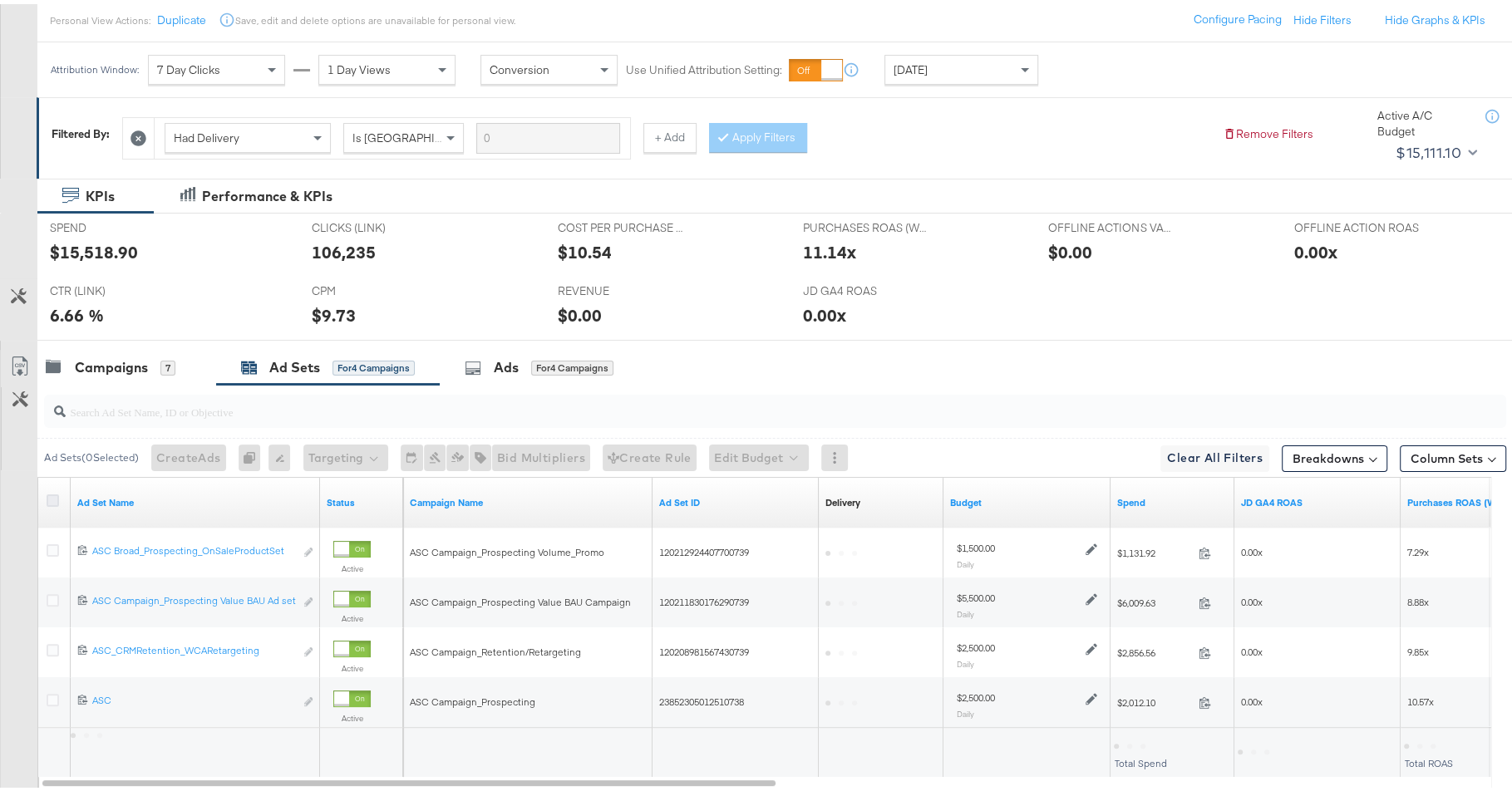
click at [55, 499] on icon at bounding box center [52, 496] width 12 height 12
click at [0, 0] on input "checkbox" at bounding box center [0, 0] width 0 height 0
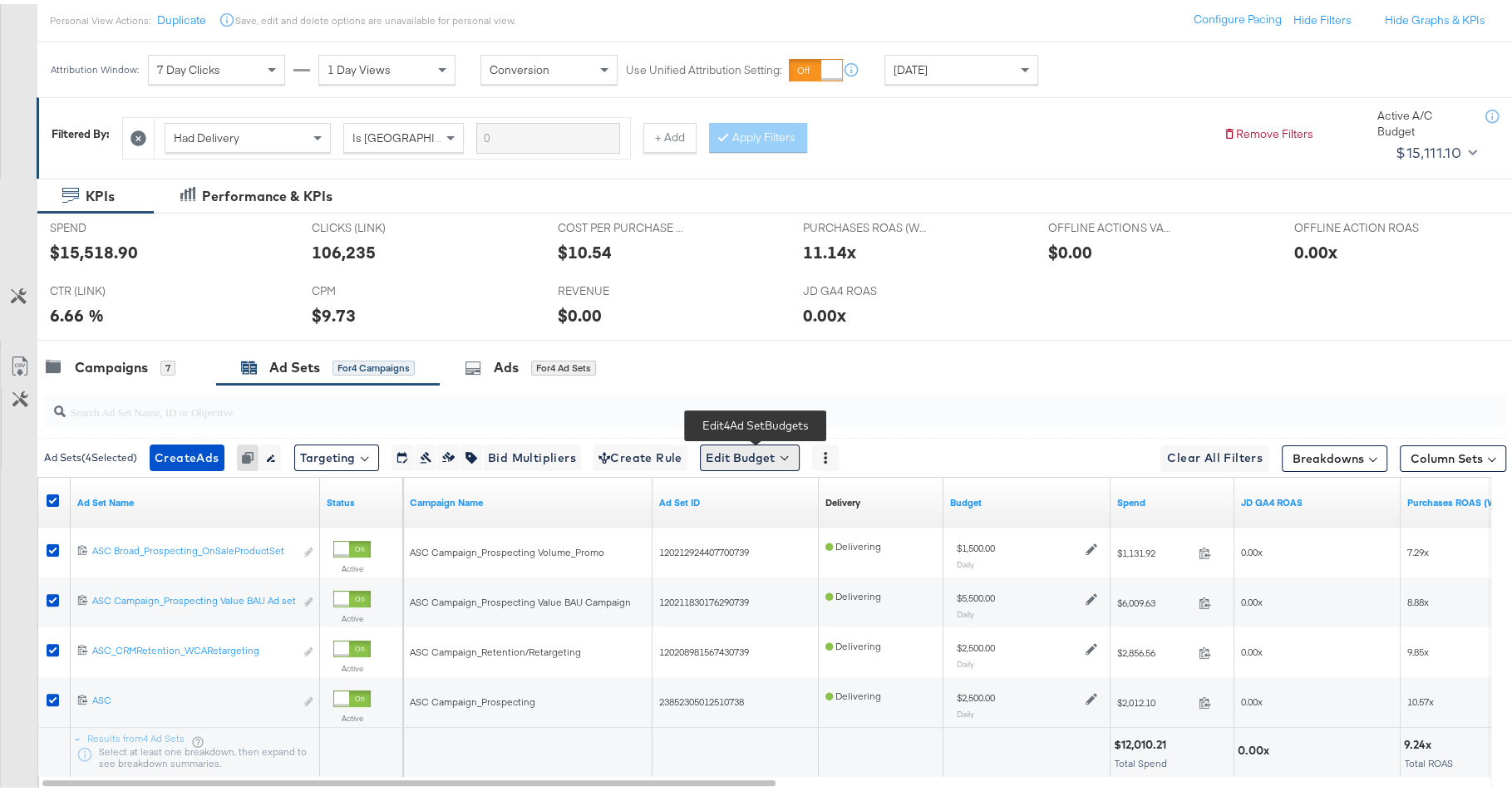
click at [749, 444] on button "Edit Budget" at bounding box center [749, 453] width 100 height 27
click at [745, 499] on span "Edit Ad Set Budget" at bounding box center [754, 496] width 95 height 22
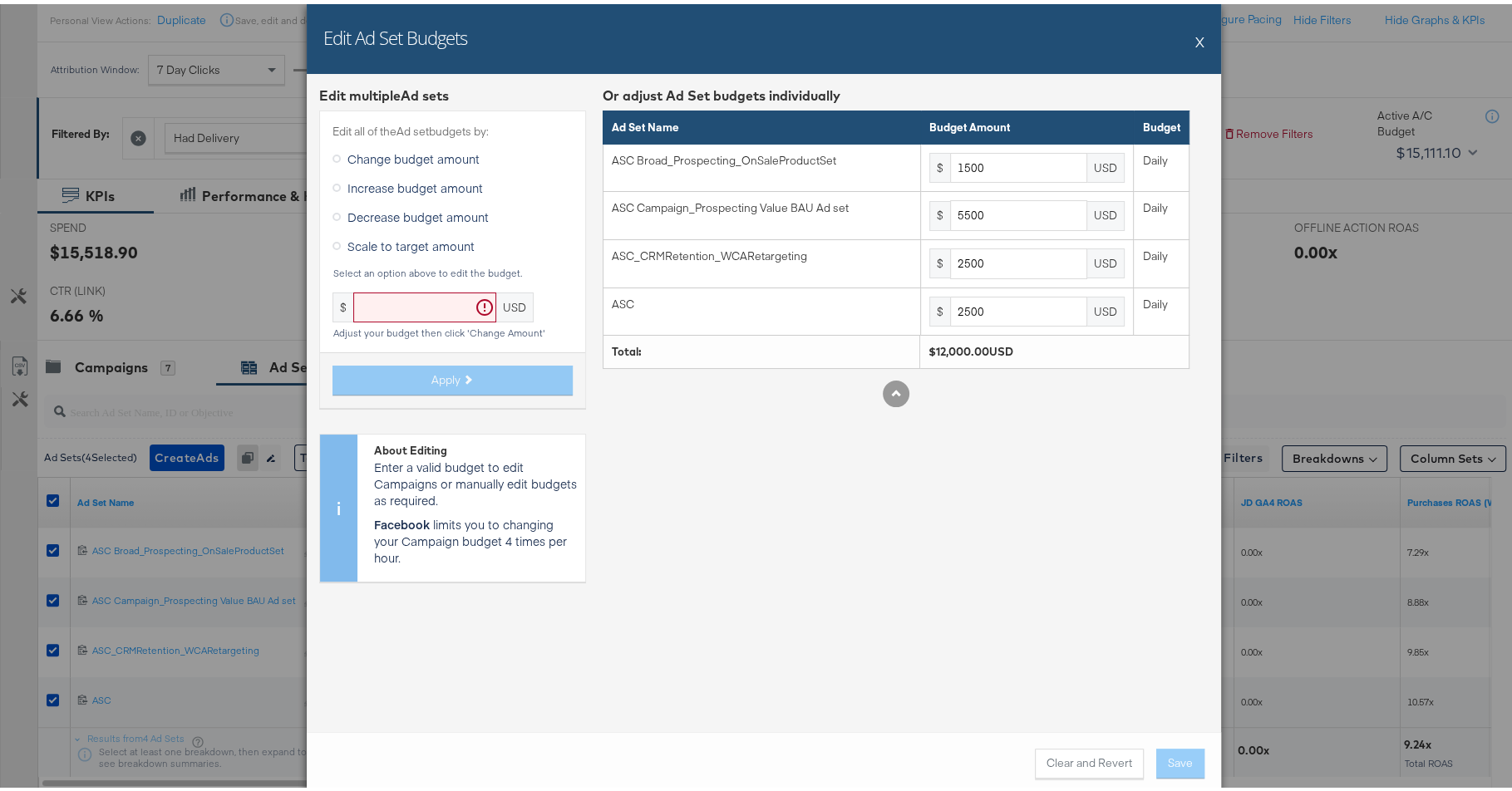
click at [357, 215] on span "Decrease budget amount" at bounding box center [418, 212] width 141 height 17
click at [0, 0] on input "Decrease budget amount" at bounding box center [0, 0] width 0 height 0
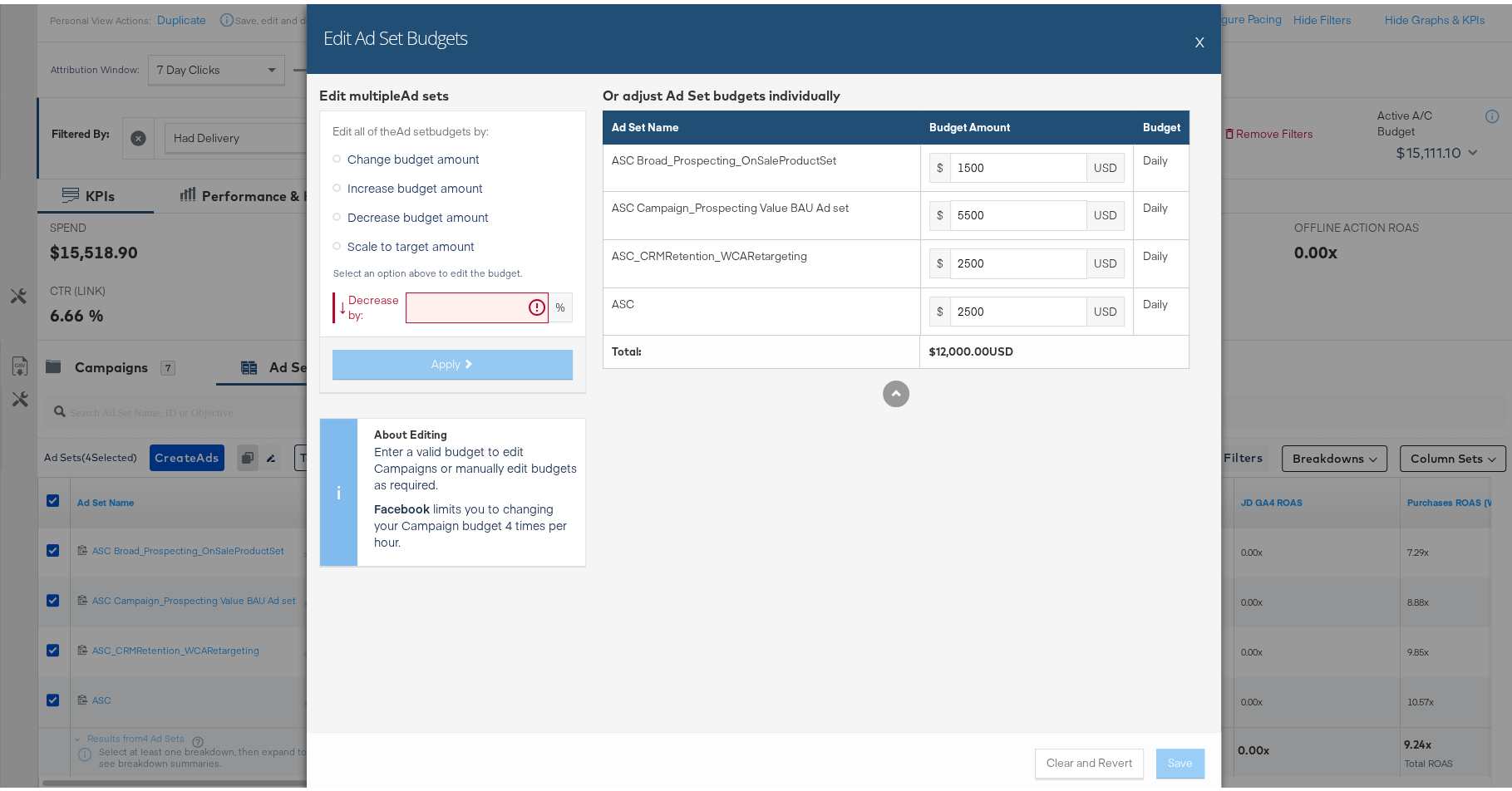
click at [433, 310] on input "text" at bounding box center [477, 303] width 143 height 30
paste input "25.92592592"
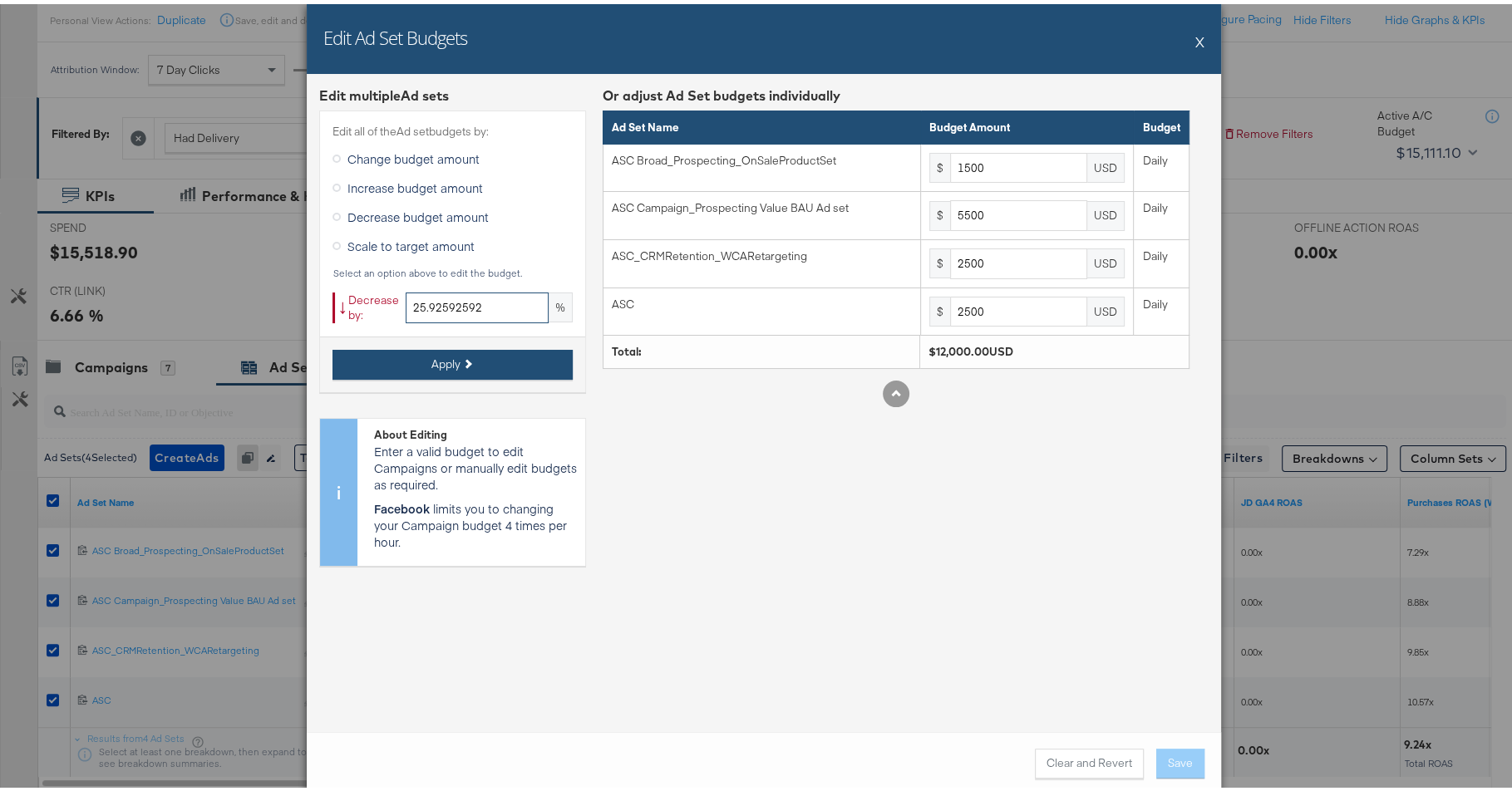
type input "25.92592592"
click at [475, 355] on button "Apply" at bounding box center [453, 360] width 240 height 30
type input "1111.11"
type input "4074.07"
type input "1851.85"
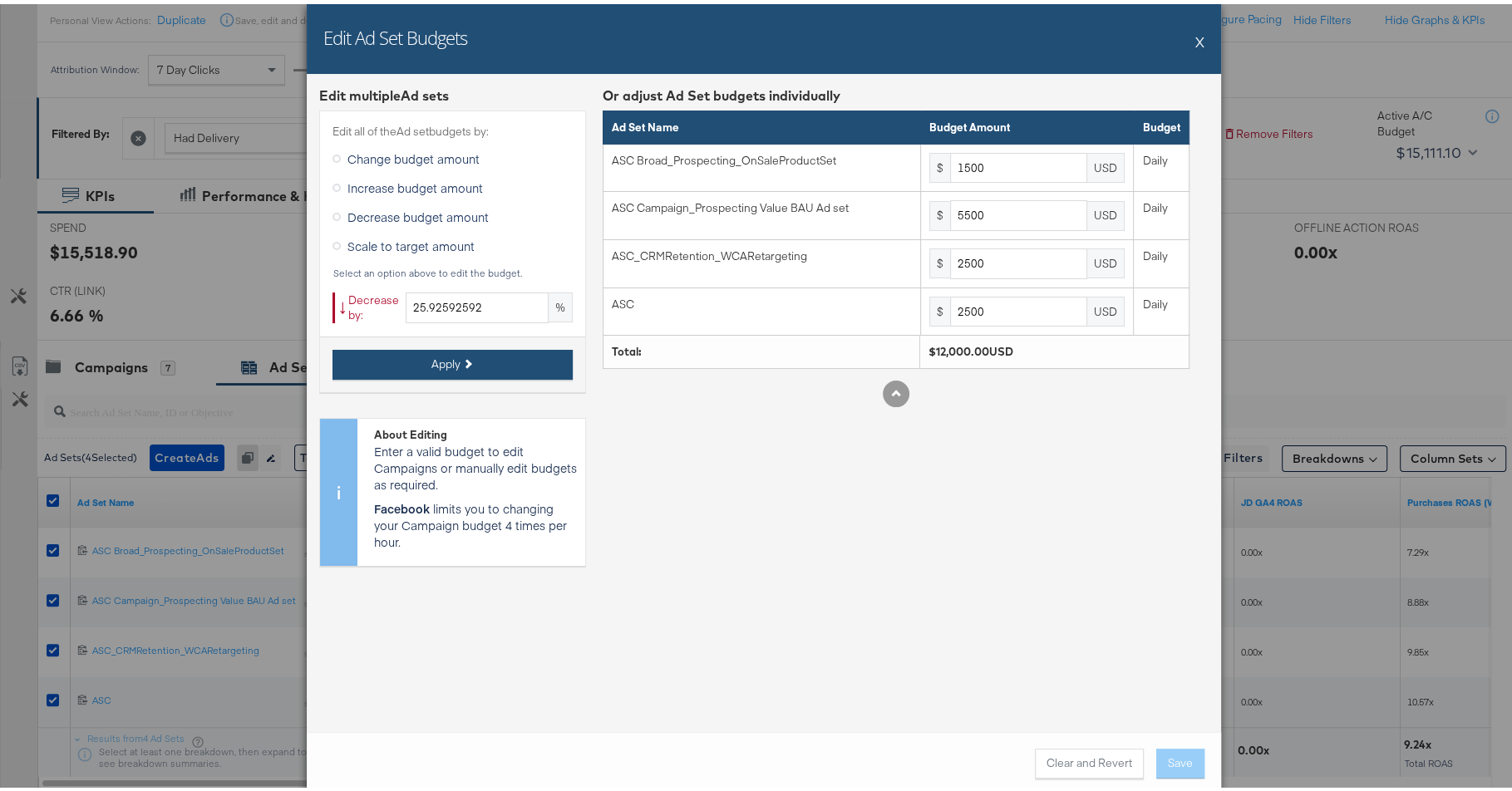
type input "1851.85"
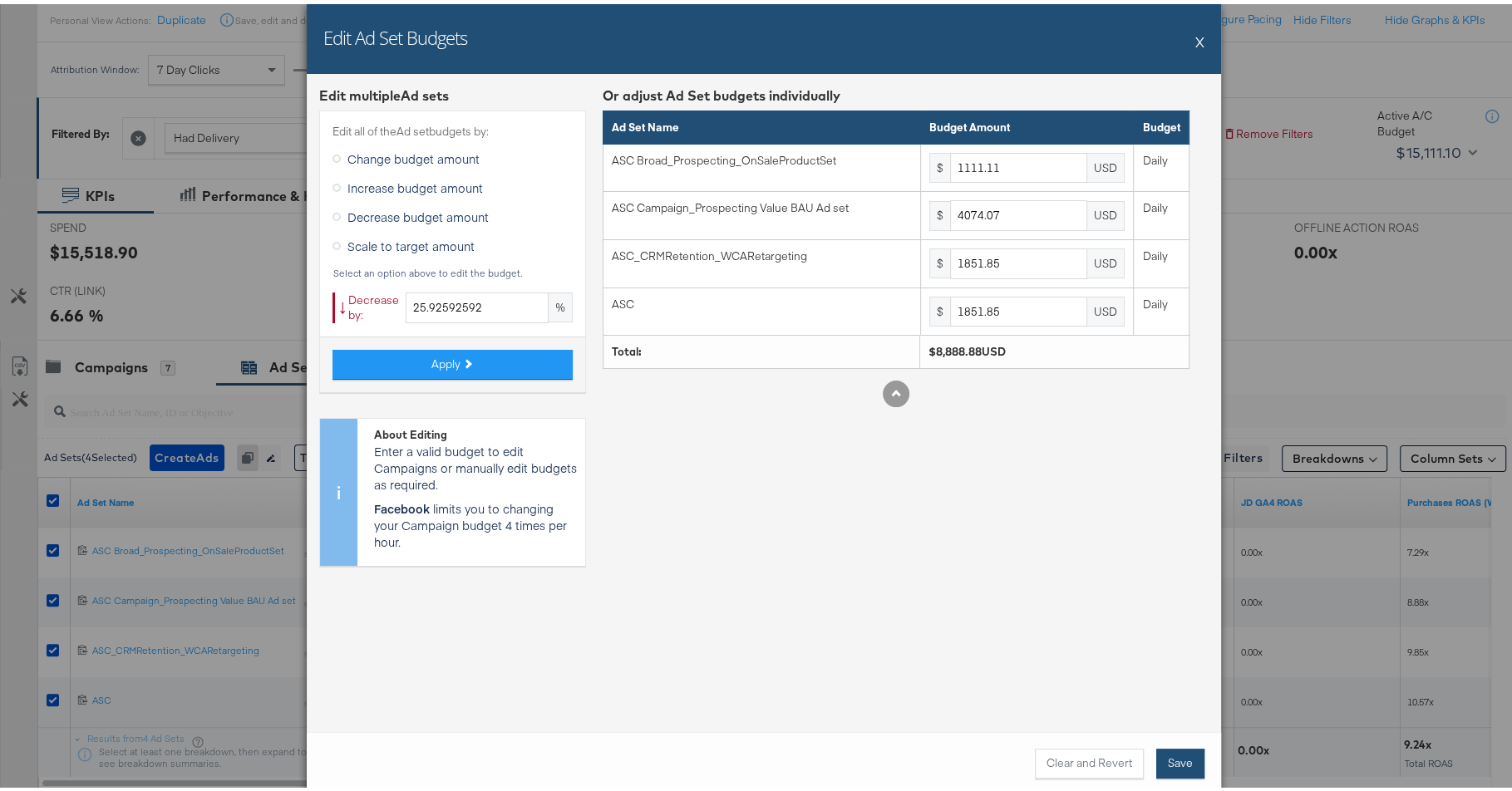
click at [1174, 762] on button "Save" at bounding box center [1179, 759] width 48 height 30
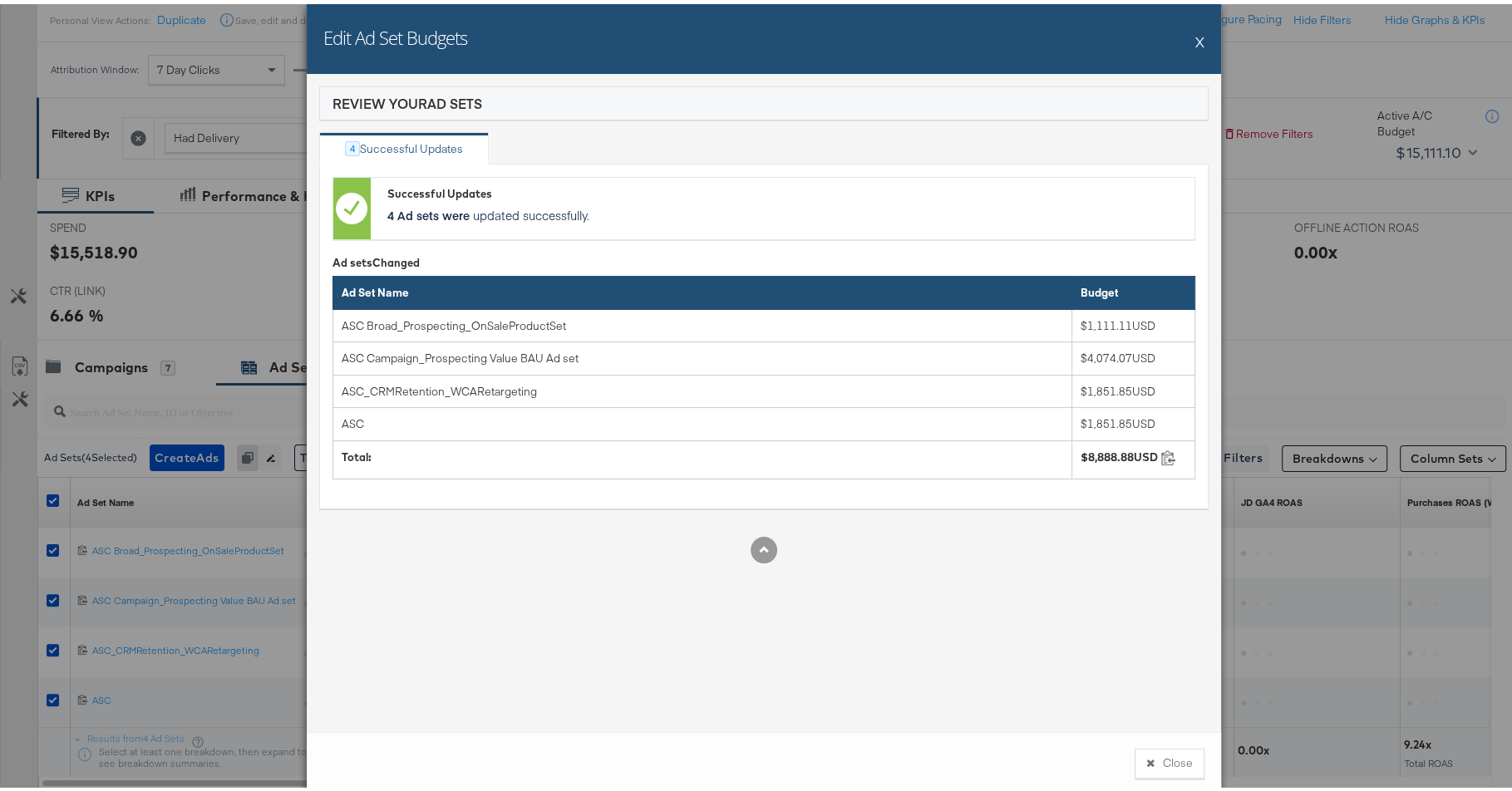
click at [1174, 762] on button "Close" at bounding box center [1169, 759] width 70 height 30
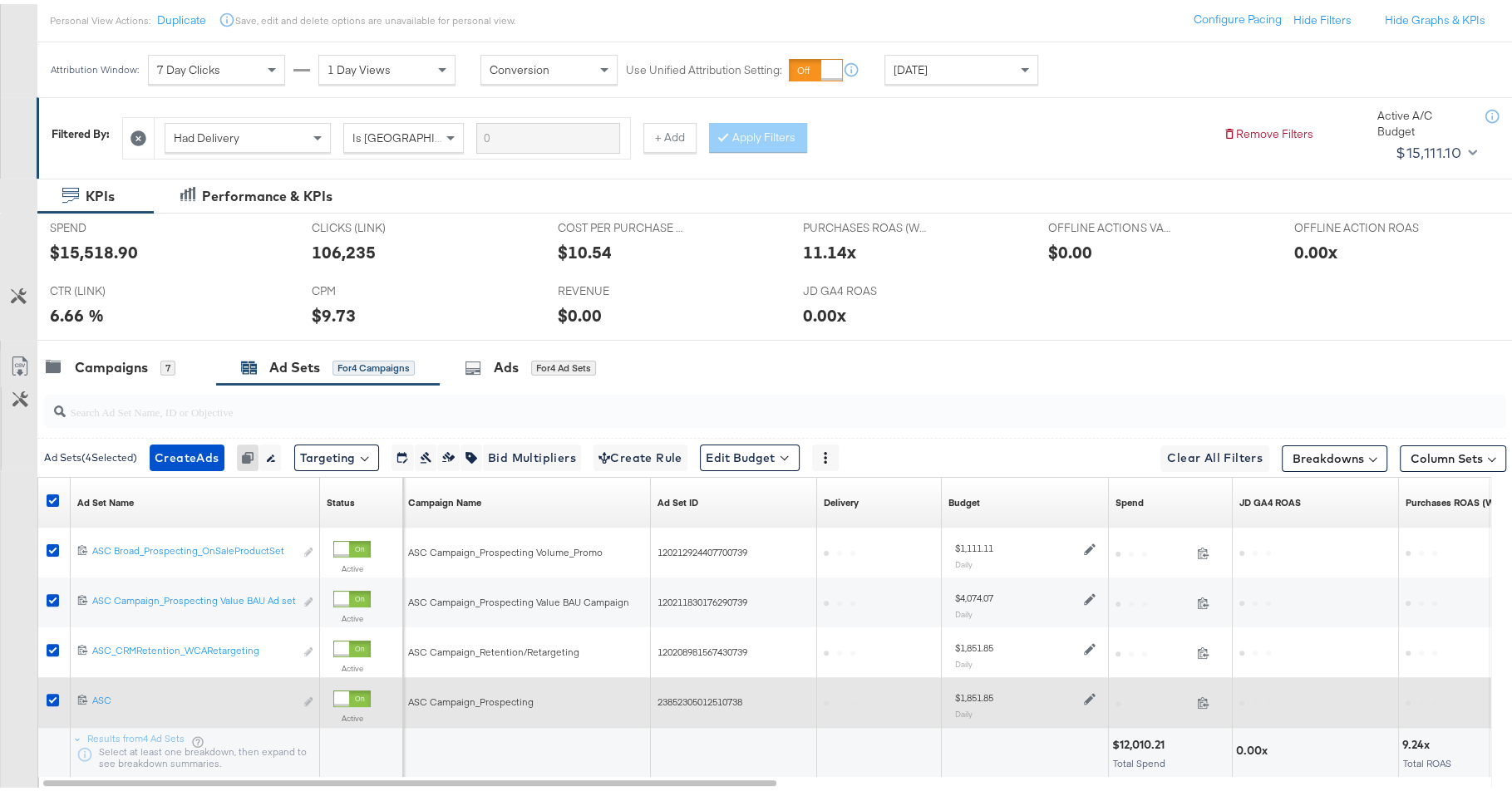
scroll to position [0, 0]
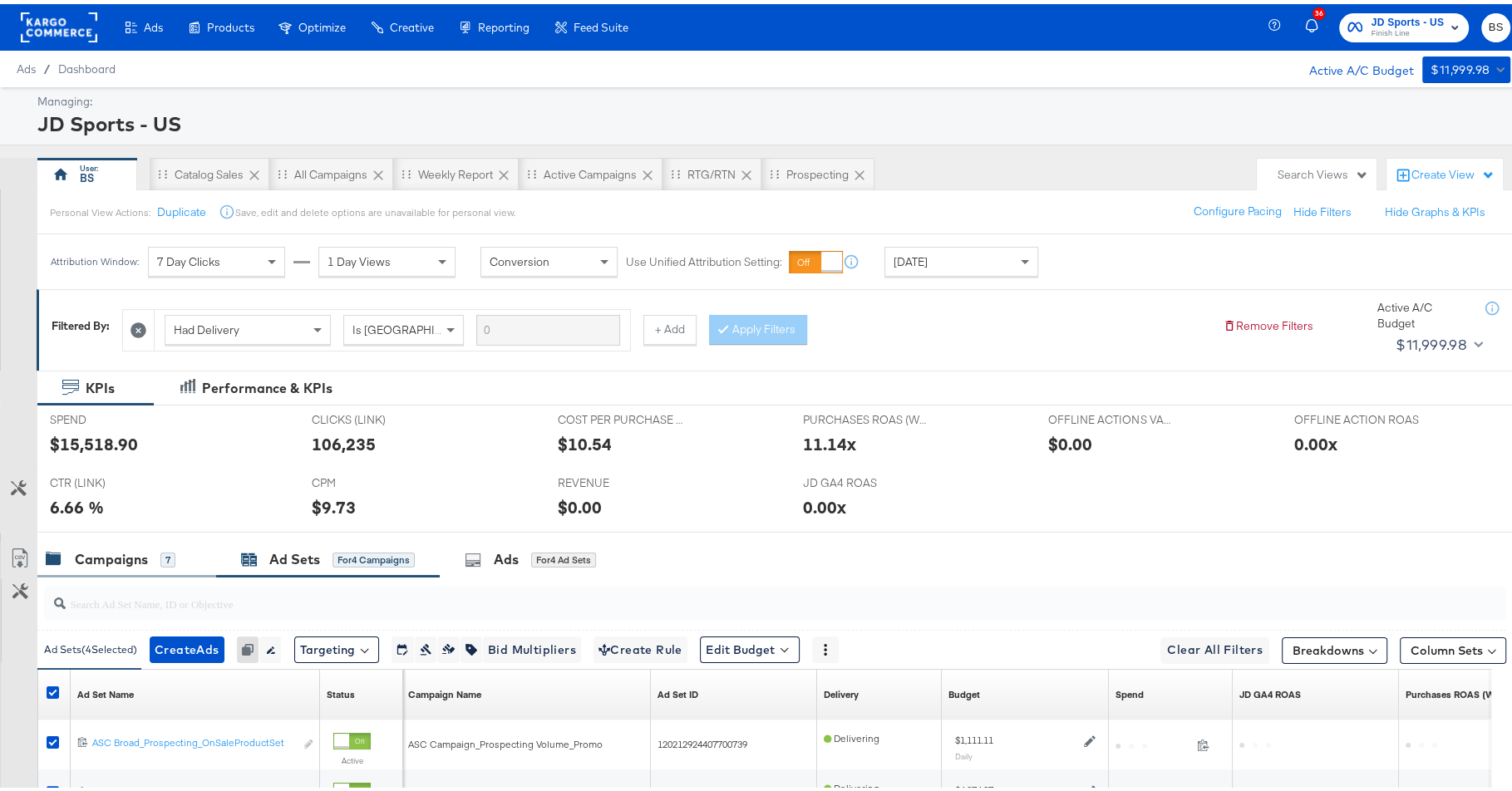
click at [122, 548] on div "Campaigns" at bounding box center [111, 555] width 73 height 19
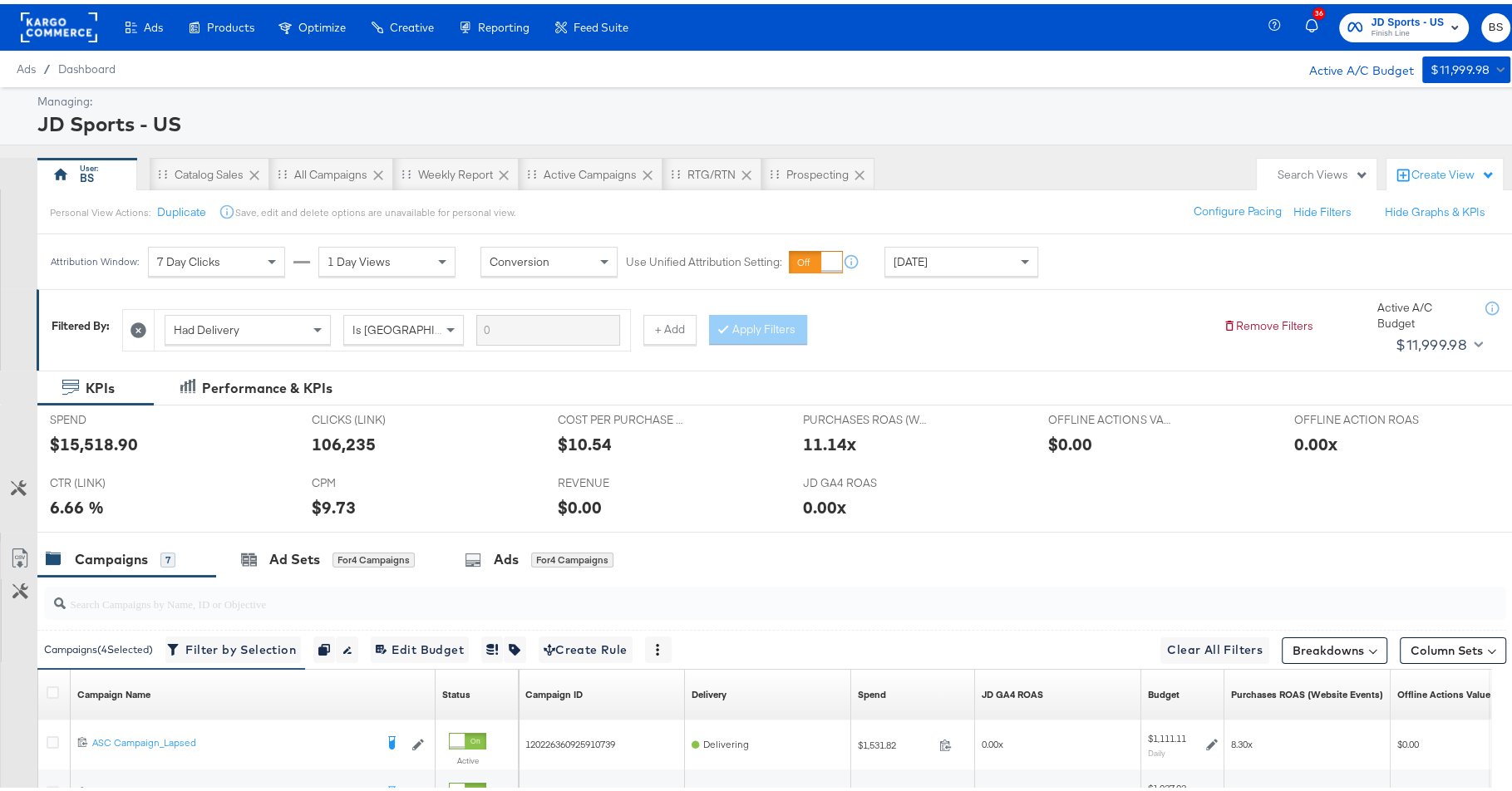
click at [366, 85] on div "Managing: JD Sports - US" at bounding box center [763, 111] width 1527 height 58
